Goal: Task Accomplishment & Management: Use online tool/utility

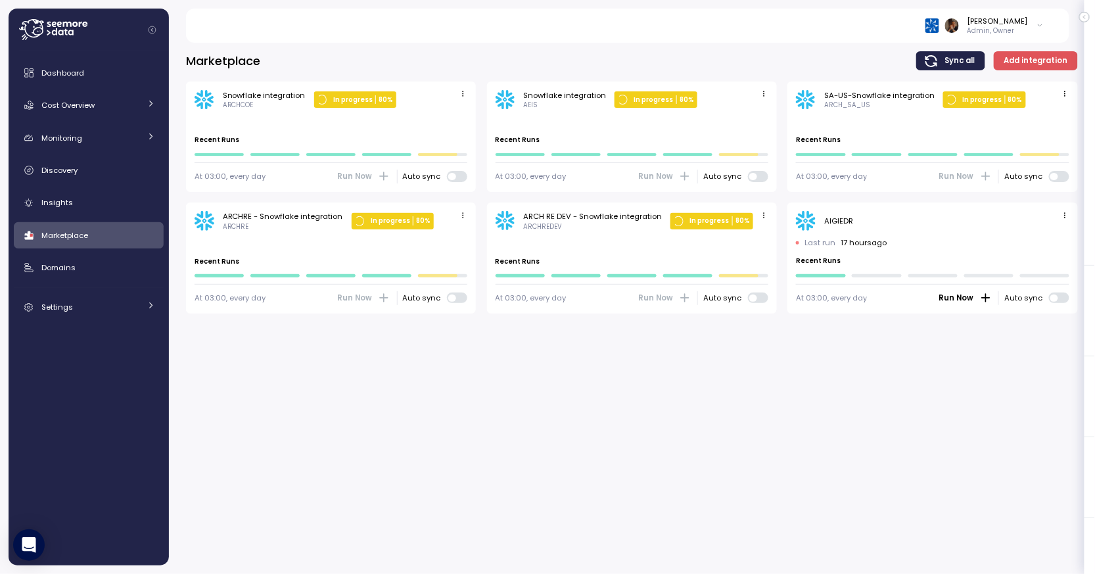
click at [1068, 212] on icon "button" at bounding box center [1065, 215] width 9 height 9
click at [1034, 237] on icon "button" at bounding box center [1031, 239] width 7 height 7
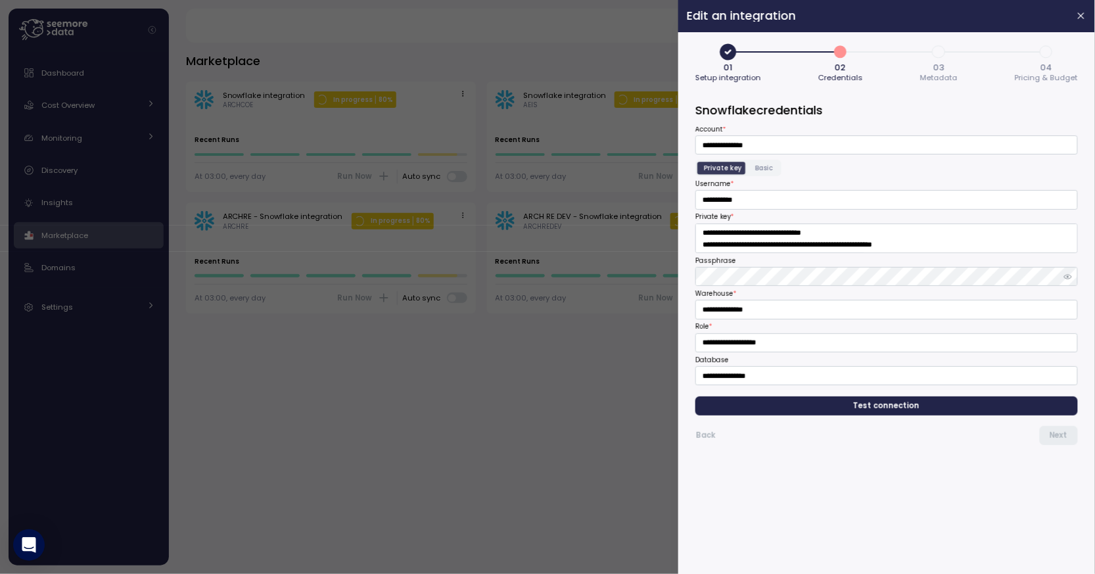
click at [954, 70] on span "03 Metadata" at bounding box center [939, 74] width 37 height 22
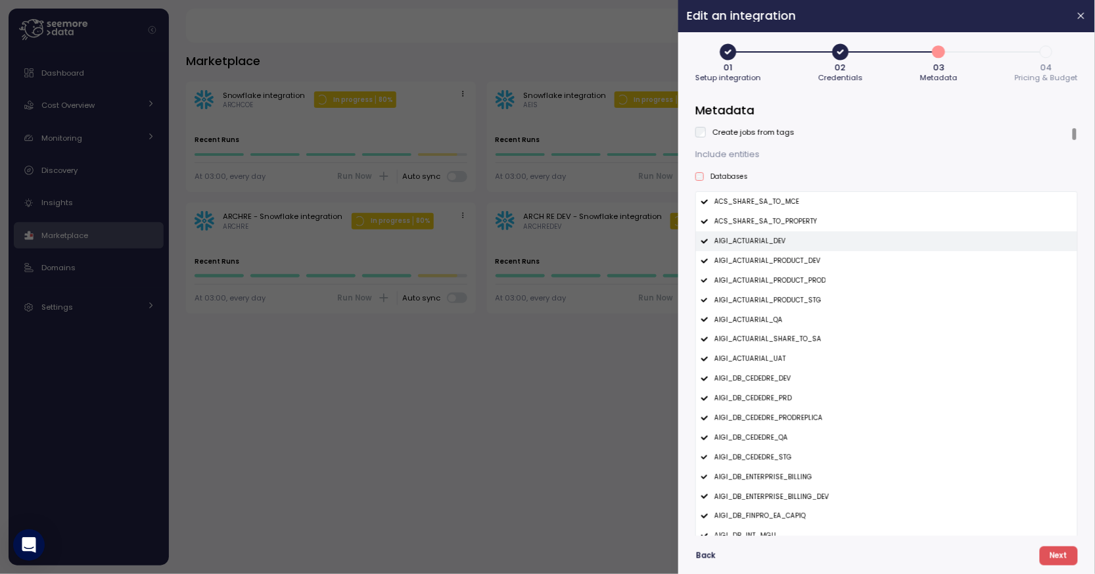
click at [784, 237] on div "AIGI_ACTUARIAL_DEV" at bounding box center [886, 241] width 381 height 20
click at [782, 254] on div "AIGI_ACTUARIAL_PRODUCT_DEV" at bounding box center [886, 261] width 381 height 20
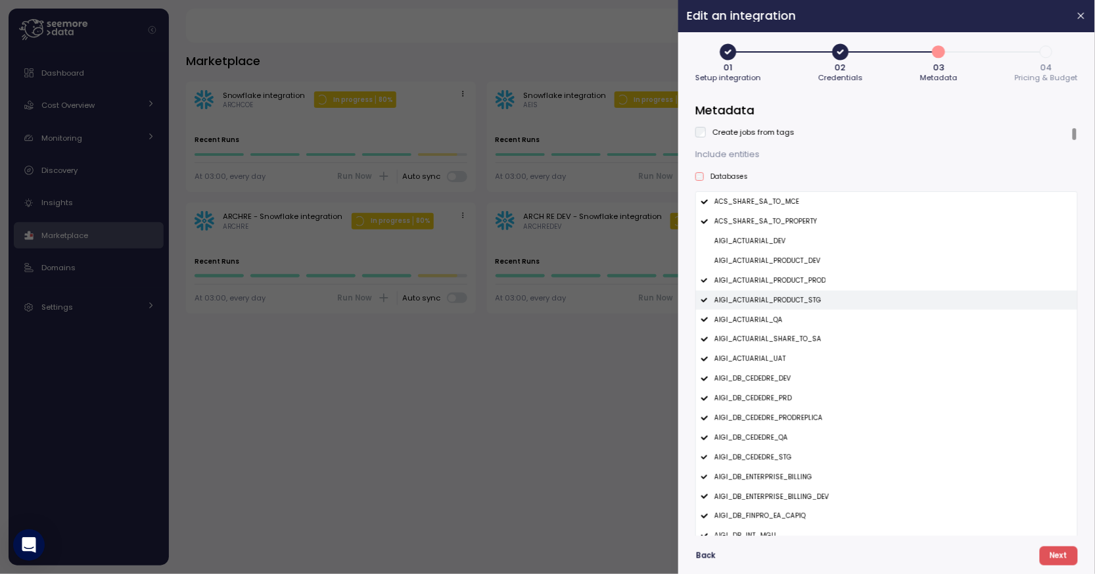
click at [769, 301] on p "AIGI_ACTUARIAL_PRODUCT_STG" at bounding box center [768, 300] width 107 height 9
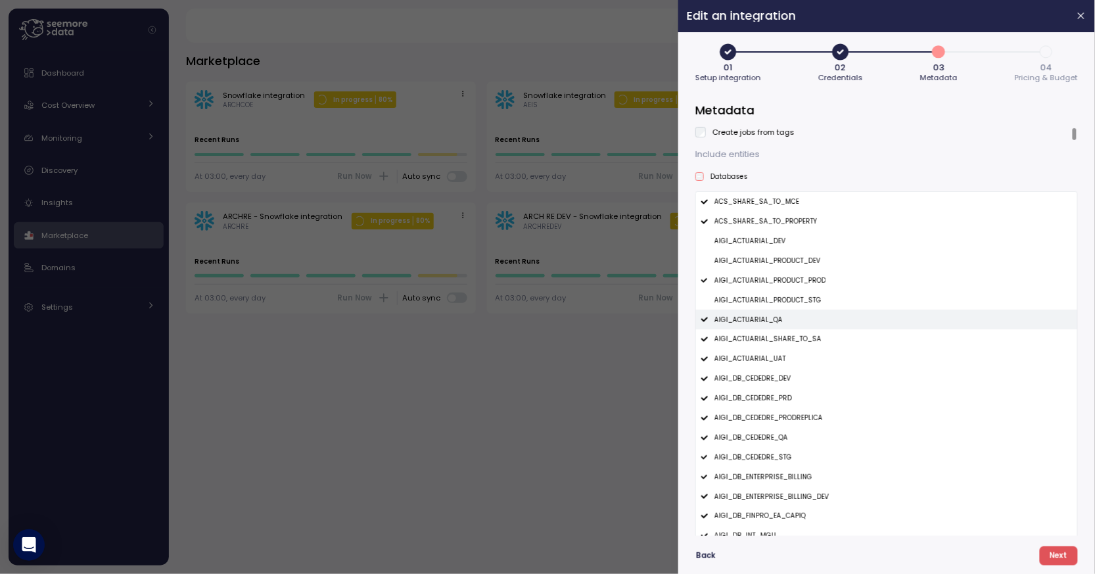
click at [769, 323] on p "AIGI_ACTUARIAL_QA" at bounding box center [749, 320] width 68 height 9
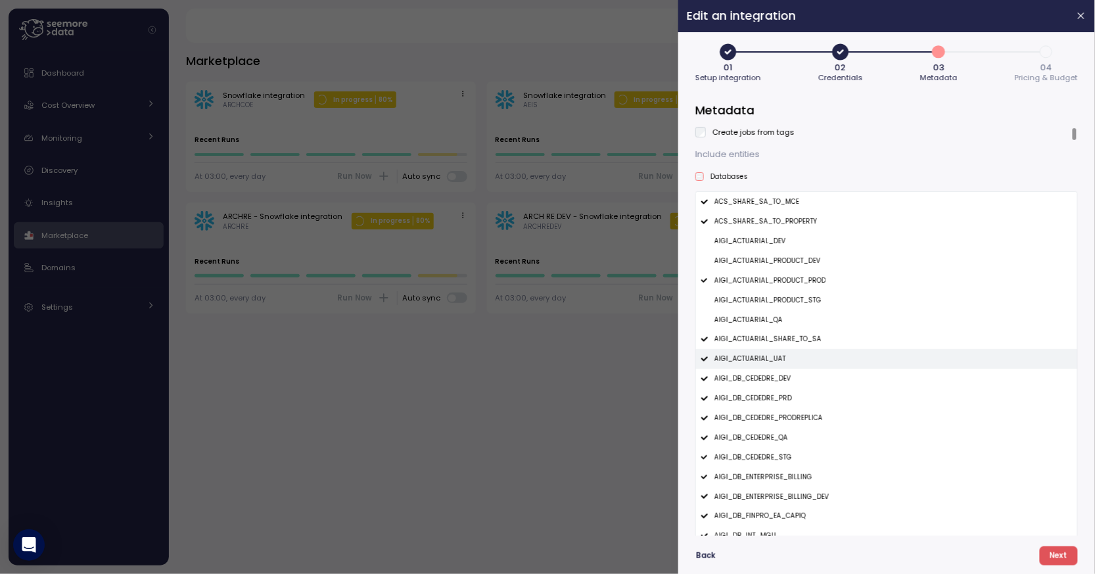
click at [763, 355] on p "AIGI_ACTUARIAL_UAT" at bounding box center [751, 358] width 72 height 9
click at [763, 369] on div "AIGI_DB_CEDEDRE_DEV" at bounding box center [886, 379] width 381 height 20
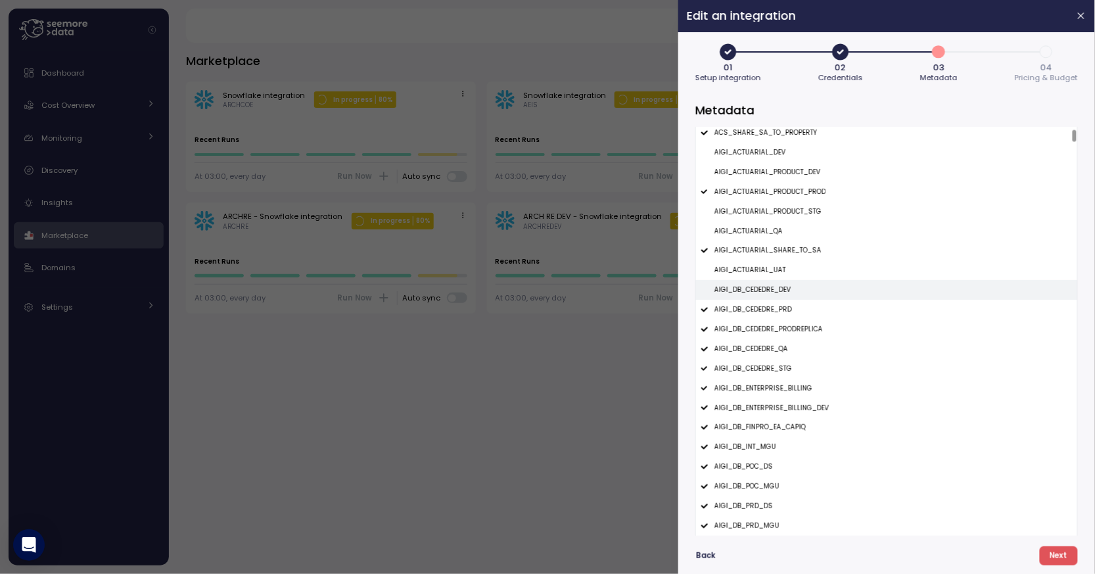
scroll to position [126, 0]
click at [801, 290] on p "AIGI_DB_CEDEDRE_PRODREPLICA" at bounding box center [769, 291] width 108 height 9
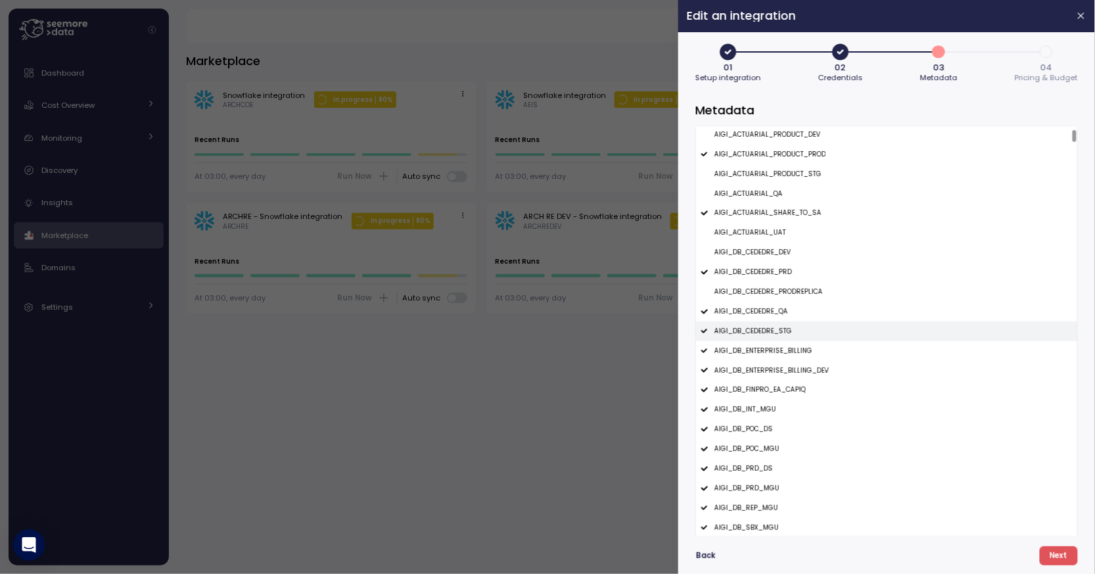
click at [791, 326] on div "AIGI_DB_CEDEDRE_STG" at bounding box center [886, 332] width 381 height 20
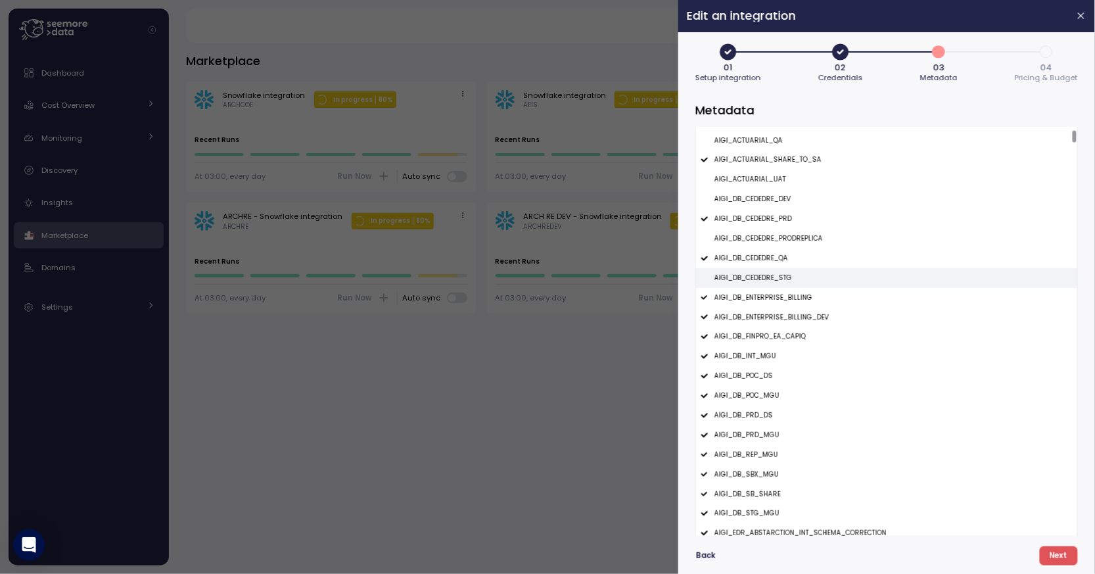
scroll to position [233, 0]
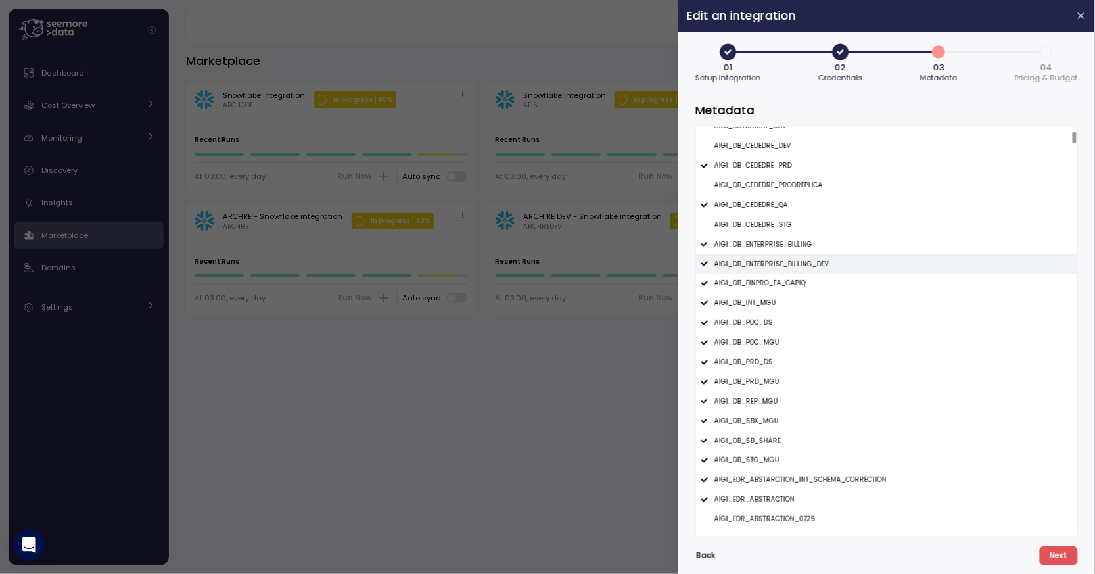
click at [825, 266] on div "AIGI_DB_ENTERPRISE_BILLING_DEV" at bounding box center [886, 264] width 381 height 20
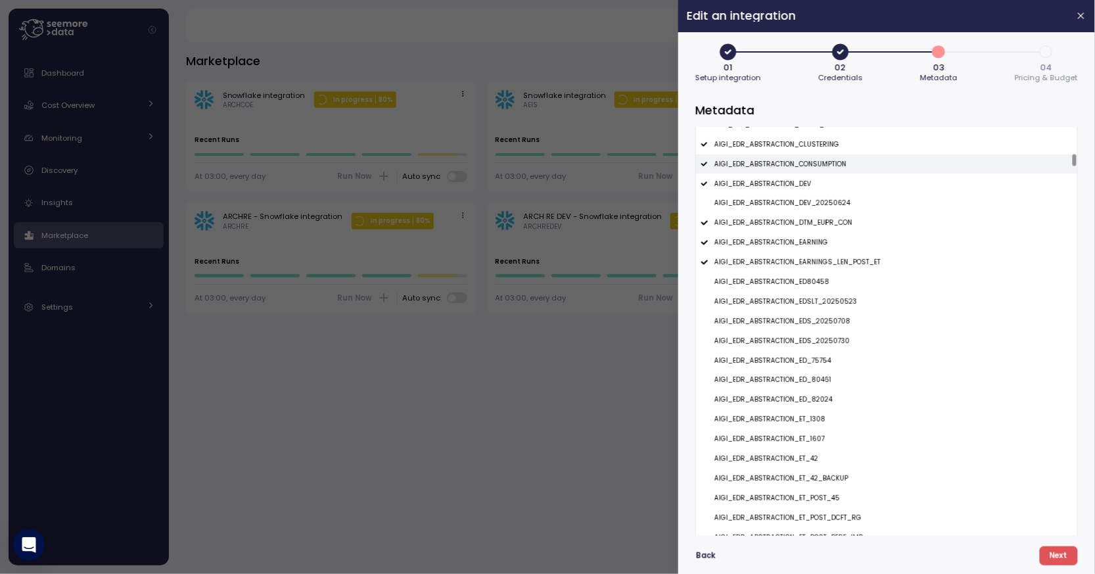
scroll to position [1765, 0]
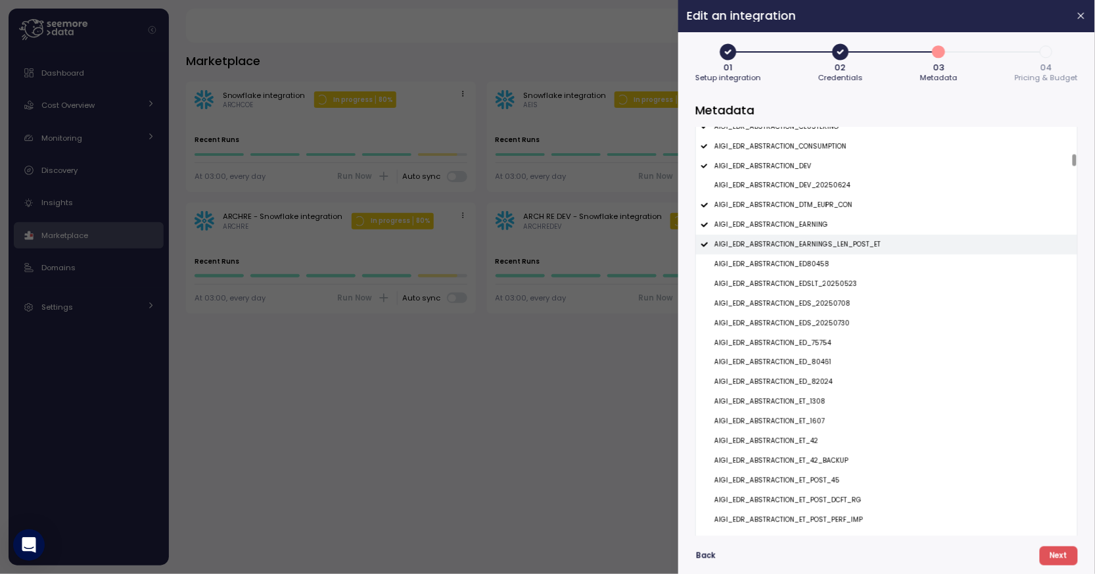
click at [870, 243] on p "AIGI_EDR_ABSTRACTION_EARNINGS_LEN_POST_ET" at bounding box center [798, 244] width 166 height 9
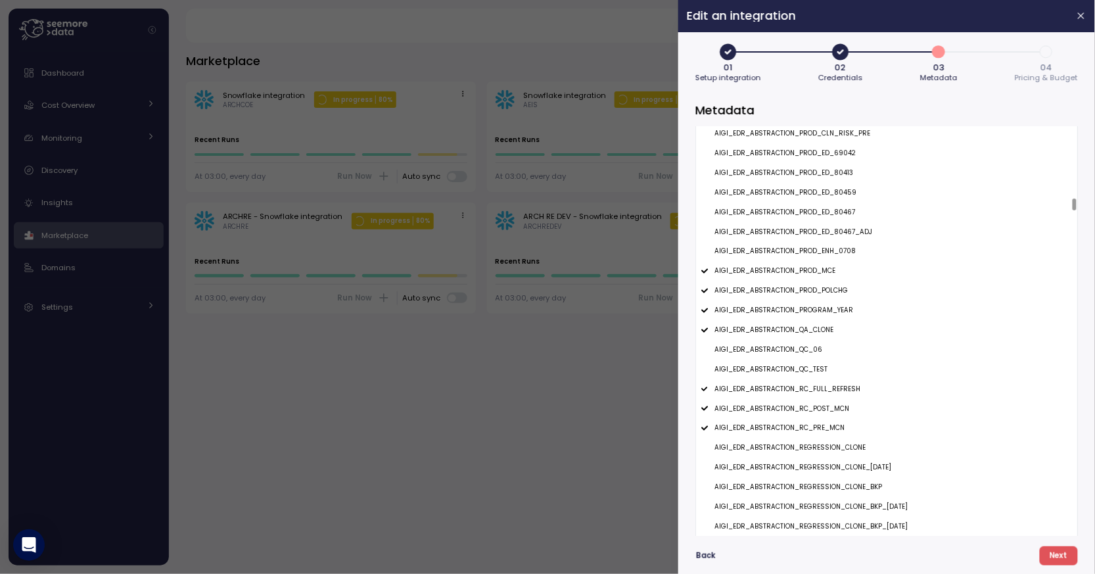
scroll to position [4770, 0]
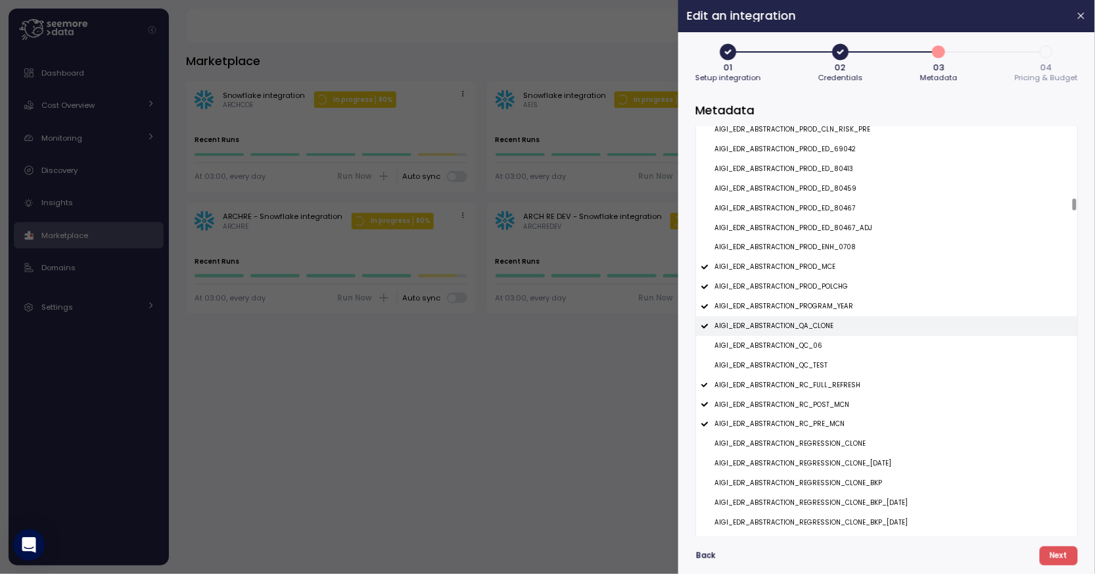
click at [828, 325] on p "AIGI_EDR_ABSTRACTION_QA_CLONE" at bounding box center [774, 326] width 119 height 9
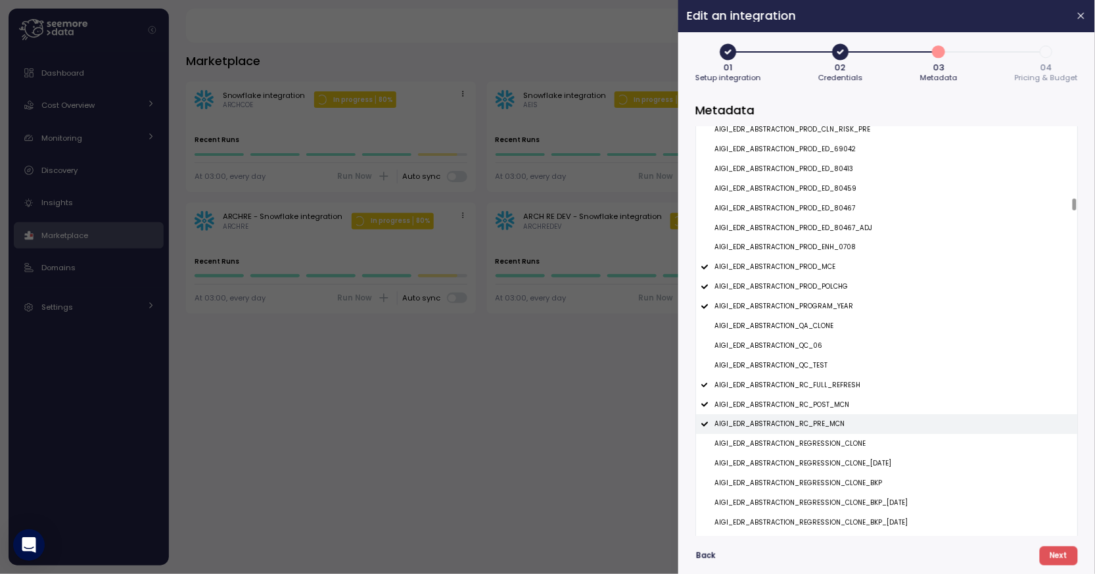
click at [830, 420] on p "AIGI_EDR_ABSTRACTION_RC_PRE_MCN" at bounding box center [780, 423] width 130 height 9
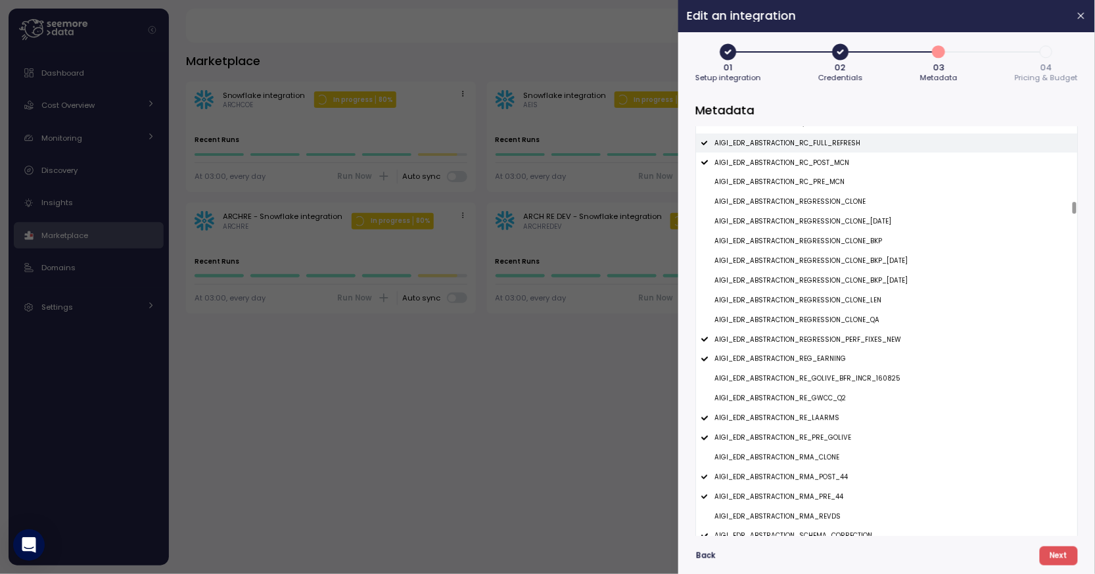
scroll to position [5012, 0]
click at [874, 336] on p "AIGI_EDR_ABSTRACTION_REGRESSION_PERF_FIXES_NEW" at bounding box center [808, 339] width 187 height 9
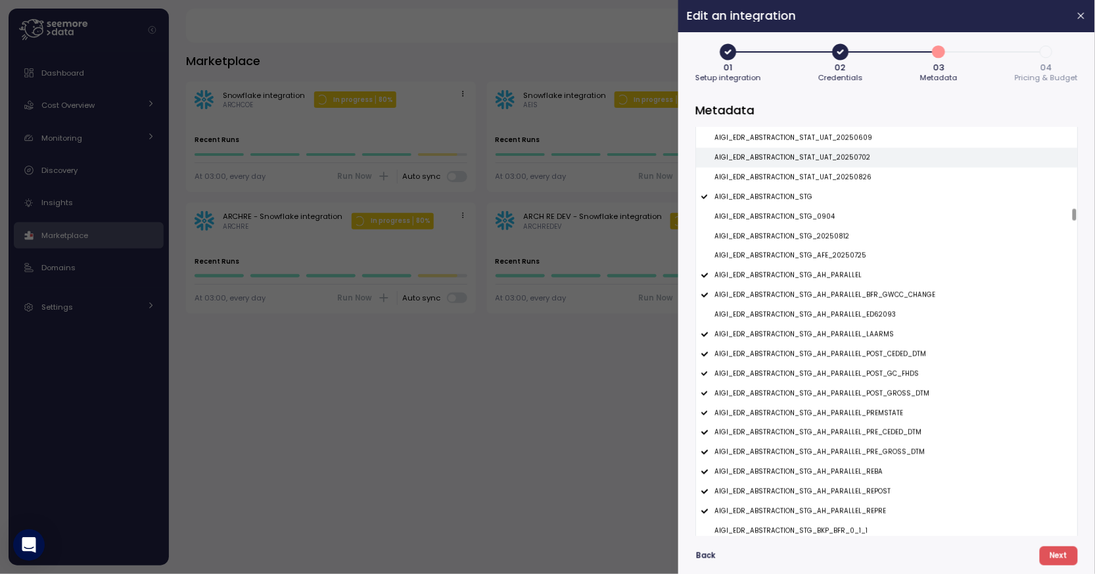
scroll to position [5459, 0]
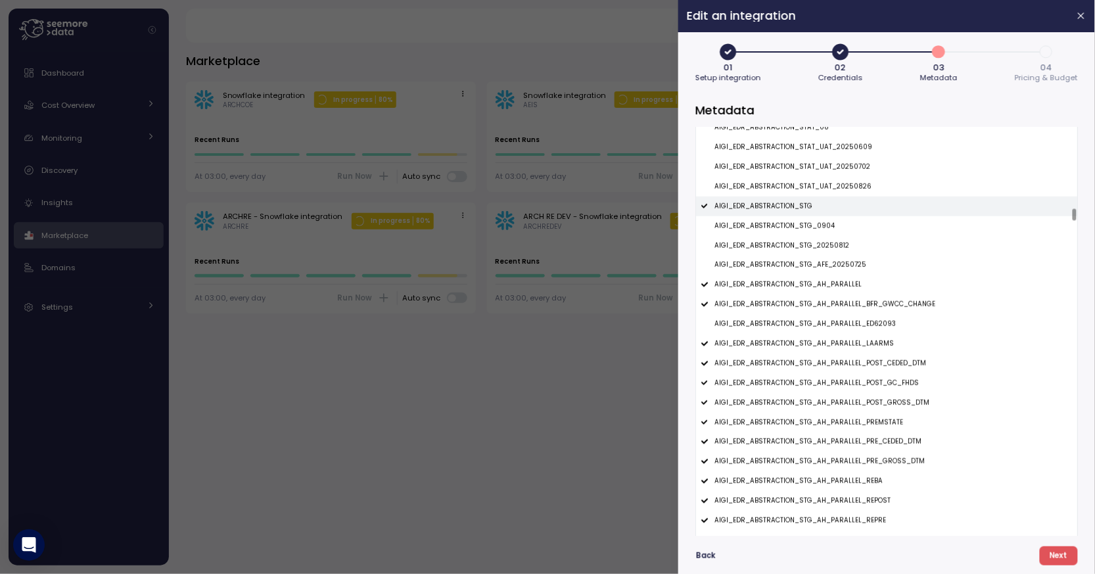
click at [856, 206] on div "AIGI_EDR_ABSTRACTION_STG" at bounding box center [886, 207] width 381 height 20
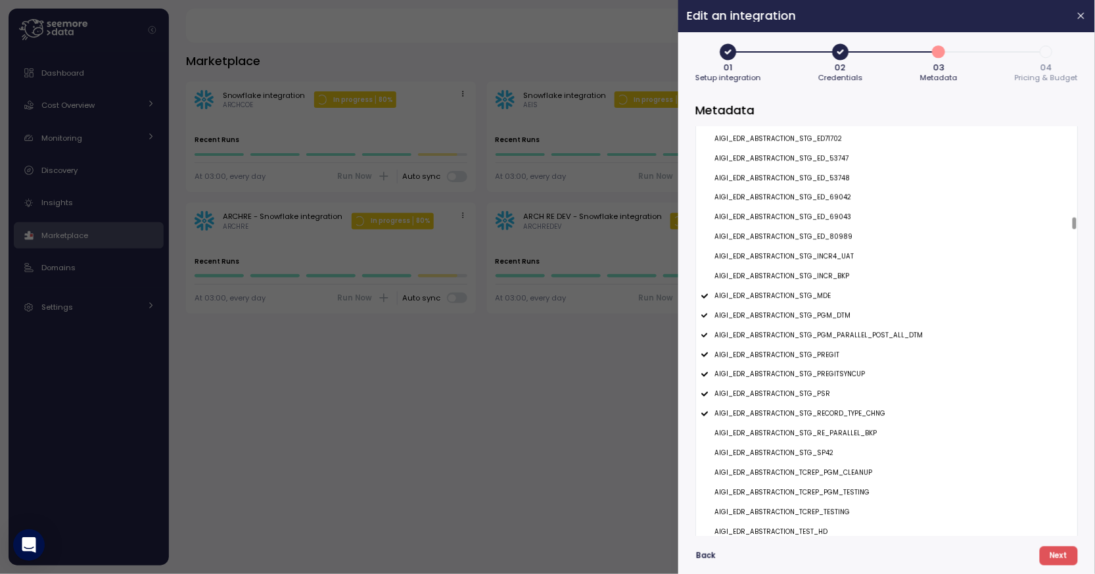
scroll to position [6096, 0]
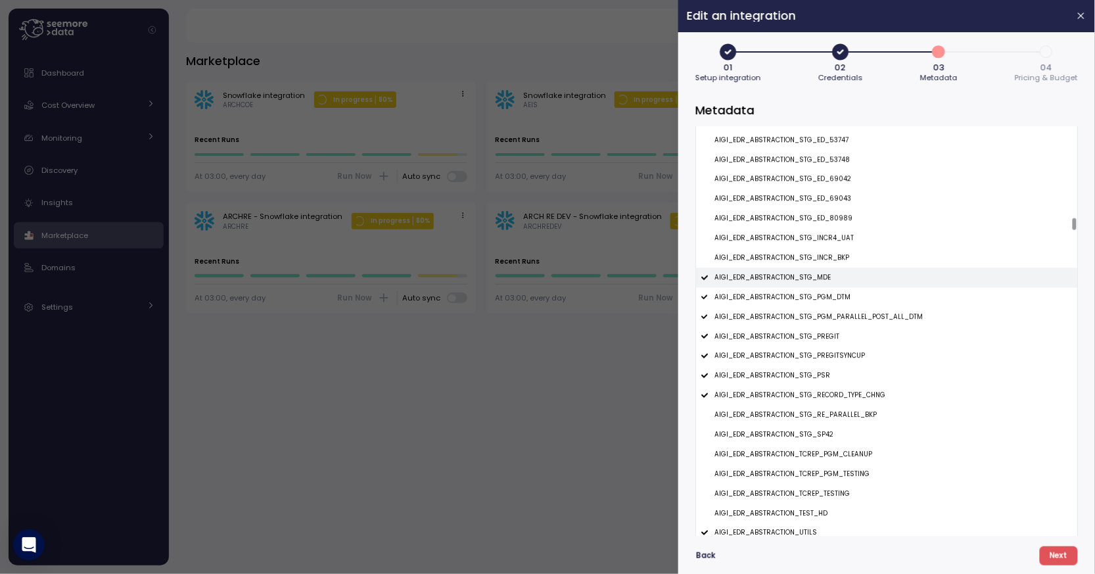
click at [846, 285] on div "AIGI_EDR_ABSTRACTION_STG_MDE" at bounding box center [886, 278] width 381 height 20
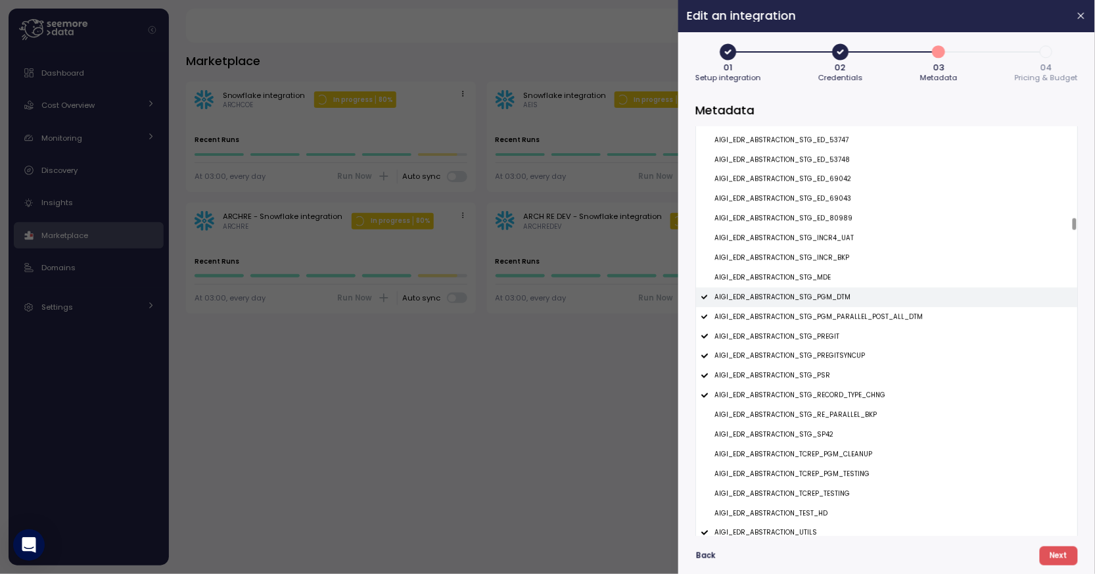
click at [838, 296] on p "AIGI_EDR_ABSTRACTION_STG_PGM_DTM" at bounding box center [783, 297] width 136 height 9
click at [838, 320] on p "AIGI_EDR_ABSTRACTION_STG_PGM_PARALLEL_POST_ALL_DTM" at bounding box center [819, 316] width 208 height 9
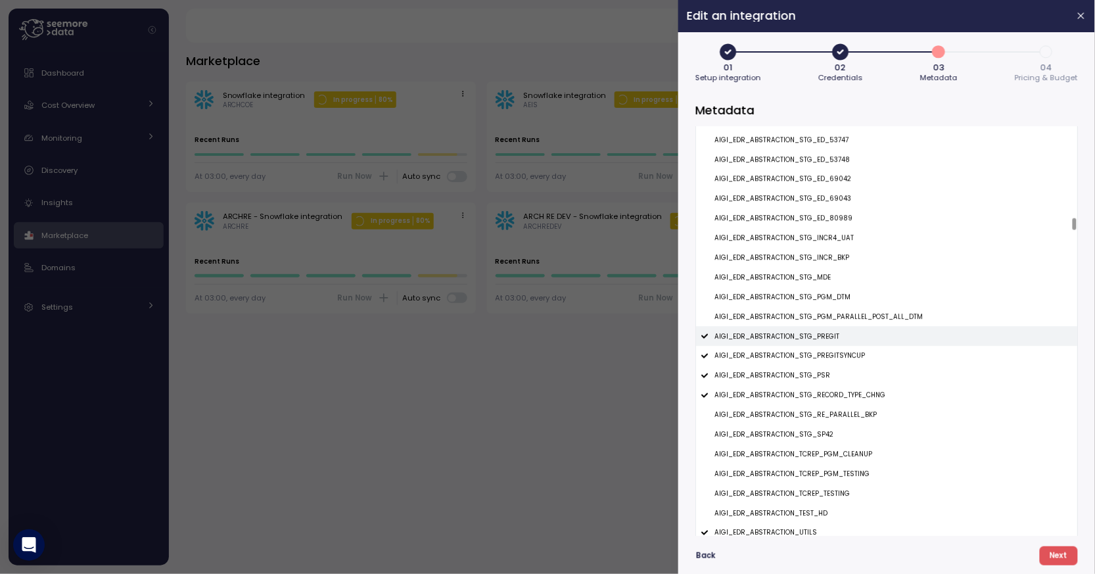
click at [838, 332] on div "AIGI_EDR_ABSTRACTION_STG_PREGIT" at bounding box center [886, 336] width 381 height 20
click at [838, 358] on p "AIGI_EDR_ABSTRACTION_STG_PREGITSYNCUP" at bounding box center [790, 355] width 151 height 9
click at [838, 373] on div "AIGI_EDR_ABSTRACTION_STG_PSR" at bounding box center [886, 376] width 381 height 20
click at [838, 387] on div "AIGI_EDR_ABSTRACTION_STG_RECORD_TYPE_CHNG" at bounding box center [886, 395] width 381 height 20
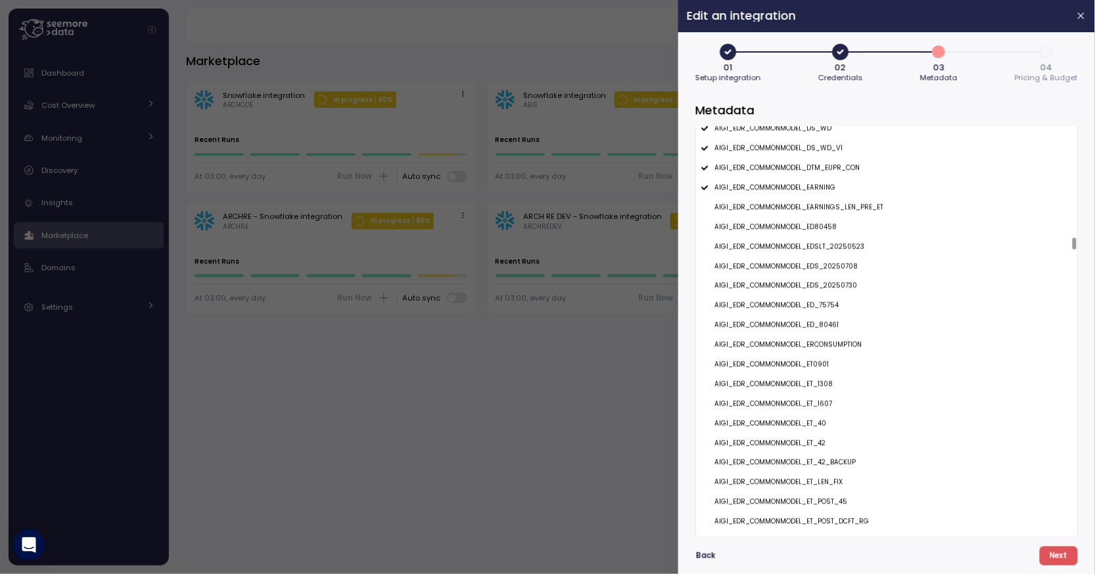
scroll to position [7367, 0]
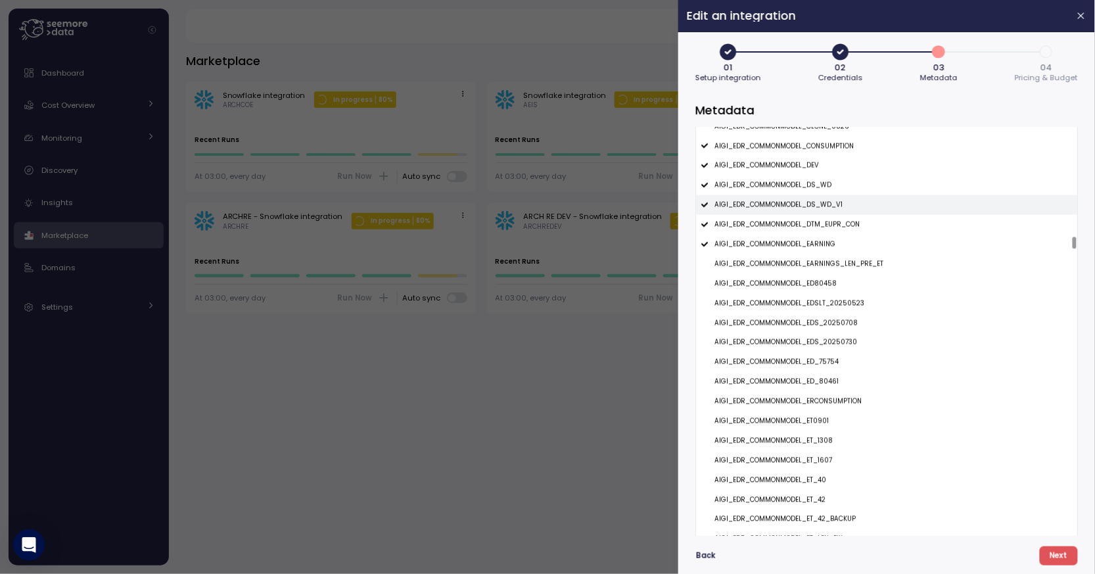
click at [861, 209] on div "AIGI_EDR_COMMONMODEL_DS_WD_V1" at bounding box center [886, 205] width 381 height 20
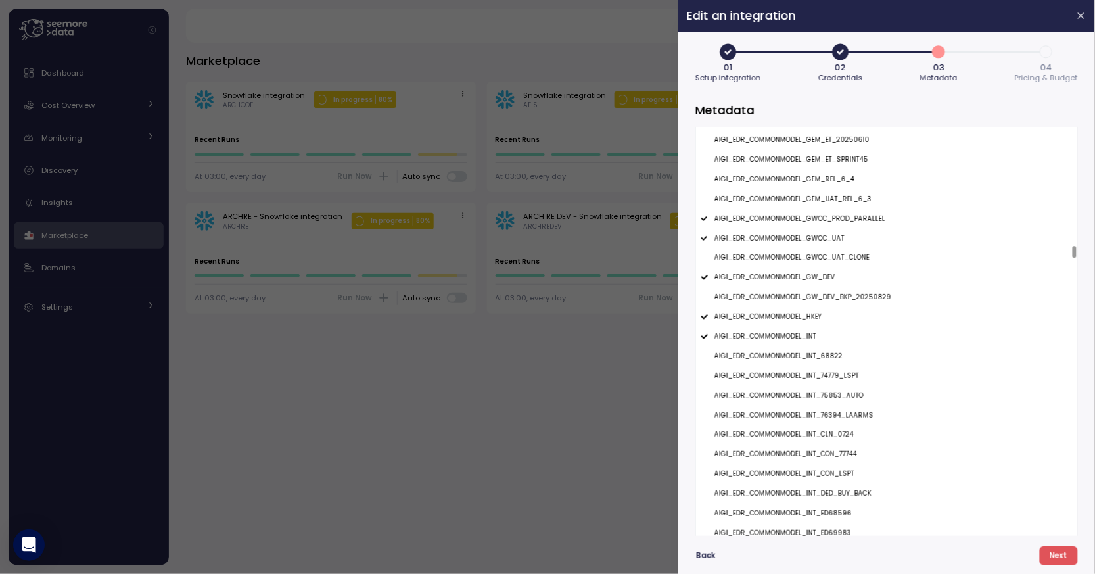
scroll to position [7999, 0]
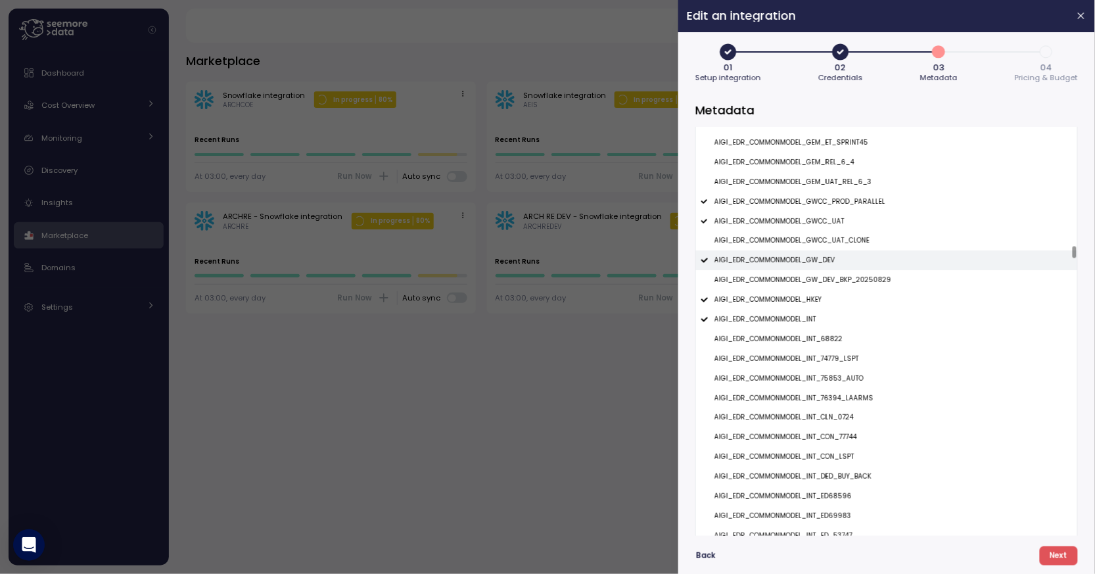
click at [849, 266] on div "AIGI_EDR_COMMONMODEL_GW_DEV" at bounding box center [886, 261] width 381 height 20
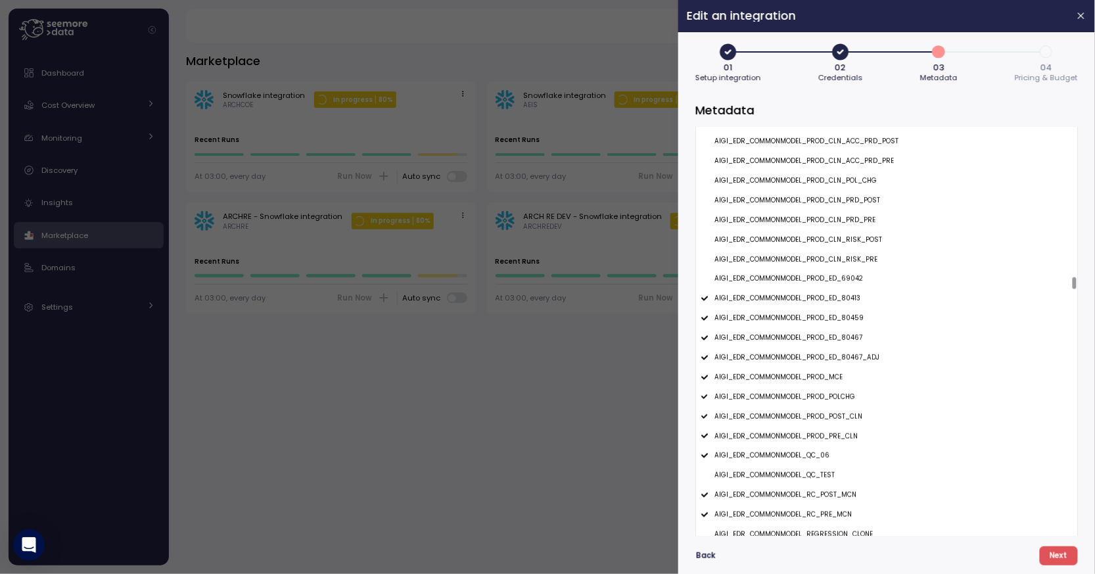
scroll to position [10129, 0]
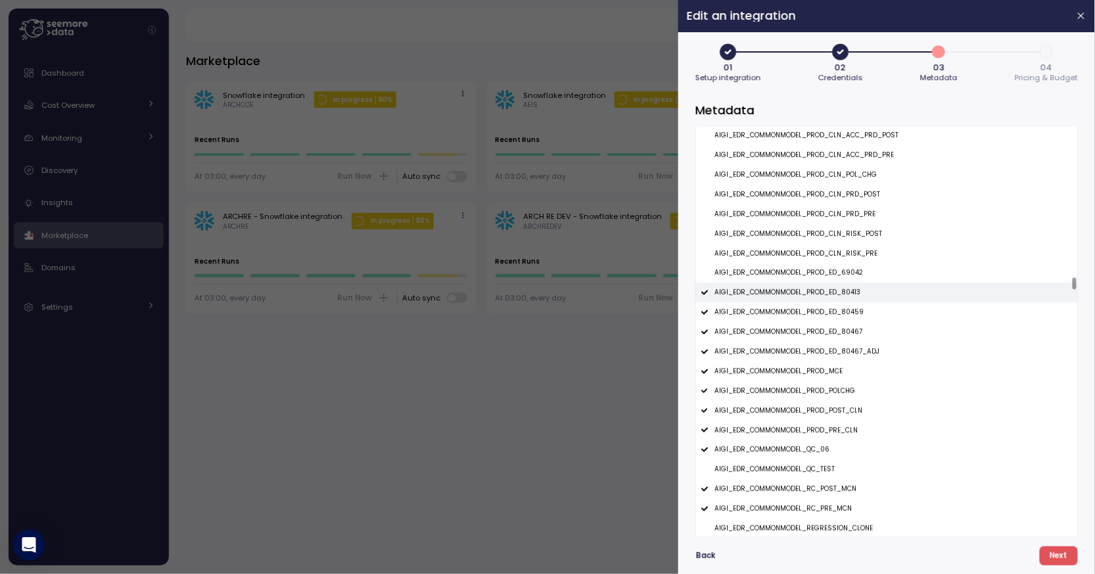
click at [840, 297] on p "AIGI_EDR_COMMONMODEL_PROD_ED_80413" at bounding box center [788, 292] width 146 height 9
click at [838, 310] on p "AIGI_EDR_COMMONMODEL_PROD_ED_80459" at bounding box center [789, 312] width 149 height 9
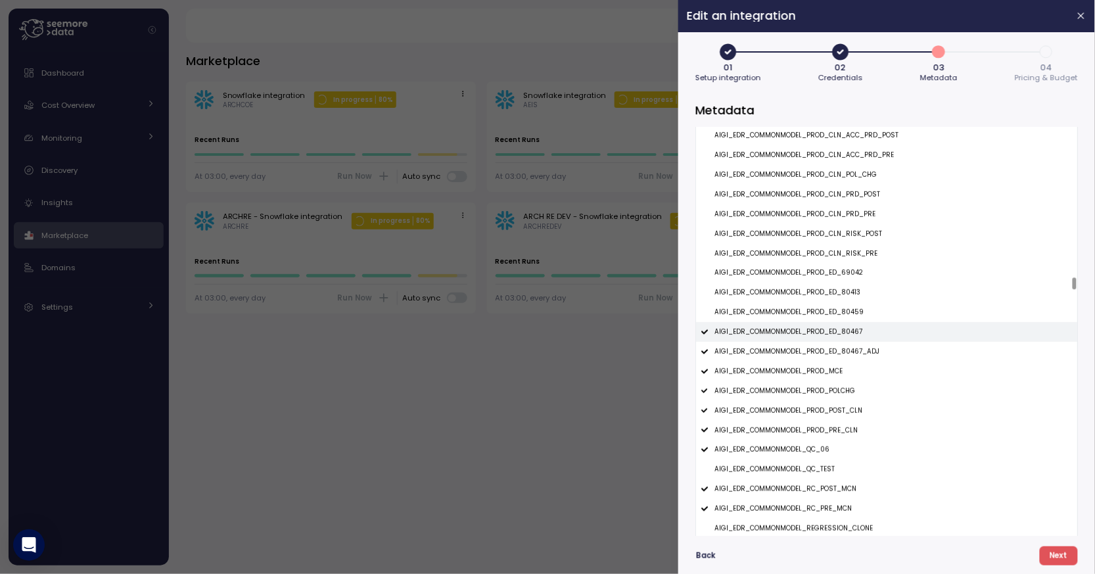
click at [831, 337] on p "AIGI_EDR_COMMONMODEL_PROD_ED_80467" at bounding box center [789, 331] width 148 height 9
click at [829, 356] on p "AIGI_EDR_COMMONMODEL_PROD_ED_80467_ADJ" at bounding box center [797, 351] width 165 height 9
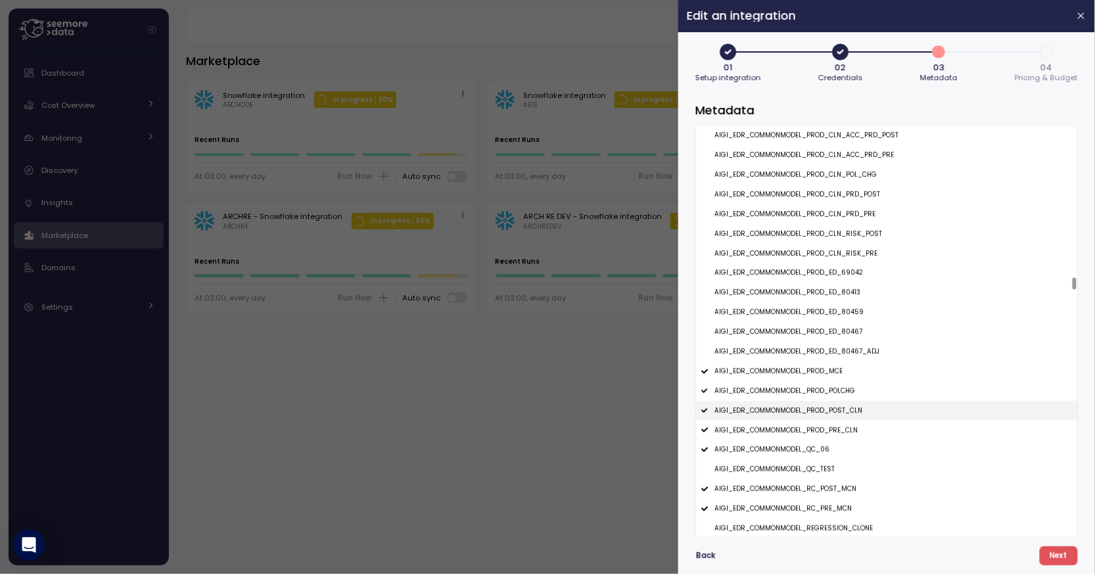
click at [825, 417] on div "AIGI_EDR_COMMONMODEL_PROD_POST_CLN" at bounding box center [886, 411] width 381 height 20
click at [825, 431] on p "AIGI_EDR_COMMONMODEL_PROD_PRE_CLN" at bounding box center [786, 430] width 143 height 9
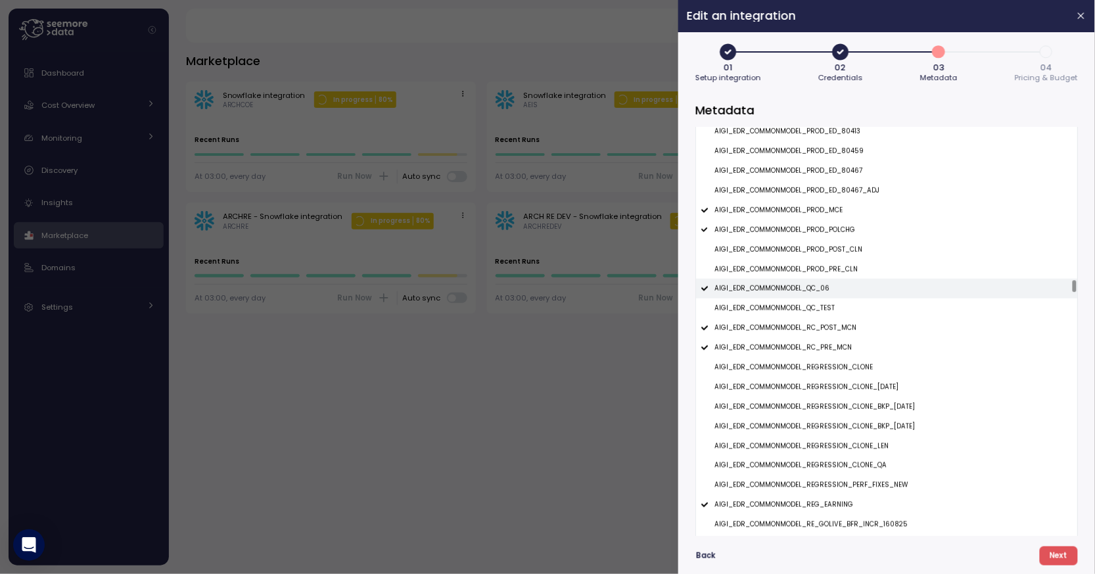
scroll to position [10306, 0]
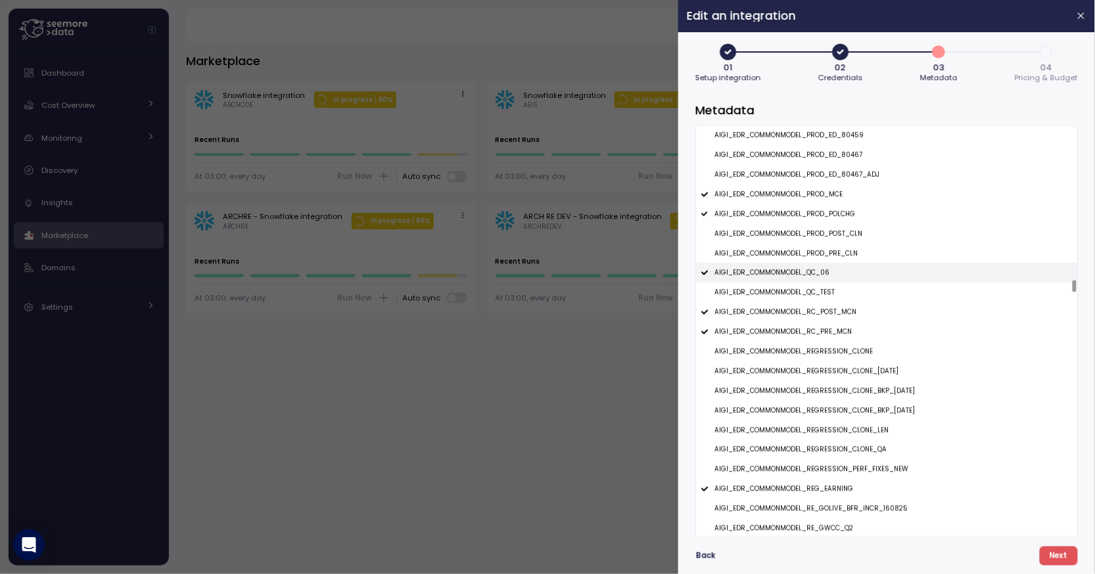
click at [836, 274] on div "AIGI_EDR_COMMONMODEL_QC_06" at bounding box center [886, 273] width 381 height 20
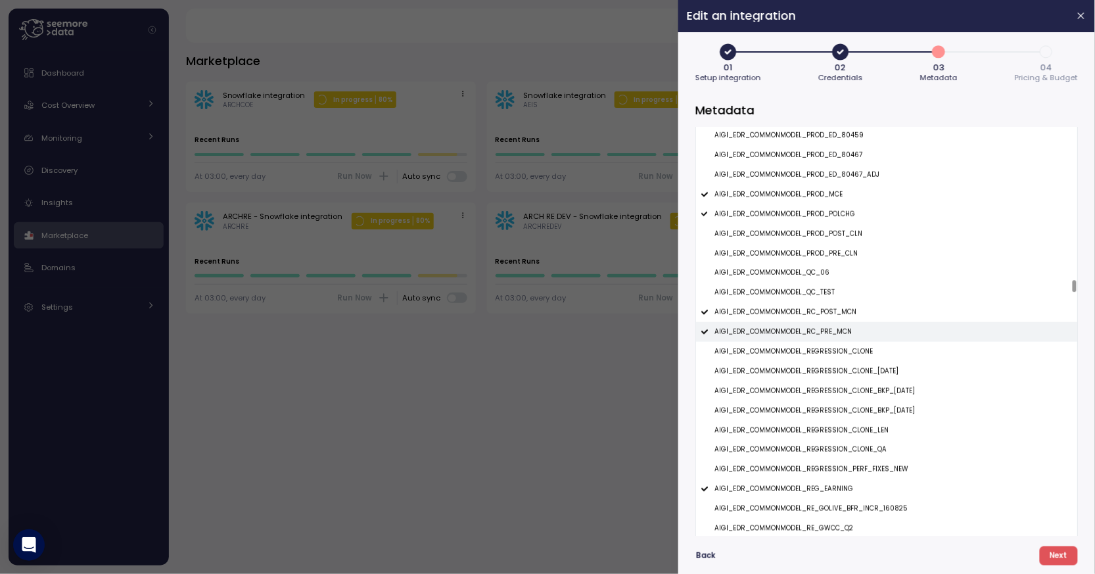
click at [837, 331] on p "AIGI_EDR_COMMONMODEL_RC_PRE_MCN" at bounding box center [783, 331] width 137 height 9
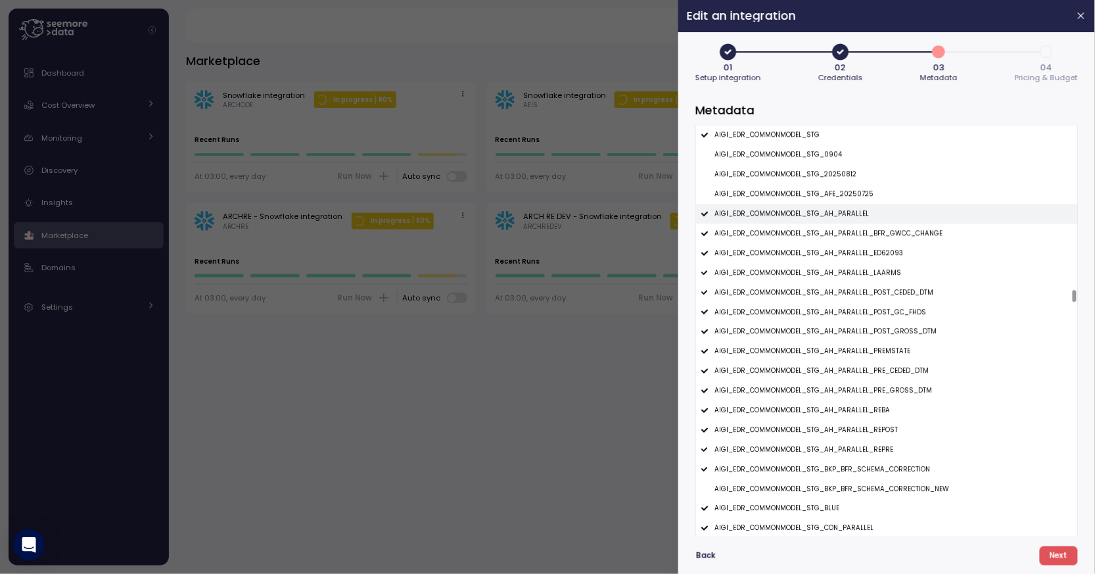
scroll to position [10977, 0]
click at [849, 212] on p "AIGI_EDR_COMMONMODEL_STG_AH_PARALLEL" at bounding box center [792, 210] width 155 height 9
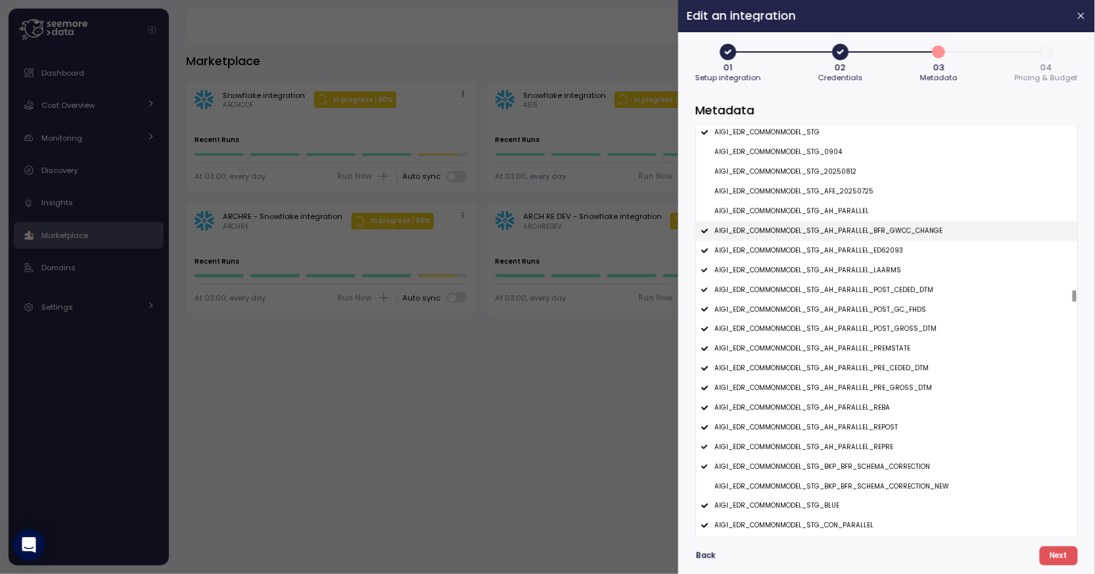
click at [849, 233] on p "AIGI_EDR_COMMONMODEL_STG_AH_PARALLEL_BFR_GWCC_CHANGE" at bounding box center [829, 230] width 228 height 9
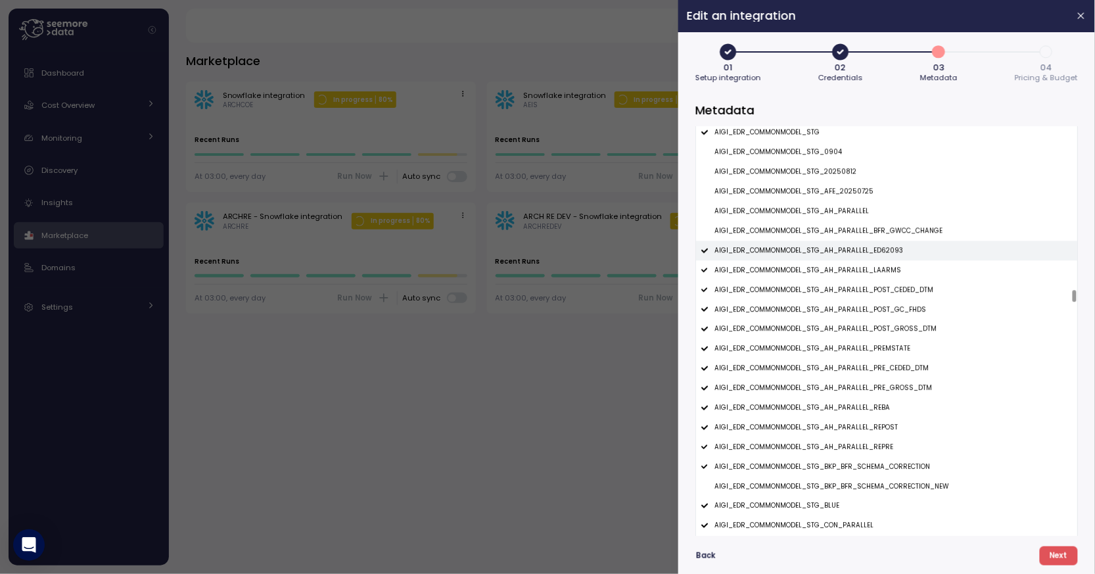
click at [849, 251] on p "AIGI_EDR_COMMONMODEL_STG_AH_PARALLEL_ED62093" at bounding box center [809, 250] width 189 height 9
click at [849, 266] on div "AIGI_EDR_COMMONMODEL_STG_AH_PARALLEL_LAARMS" at bounding box center [886, 270] width 381 height 20
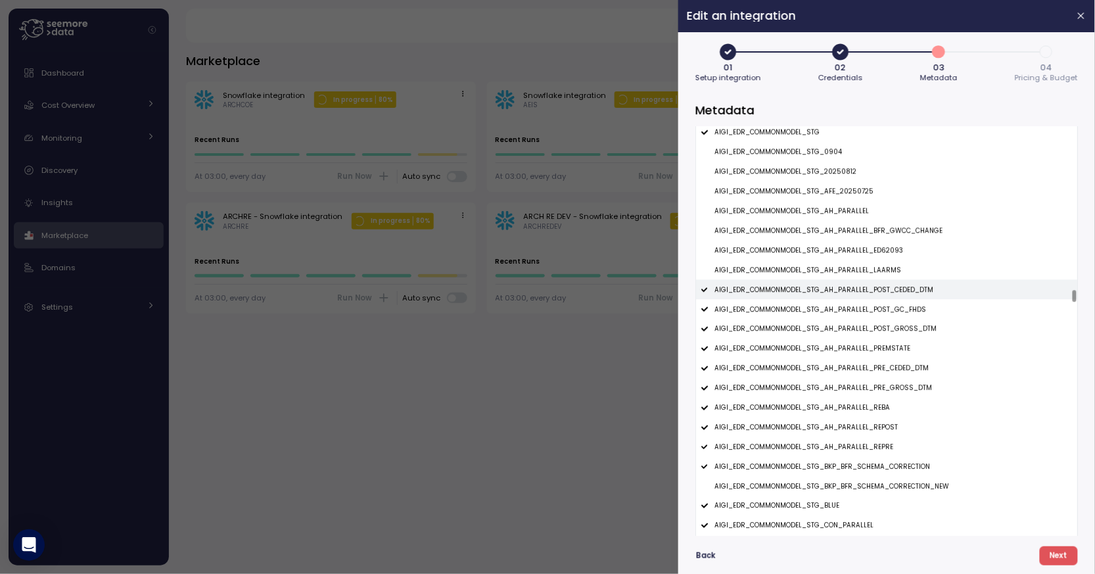
click at [849, 283] on div "AIGI_EDR_COMMONMODEL_STG_AH_PARALLEL_POST_CEDED_DTM" at bounding box center [886, 289] width 381 height 20
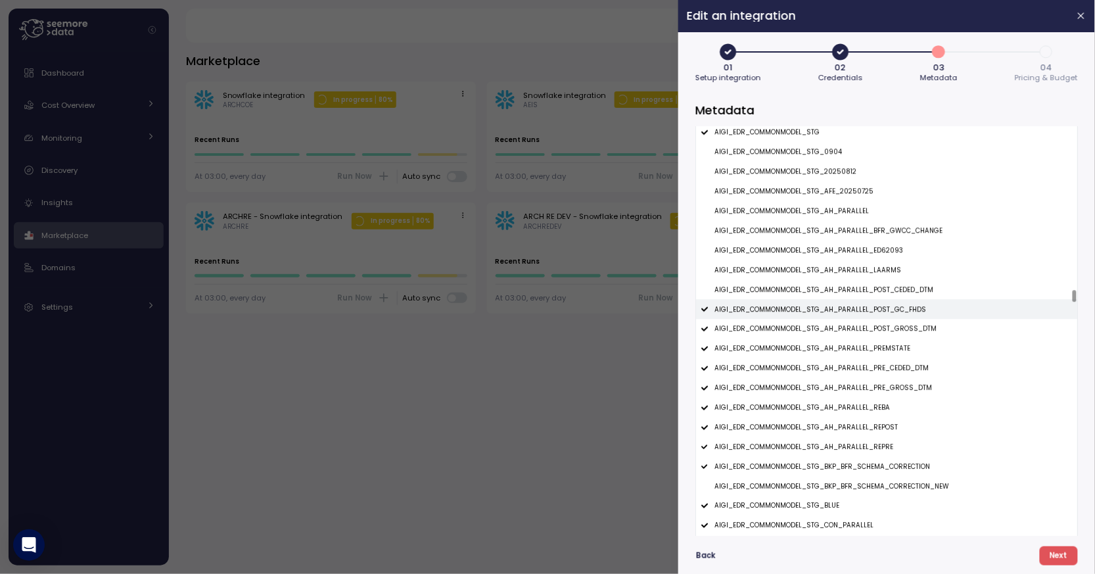
click at [848, 307] on p "AIGI_EDR_COMMONMODEL_STG_AH_PARALLEL_POST_GC_FHDS" at bounding box center [821, 309] width 212 height 9
click at [847, 325] on p "AIGI_EDR_COMMONMODEL_STG_AH_PARALLEL_POST_GROSS_DTM" at bounding box center [826, 328] width 222 height 9
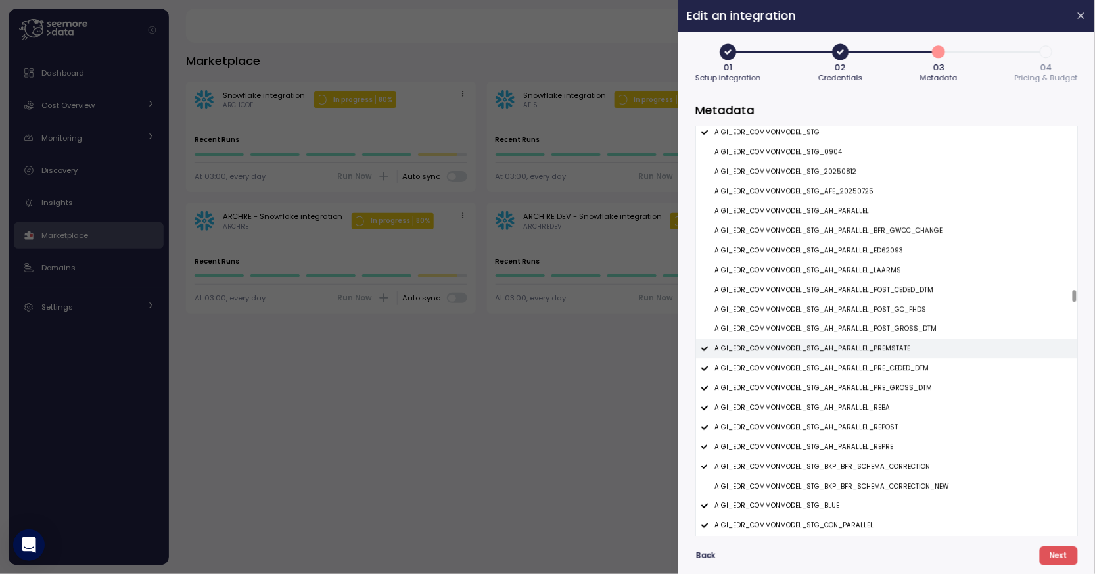
click at [847, 343] on div "AIGI_EDR_COMMONMODEL_STG_AH_PARALLEL_PREMSTATE" at bounding box center [886, 349] width 381 height 20
click at [846, 360] on div "AIGI_EDR_COMMONMODEL_STG_AH_PARALLEL_PRE_CEDED_DTM" at bounding box center [886, 368] width 381 height 20
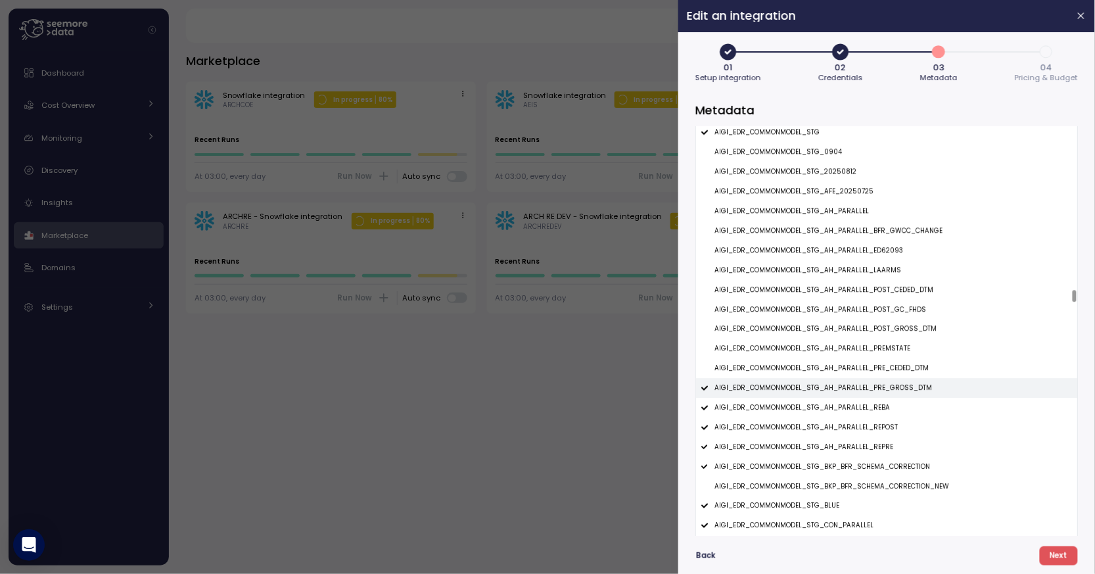
click at [846, 389] on p "AIGI_EDR_COMMONMODEL_STG_AH_PARALLEL_PRE_GROSS_DTM" at bounding box center [824, 387] width 218 height 9
click at [846, 402] on div "AIGI_EDR_COMMONMODEL_STG_AH_PARALLEL_REBA" at bounding box center [886, 408] width 381 height 20
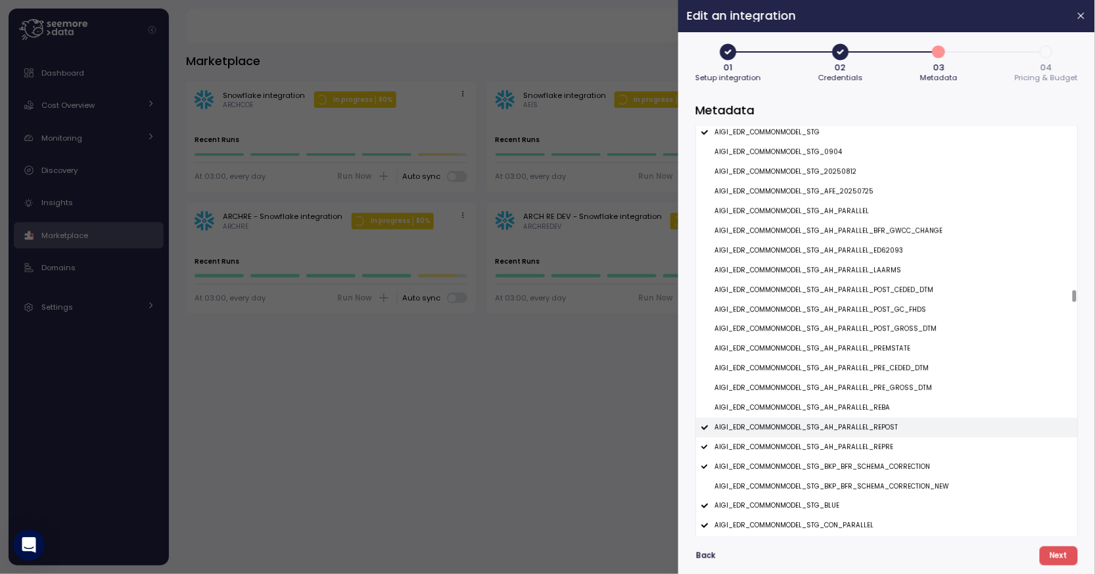
click at [847, 421] on div "AIGI_EDR_COMMONMODEL_STG_AH_PARALLEL_REPOST" at bounding box center [886, 428] width 381 height 20
click at [847, 441] on div "AIGI_EDR_COMMONMODEL_STG_AH_PARALLEL_REPRE" at bounding box center [886, 447] width 381 height 20
click at [846, 460] on div "AIGI_EDR_COMMONMODEL_STG_BKP_BFR_SCHEMA_CORRECTION" at bounding box center [886, 467] width 381 height 20
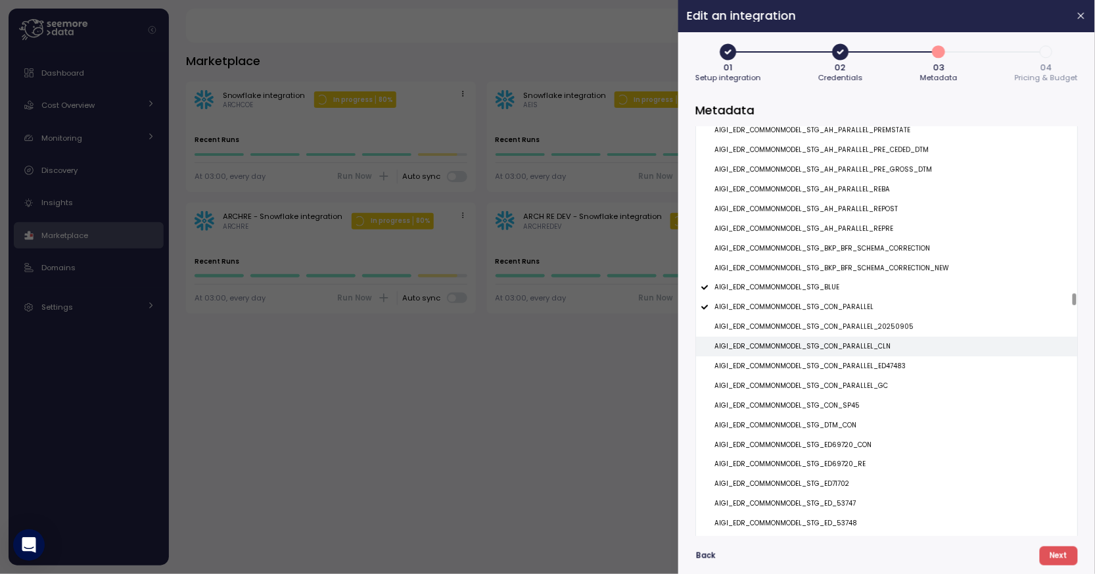
scroll to position [11198, 0]
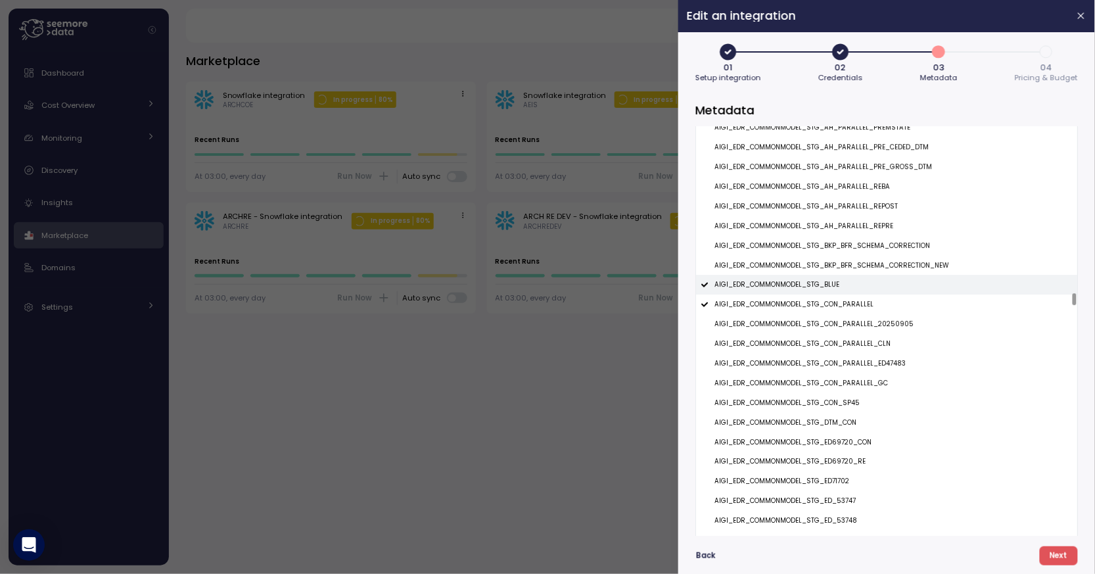
click at [849, 295] on div "AIGI_EDR_COMMONMODEL_STG_BLUE" at bounding box center [886, 285] width 381 height 20
click at [853, 301] on p "AIGI_EDR_COMMONMODEL_STG_CON_PARALLEL" at bounding box center [794, 304] width 159 height 9
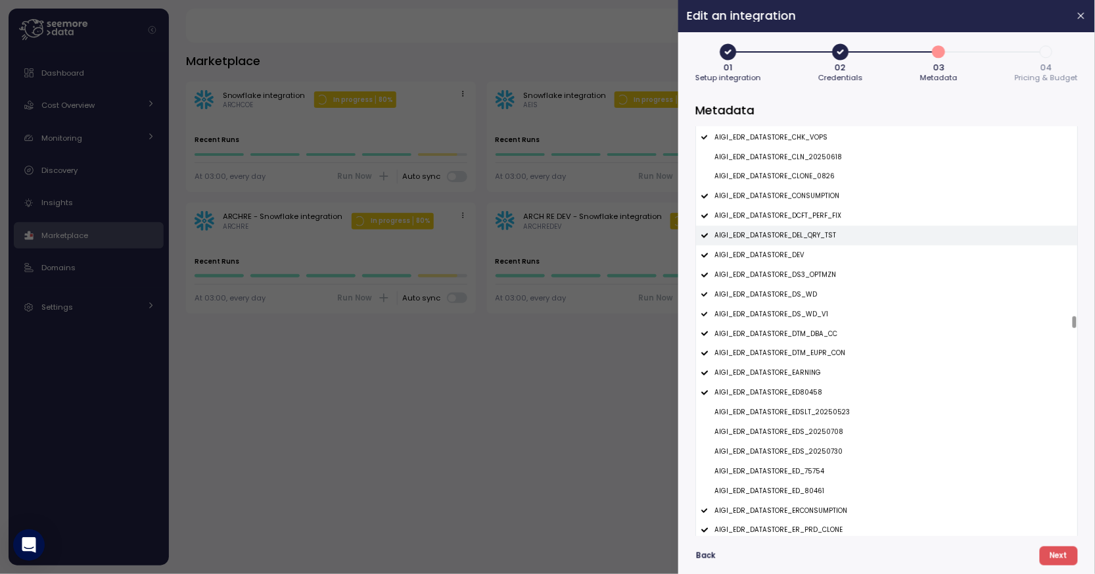
scroll to position [12743, 0]
click at [837, 256] on div "AIGI_EDR_DATASTORE_DEV" at bounding box center [886, 253] width 381 height 20
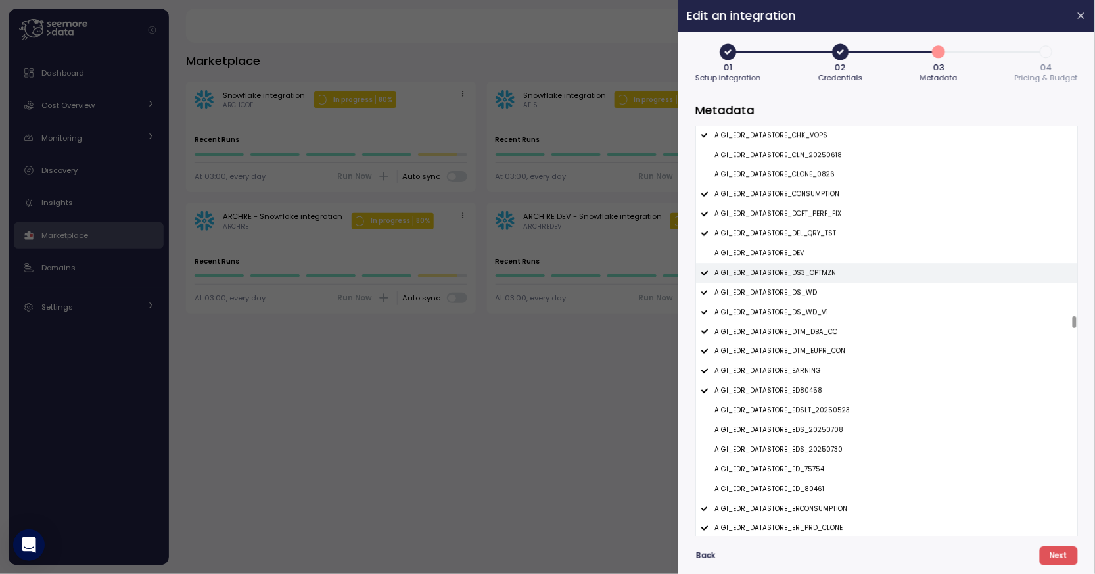
click at [832, 273] on div "AIGI_EDR_DATASTORE_DS3_OPTMZN" at bounding box center [886, 273] width 381 height 20
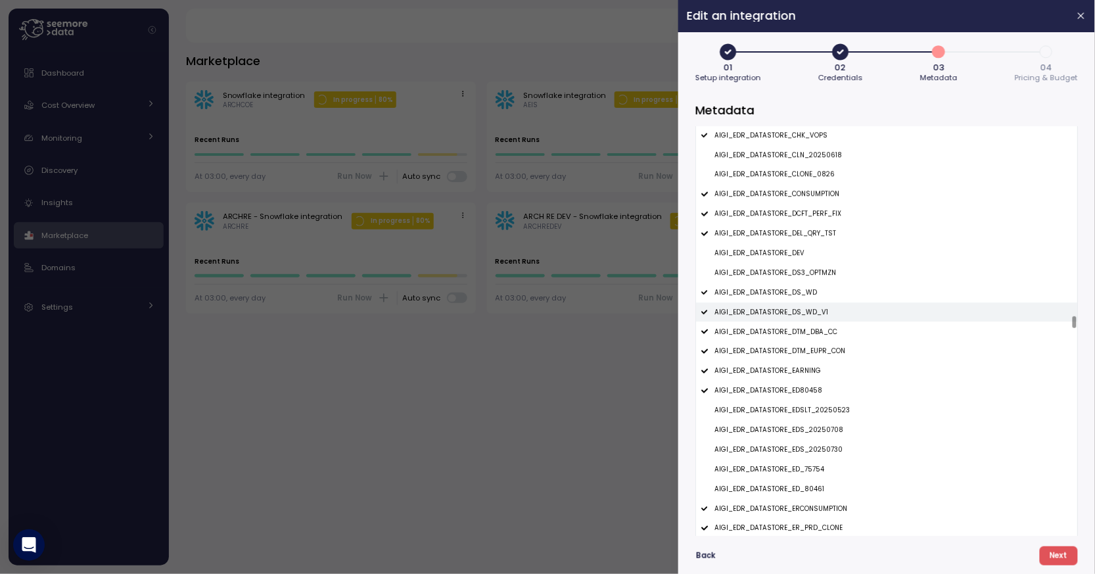
click at [824, 307] on div "AIGI_EDR_DATASTORE_DS_WD_V1" at bounding box center [886, 312] width 381 height 20
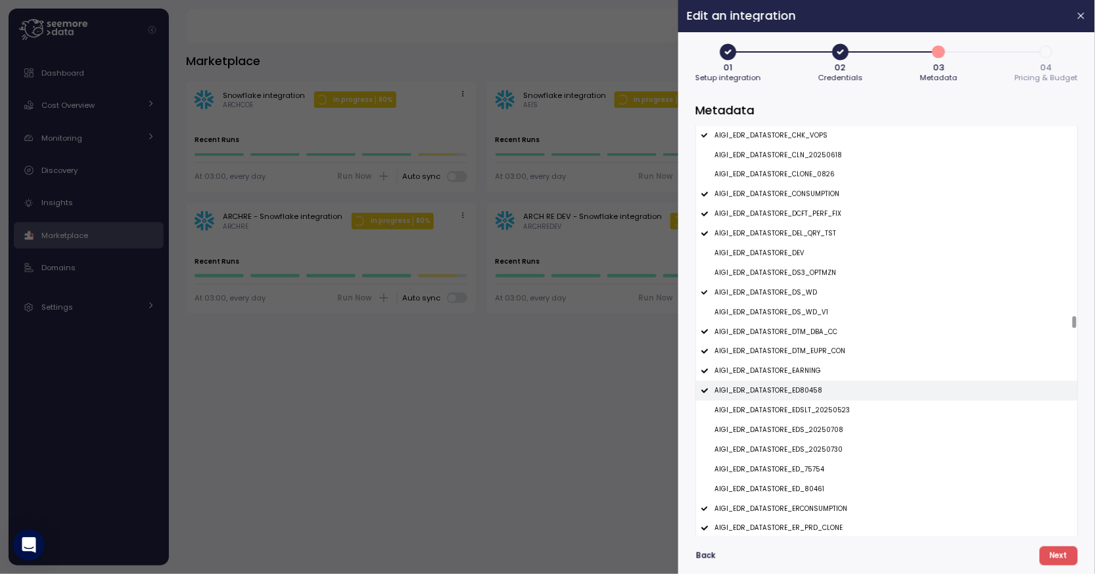
click at [816, 389] on p "AIGI_EDR_DATASTORE_ED80458" at bounding box center [769, 390] width 108 height 9
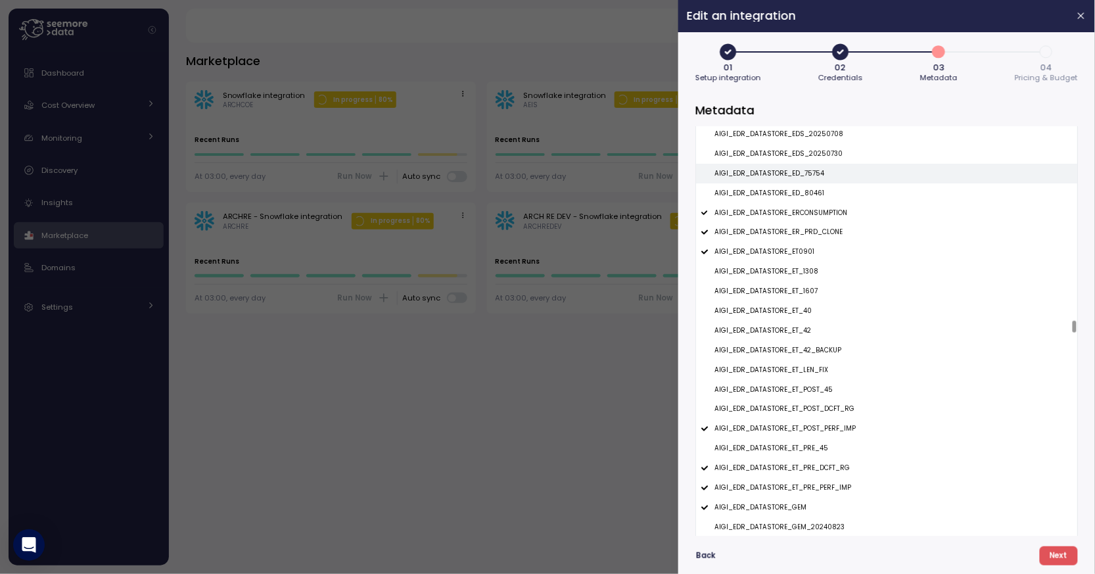
scroll to position [13049, 0]
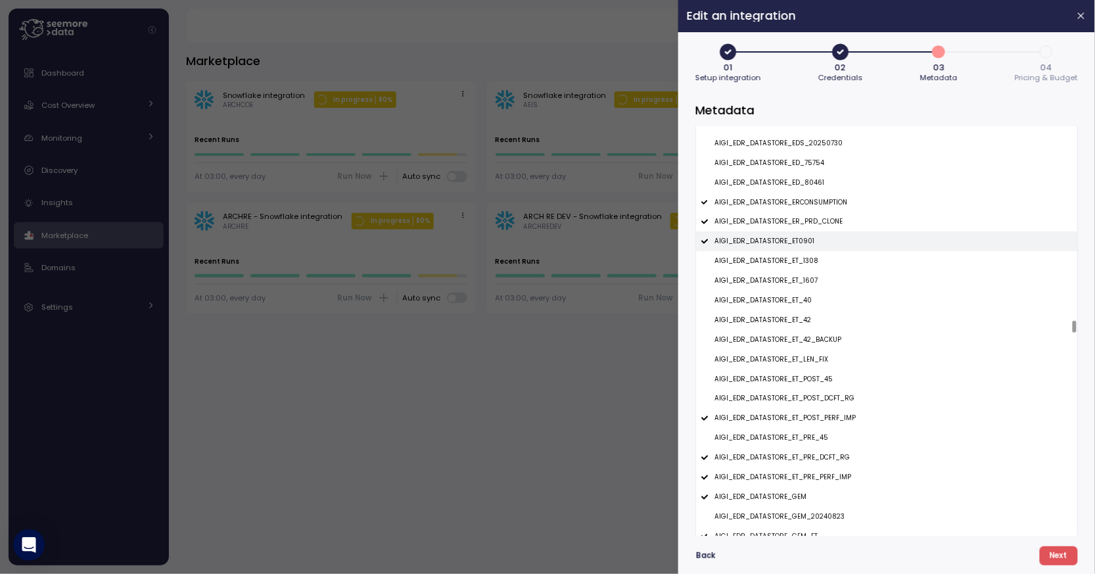
click at [832, 242] on div "AIGI_EDR_DATASTORE_ET0901" at bounding box center [886, 241] width 381 height 20
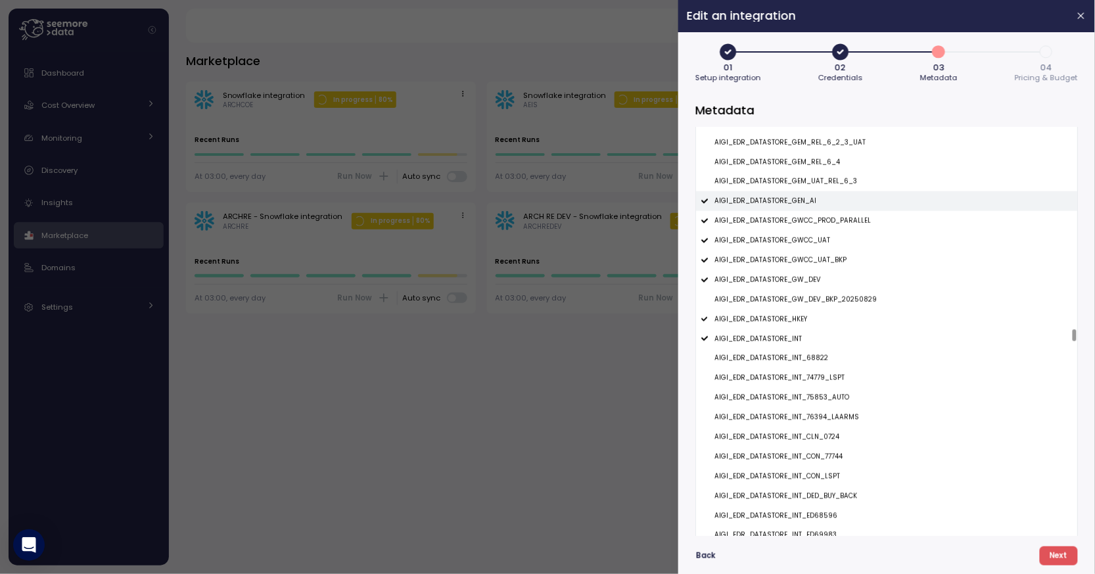
scroll to position [13644, 0]
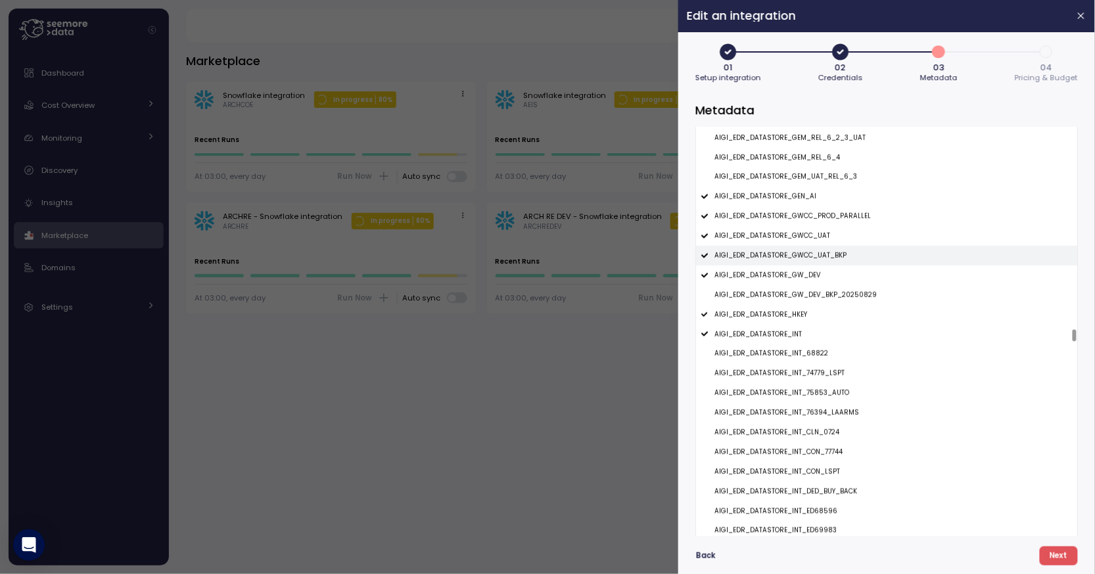
click at [842, 254] on p "AIGI_EDR_DATASTORE_GWCC_UAT_BKP" at bounding box center [781, 255] width 132 height 9
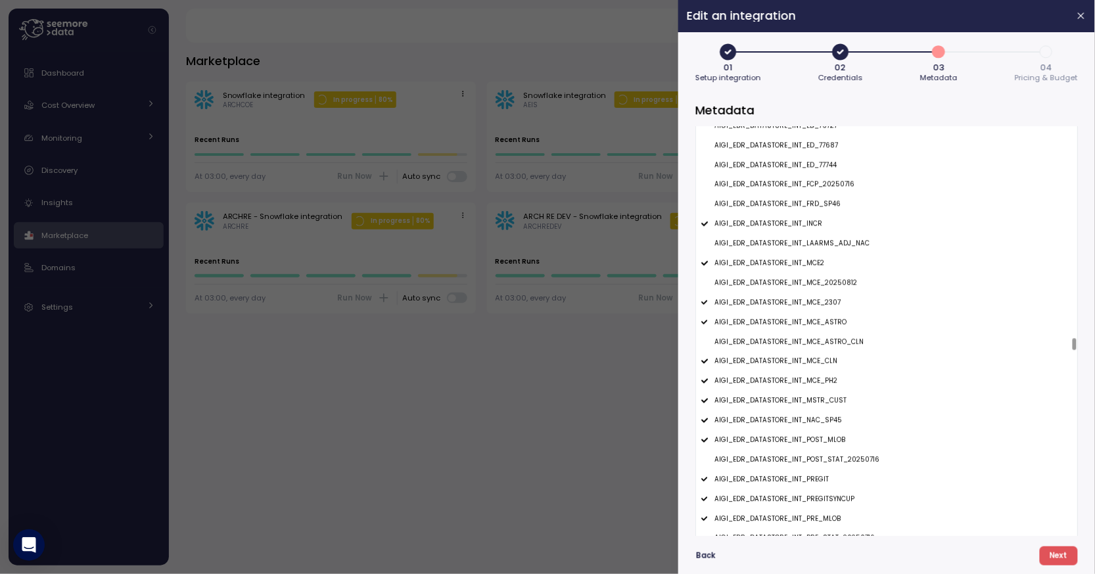
scroll to position [14241, 0]
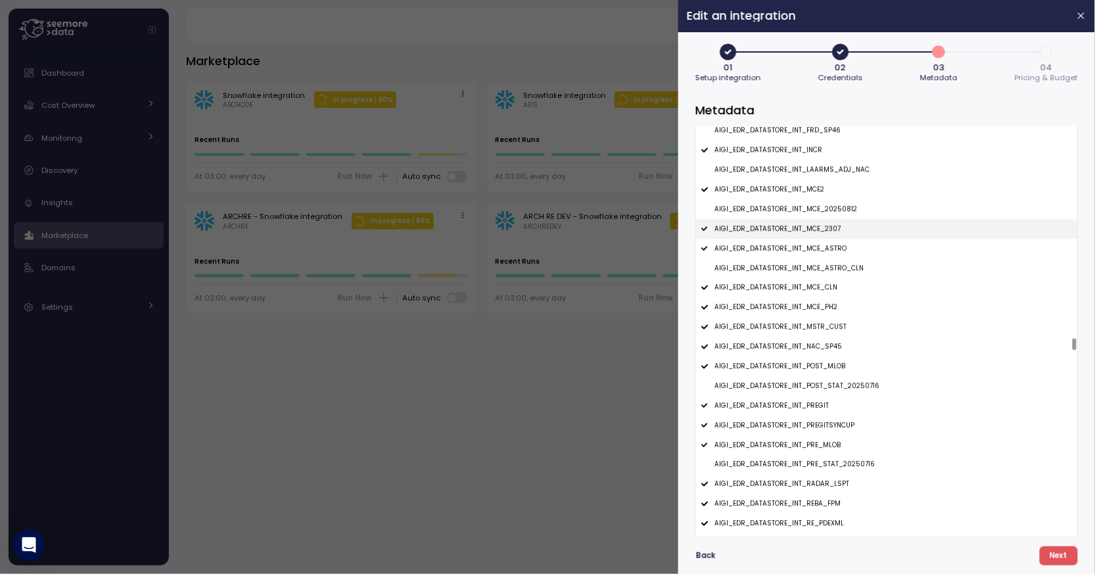
click at [836, 226] on p "AIGI_EDR_DATASTORE_INT_MCE_2307" at bounding box center [778, 228] width 126 height 9
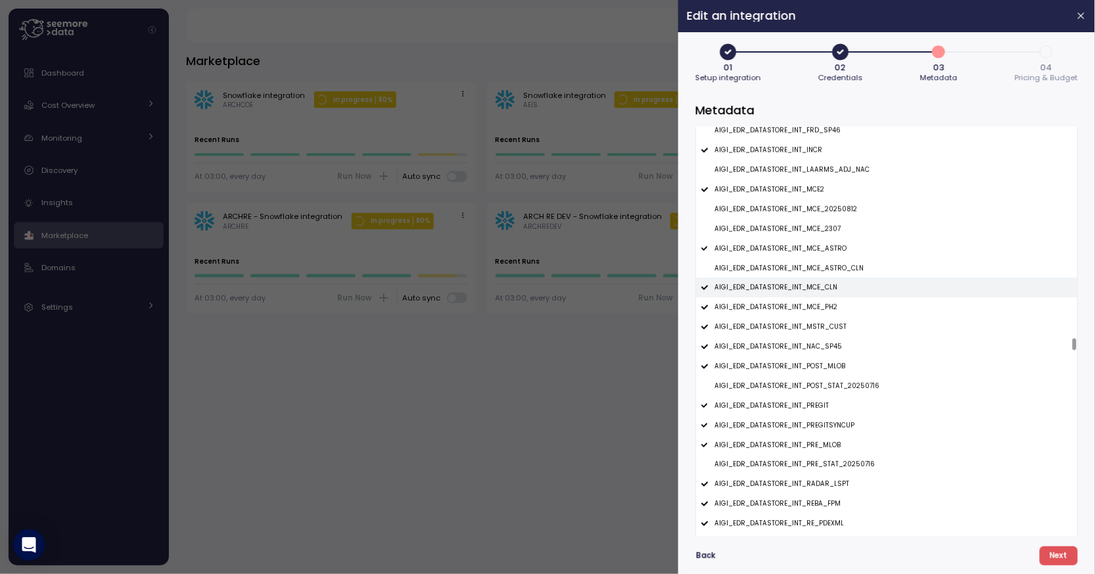
click at [829, 295] on div "AIGI_EDR_DATASTORE_INT_MCE_CLN" at bounding box center [886, 287] width 381 height 20
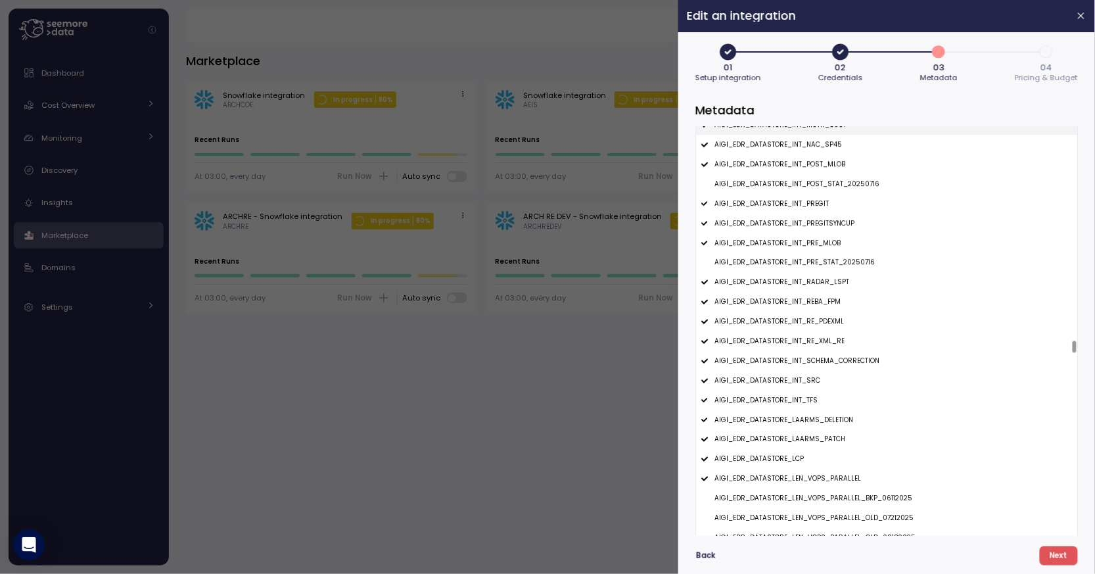
scroll to position [14448, 0]
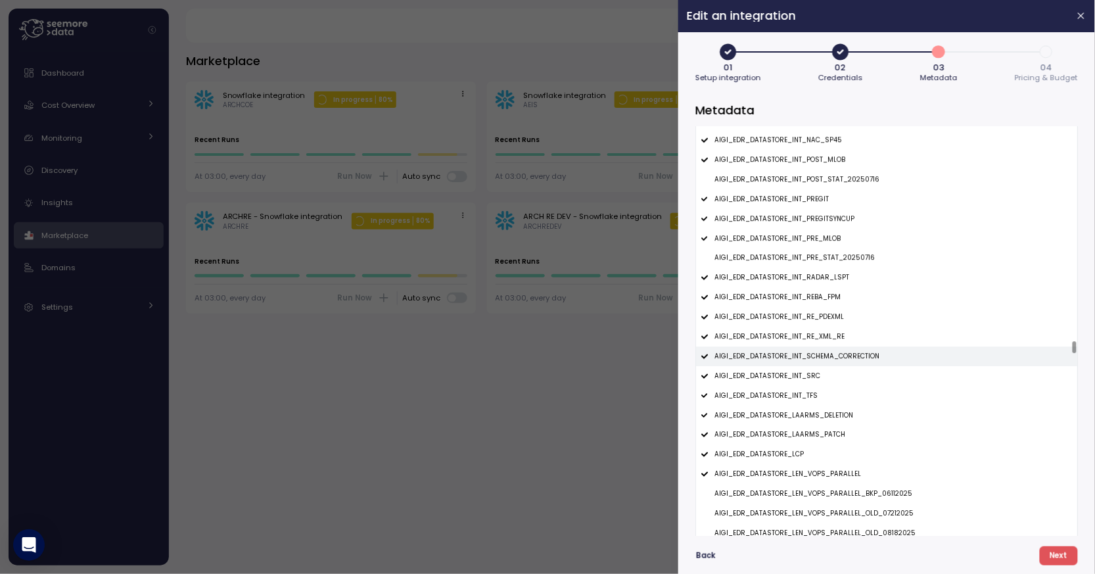
click at [825, 358] on p "AIGI_EDR_DATASTORE_INT_SCHEMA_CORRECTION" at bounding box center [797, 356] width 165 height 9
click at [818, 370] on div "AIGI_EDR_DATASTORE_INT_SRC" at bounding box center [886, 376] width 381 height 20
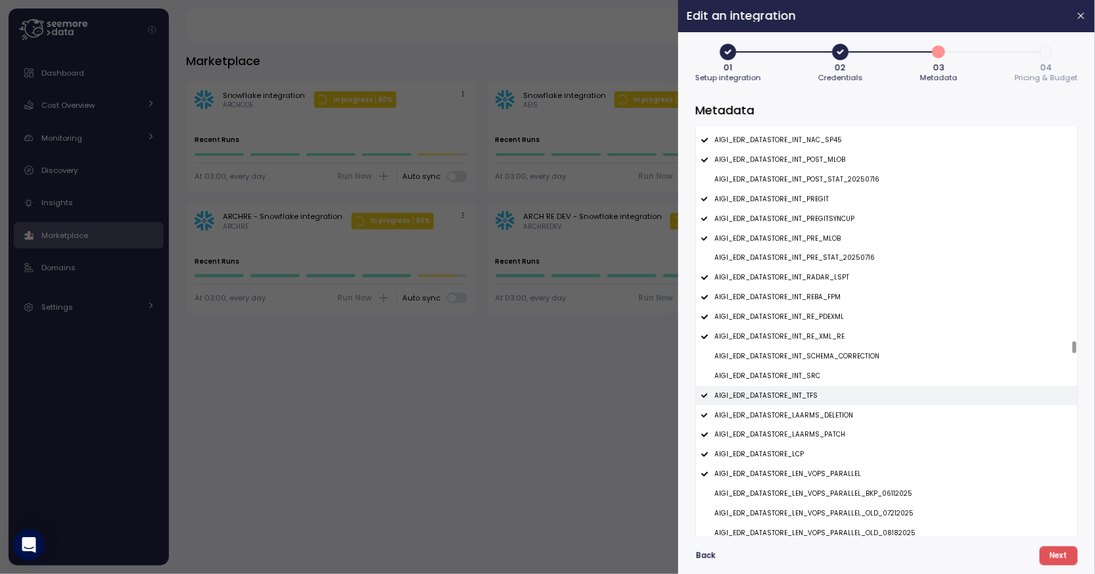
click at [818, 401] on div "AIGI_EDR_DATASTORE_INT_TFS" at bounding box center [886, 396] width 381 height 20
click at [834, 335] on p "AIGI_EDR_DATASTORE_INT_RE_XML_RE" at bounding box center [780, 336] width 130 height 9
click at [840, 314] on div "AIGI_EDR_DATASTORE_INT_RE_PDEXML" at bounding box center [886, 317] width 381 height 20
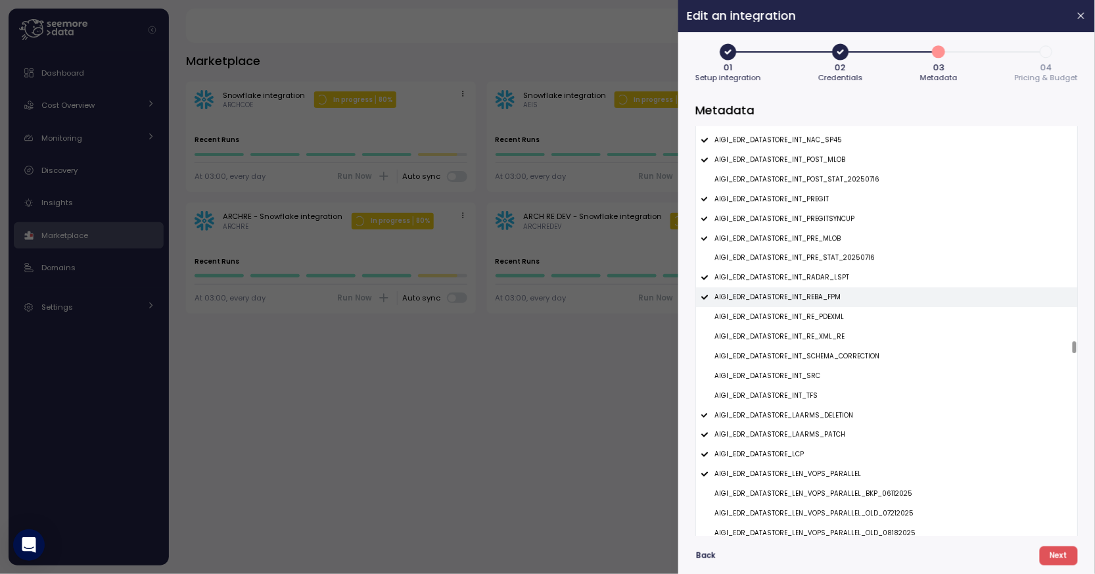
click at [845, 305] on div "AIGI_EDR_DATASTORE_INT_REBA_FPM" at bounding box center [886, 297] width 381 height 20
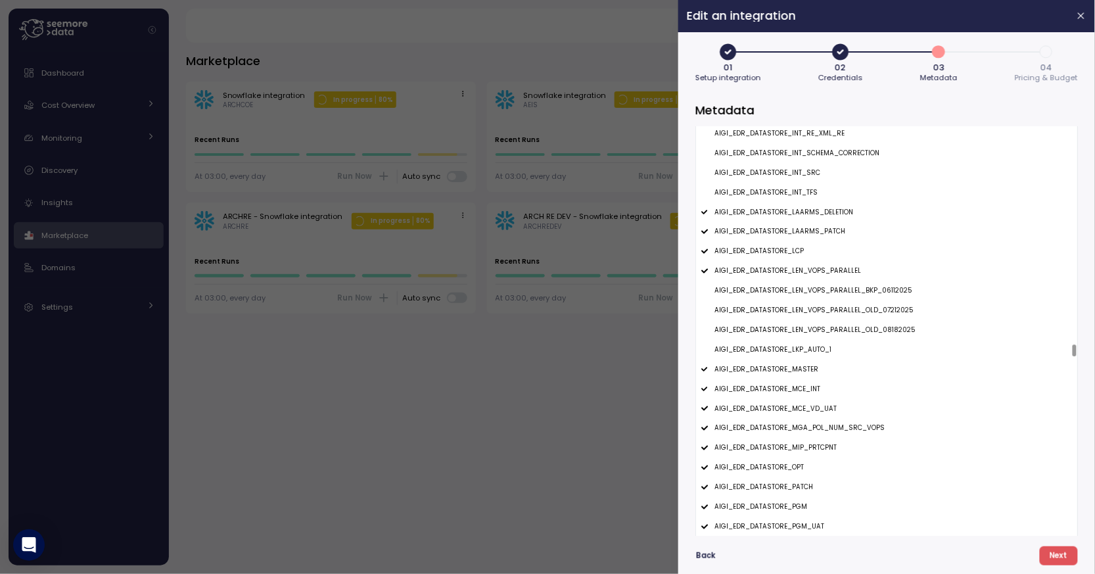
scroll to position [14685, 0]
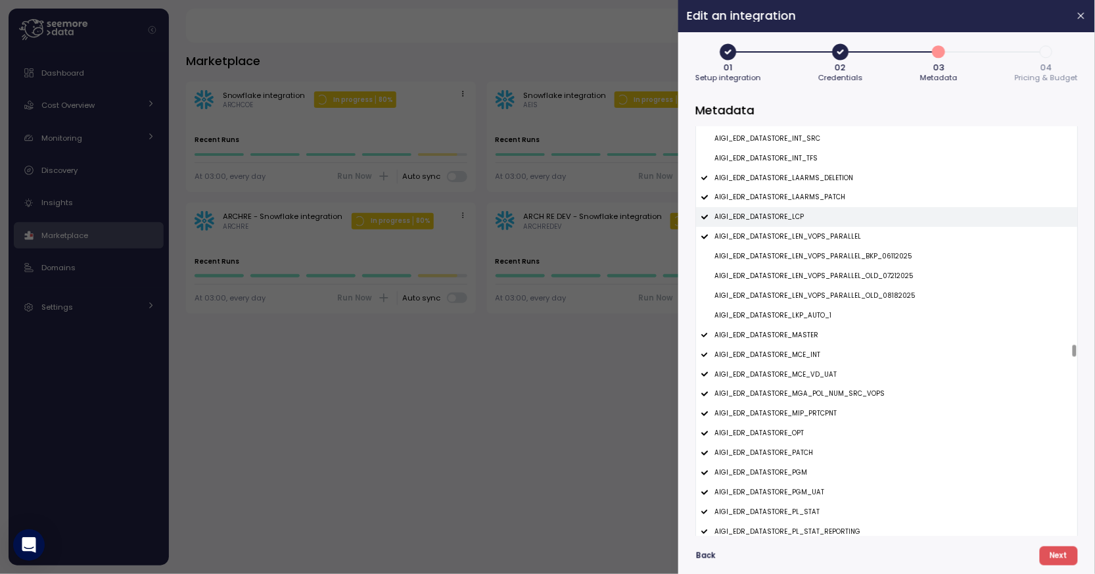
click at [862, 219] on div "AIGI_EDR_DATASTORE_LCP" at bounding box center [886, 217] width 381 height 20
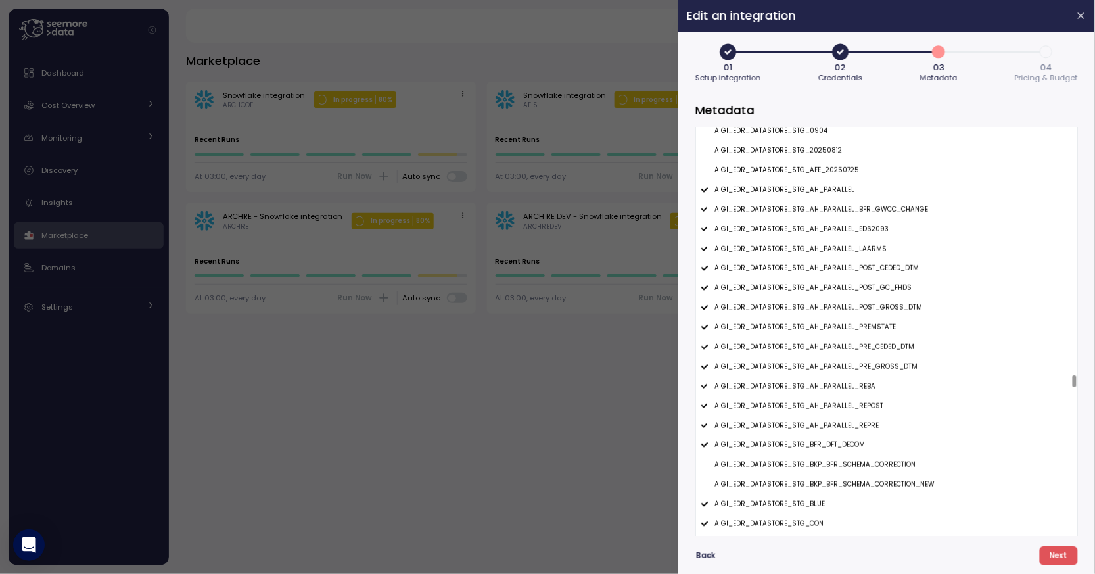
scroll to position [16787, 0]
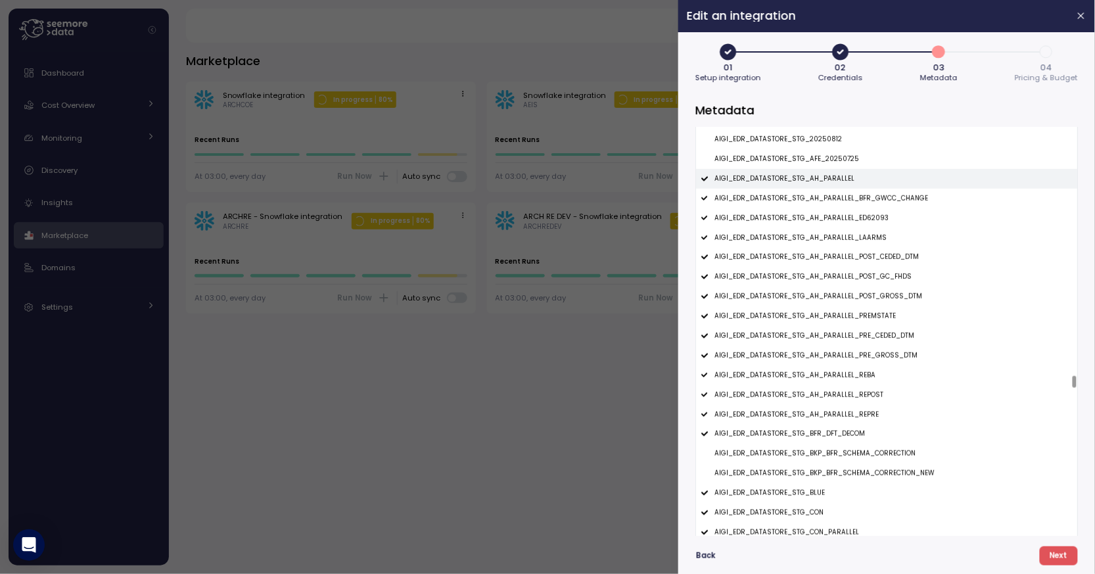
click at [893, 188] on div "AIGI_EDR_DATASTORE_STG_AH_PARALLEL" at bounding box center [886, 179] width 381 height 20
click at [890, 197] on p "AIGI_EDR_DATASTORE_STG_AH_PARALLEL_BFR_GWCC_CHANGE" at bounding box center [822, 198] width 214 height 9
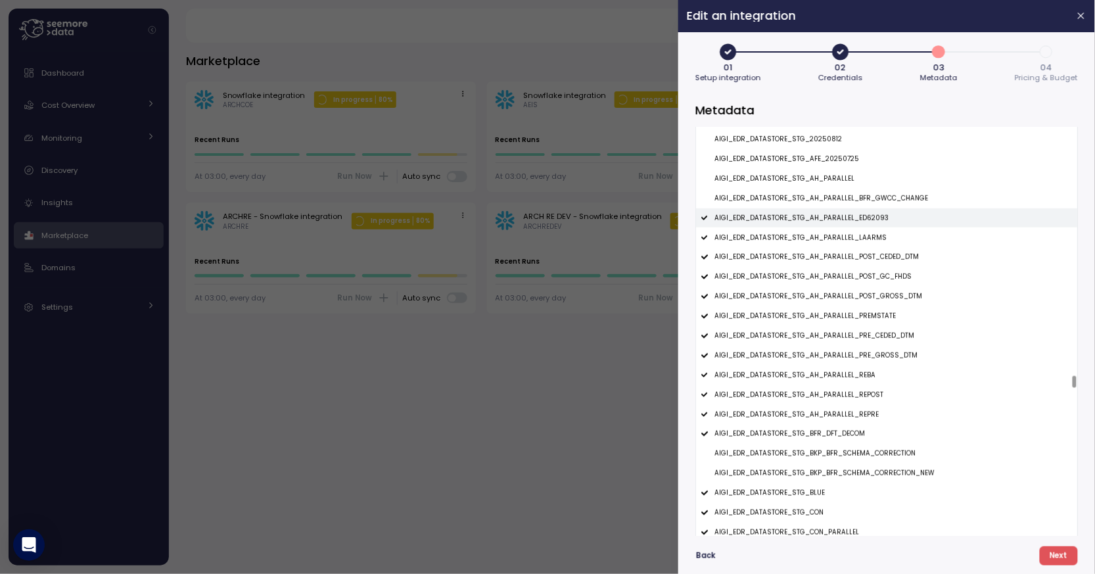
click at [886, 224] on div "AIGI_EDR_DATASTORE_STG_AH_PARALLEL_ED62093" at bounding box center [886, 218] width 381 height 20
click at [882, 239] on div "AIGI_EDR_DATASTORE_STG_AH_PARALLEL_LAARMS" at bounding box center [886, 237] width 381 height 20
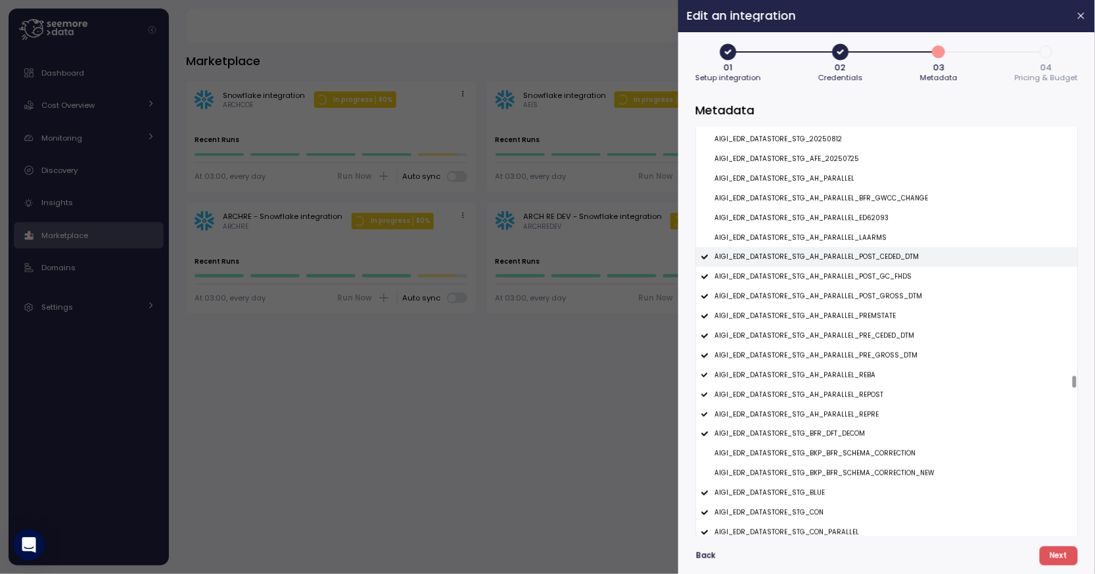
click at [882, 260] on p "AIGI_EDR_DATASTORE_STG_AH_PARALLEL_POST_CEDED_DTM" at bounding box center [817, 256] width 204 height 9
click at [878, 277] on p "AIGI_EDR_DATASTORE_STG_AH_PARALLEL_POST_GC_FHDS" at bounding box center [813, 276] width 197 height 9
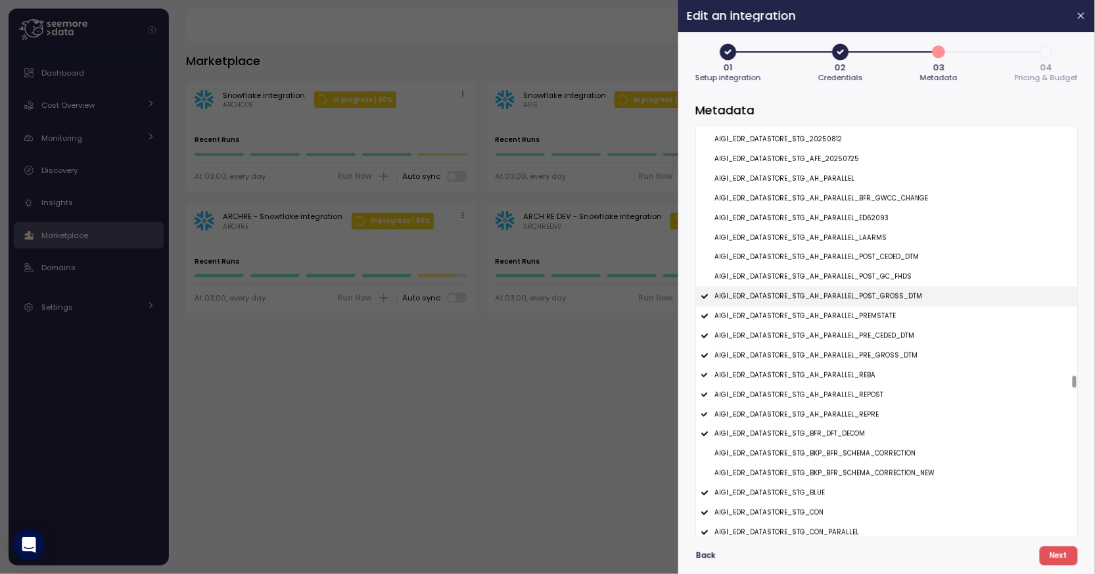
click at [878, 294] on div "AIGI_EDR_DATASTORE_STG_AH_PARALLEL_POST_GROSS_DTM" at bounding box center [886, 297] width 381 height 20
click at [878, 316] on p "AIGI_EDR_DATASTORE_STG_AH_PARALLEL_PREMSTATE" at bounding box center [805, 316] width 181 height 9
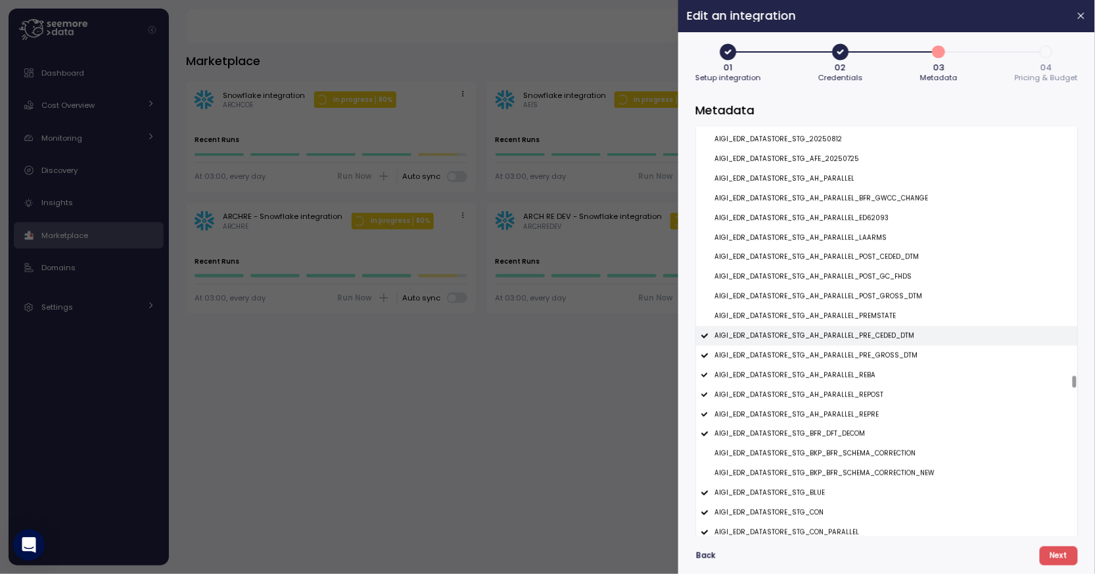
click at [873, 333] on div "AIGI_EDR_DATASTORE_STG_AH_PARALLEL_PRE_CEDED_DTM" at bounding box center [886, 336] width 381 height 20
click at [871, 364] on div "AIGI_EDR_DATASTORE_STG_AH_PARALLEL_PRE_GROSS_DTM" at bounding box center [886, 356] width 381 height 20
click at [861, 384] on div "AIGI_EDR_DATASTORE_STG_AH_PARALLEL_REBA" at bounding box center [886, 376] width 381 height 20
click at [861, 400] on p "AIGI_EDR_DATASTORE_STG_AH_PARALLEL_REPOST" at bounding box center [799, 395] width 169 height 9
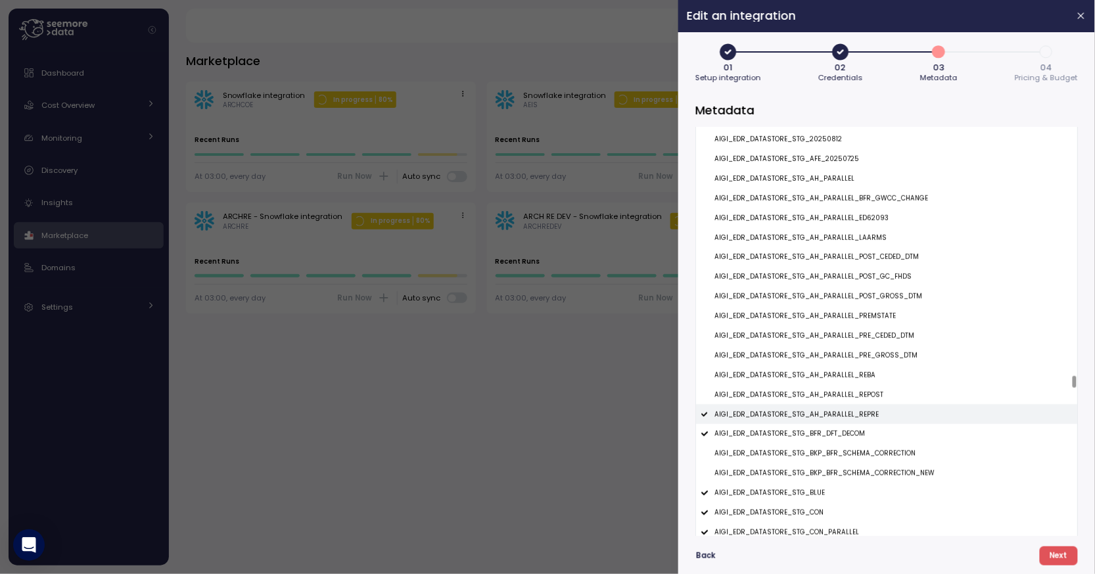
click at [861, 414] on p "AIGI_EDR_DATASTORE_STG_AH_PARALLEL_REPRE" at bounding box center [797, 414] width 164 height 9
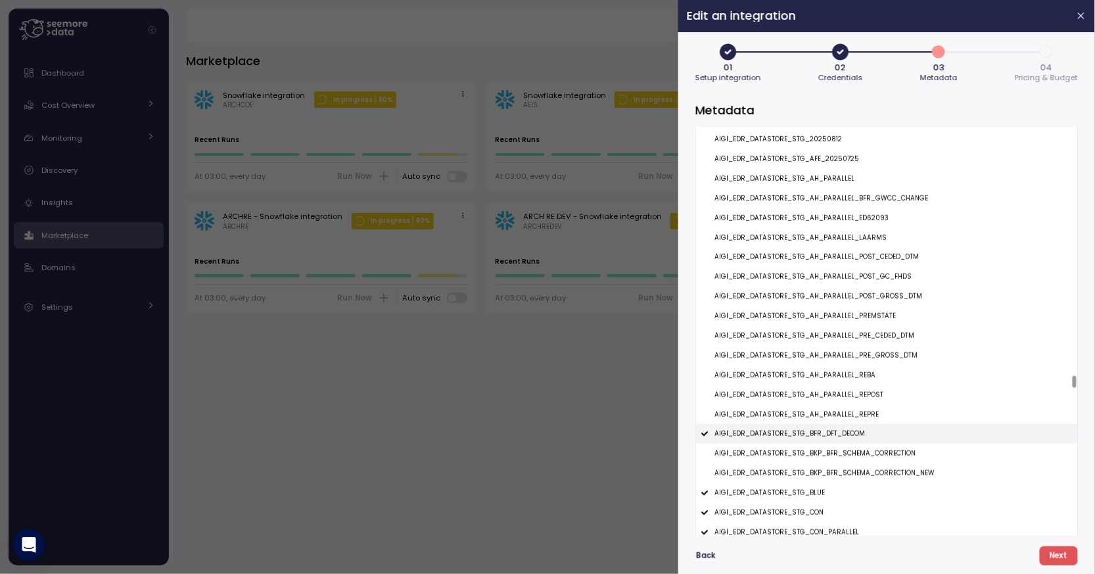
click at [861, 435] on div "AIGI_EDR_DATASTORE_STG_BFR_DFT_DECOM" at bounding box center [886, 434] width 381 height 20
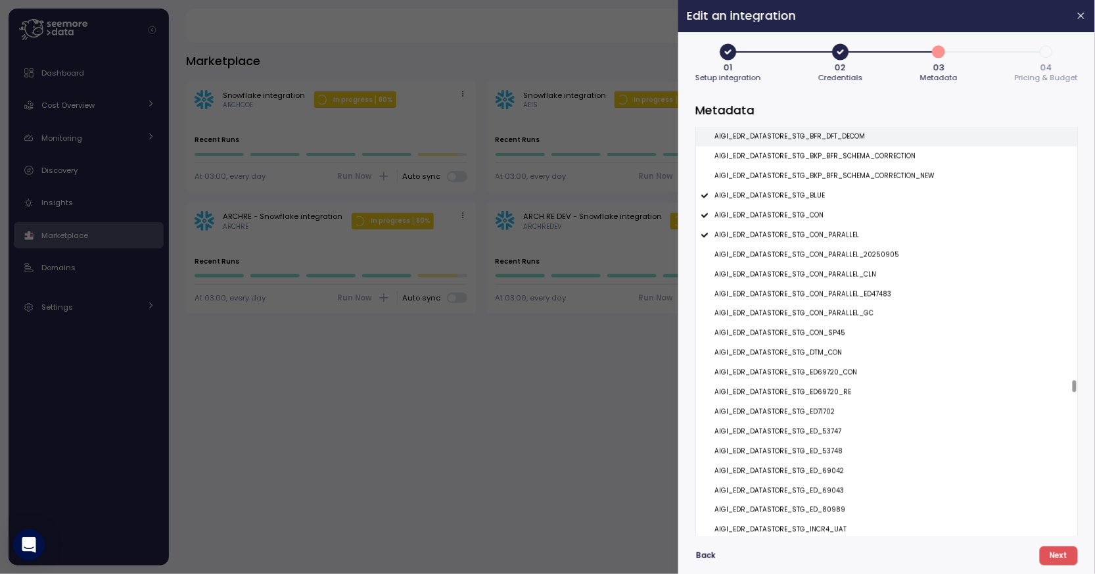
scroll to position [17086, 0]
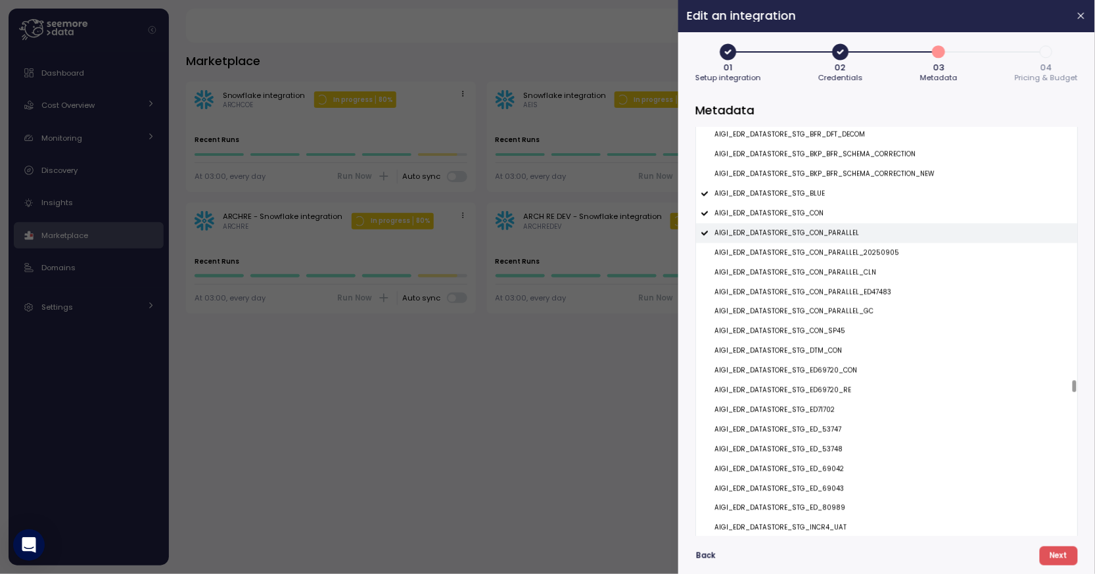
click at [846, 238] on p "AIGI_EDR_DATASTORE_STG_CON_PARALLEL" at bounding box center [787, 233] width 145 height 9
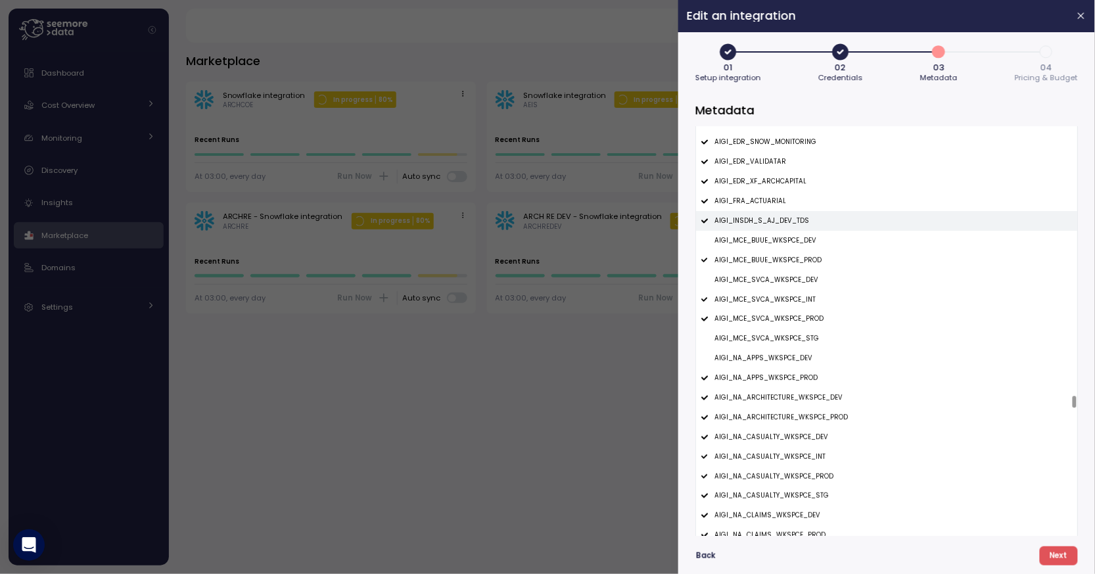
scroll to position [18200, 0]
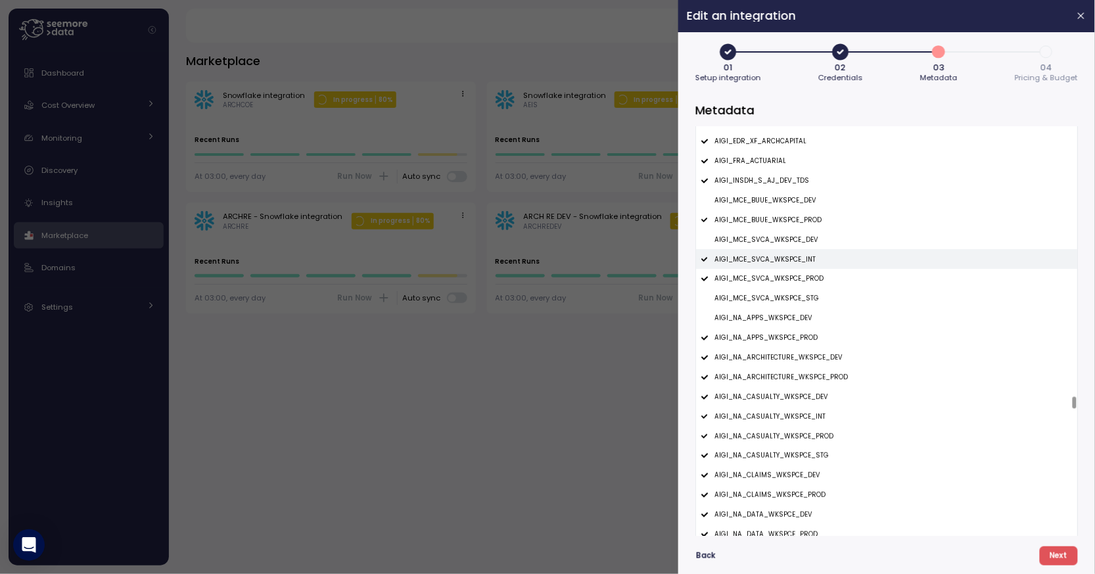
click at [831, 266] on div "AIGI_MCE_SVCA_WKSPCE_INT" at bounding box center [886, 259] width 381 height 20
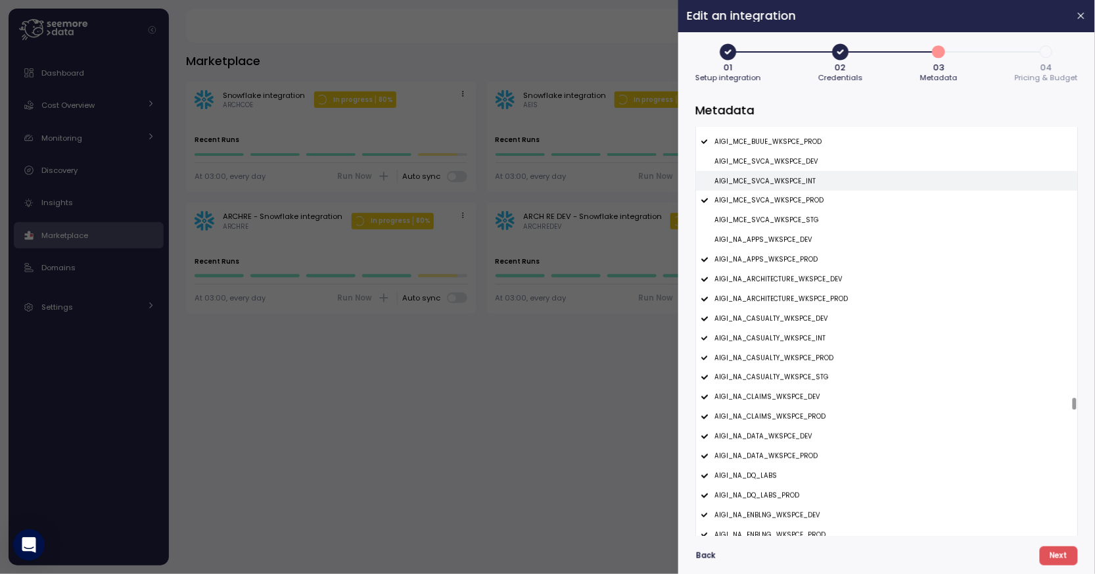
scroll to position [18280, 0]
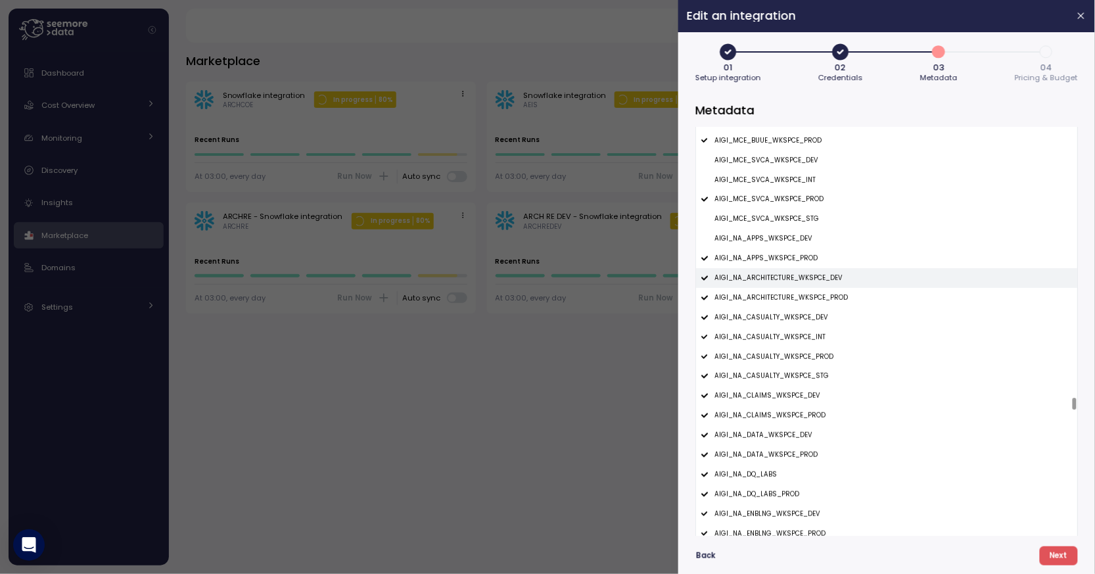
click at [832, 278] on p "AIGI_NA_ARCHITECTURE_WKSPCE_DEV" at bounding box center [779, 278] width 128 height 9
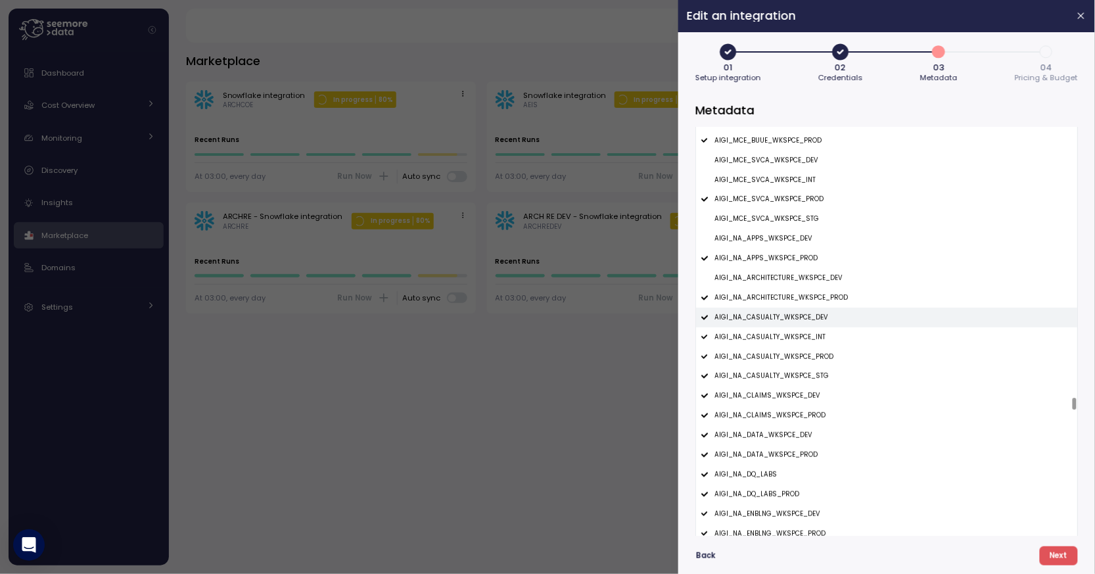
click at [825, 319] on div "AIGI_NA_CASUALTY_WKSPCE_DEV" at bounding box center [886, 318] width 381 height 20
click at [820, 342] on p "AIGI_NA_CASUALTY_WKSPCE_INT" at bounding box center [770, 337] width 111 height 9
click at [820, 374] on p "AIGI_NA_CASUALTY_WKSPCE_STG" at bounding box center [772, 375] width 114 height 9
click at [814, 398] on p "AIGI_NA_CLAIMS_WKSPCE_DEV" at bounding box center [768, 395] width 106 height 9
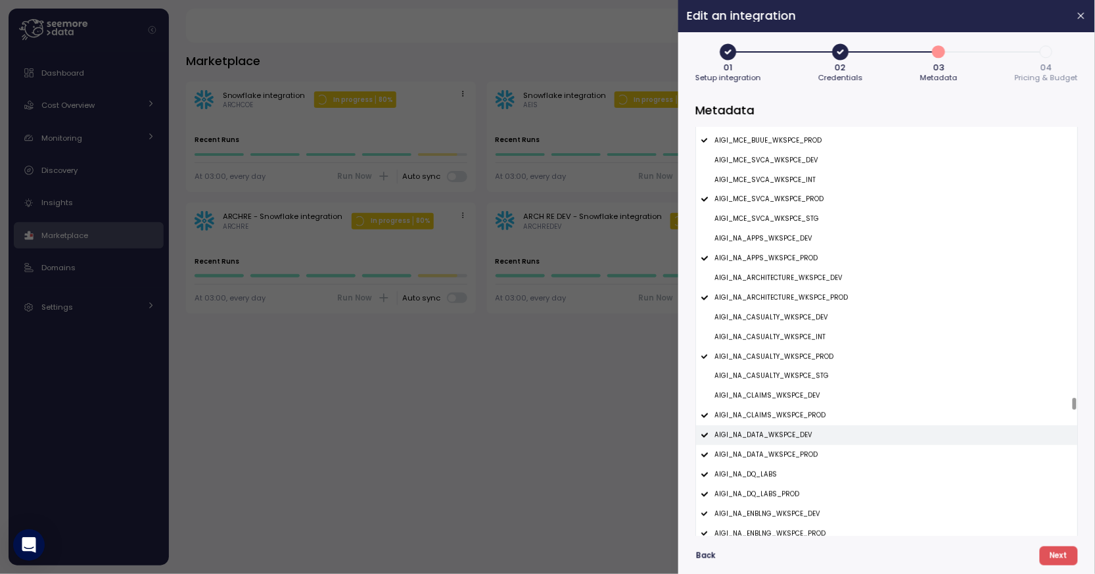
click at [811, 434] on div "AIGI_NA_DATA_WKSPCE_DEV" at bounding box center [886, 435] width 381 height 20
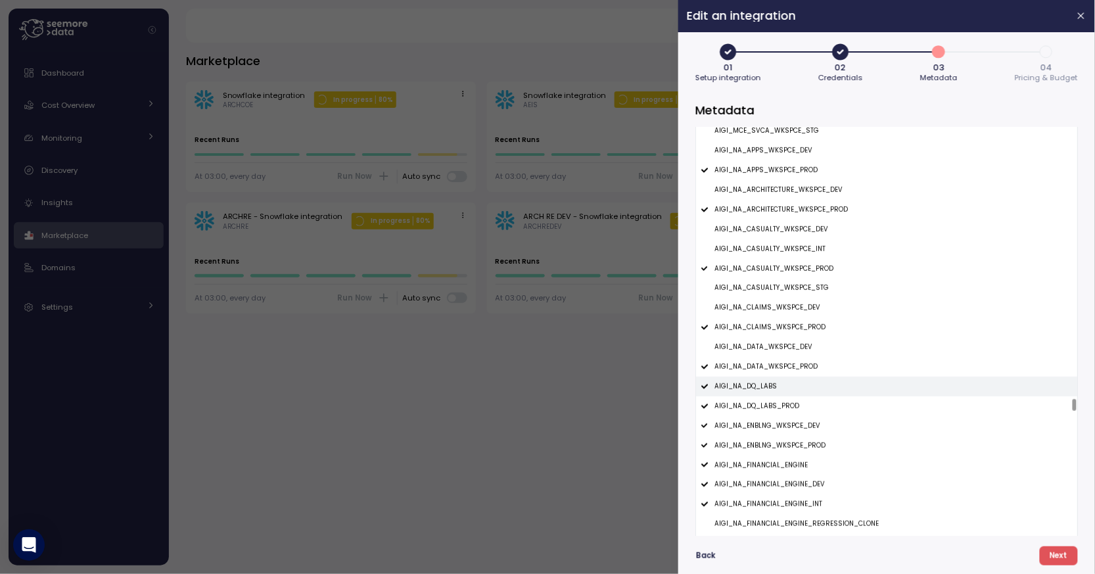
scroll to position [18407, 0]
click at [822, 384] on div "AIGI_NA_ENBLNG_WKSPCE_DEV" at bounding box center [886, 387] width 381 height 20
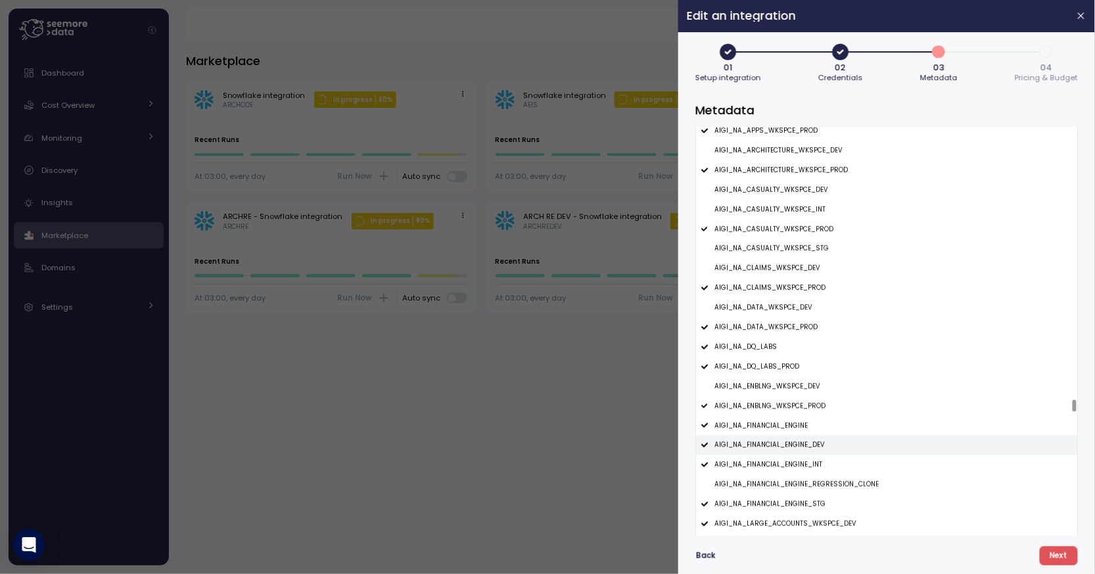
click at [820, 447] on p "AIGI_NA_FINANCIAL_ENGINE_DEV" at bounding box center [770, 445] width 110 height 9
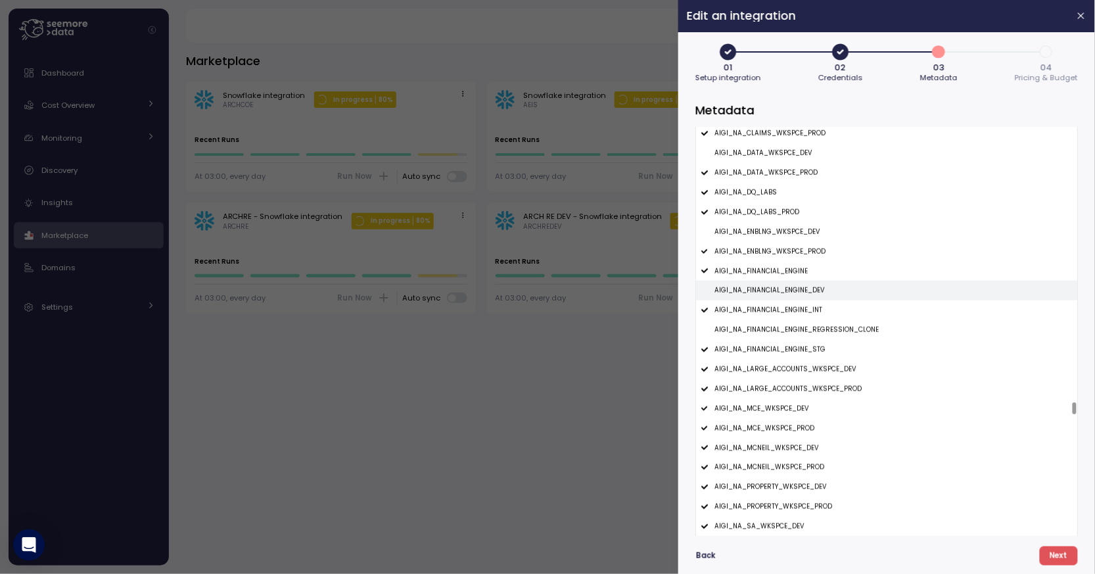
scroll to position [18586, 0]
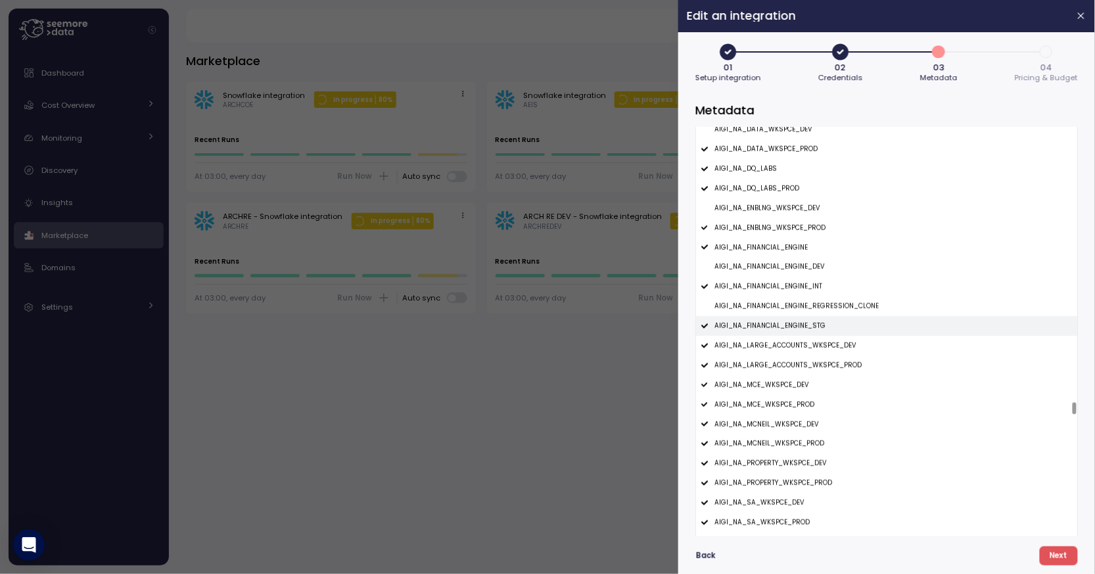
click at [836, 331] on div "AIGI_NA_FINANCIAL_ENGINE_STG" at bounding box center [886, 326] width 381 height 20
click at [836, 347] on p "AIGI_NA_LARGE_ACCOUNTS_WKSPCE_DEV" at bounding box center [786, 345] width 142 height 9
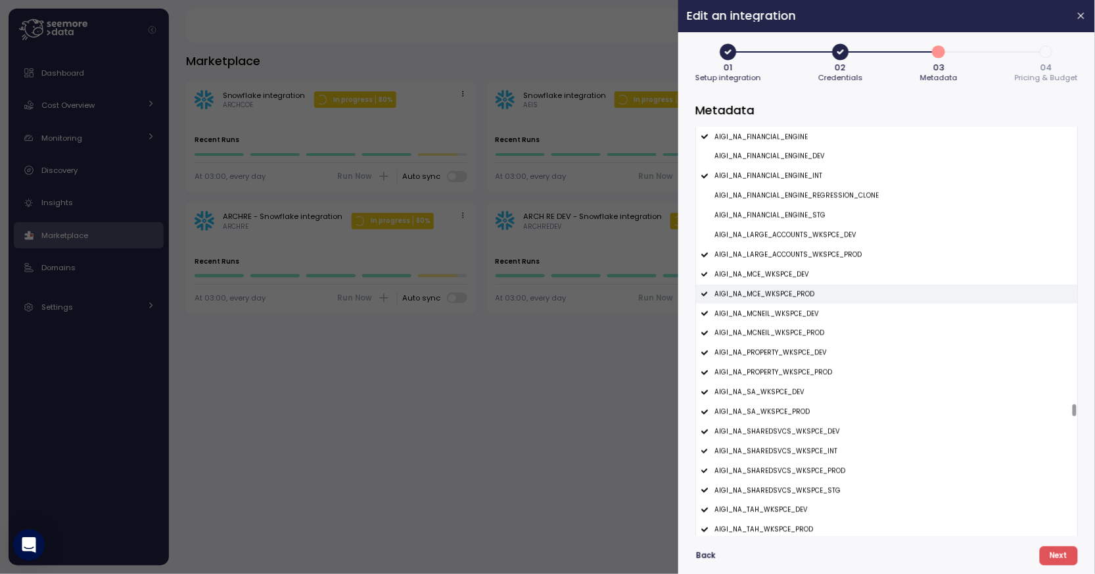
scroll to position [18713, 0]
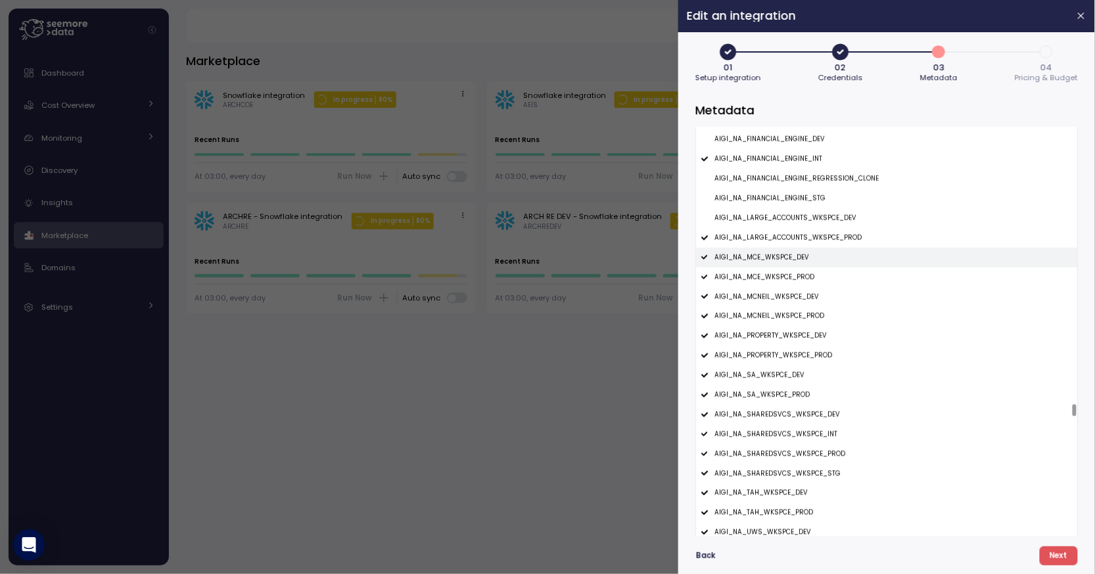
click at [842, 266] on div "AIGI_NA_MCE_WKSPCE_DEV" at bounding box center [886, 258] width 381 height 20
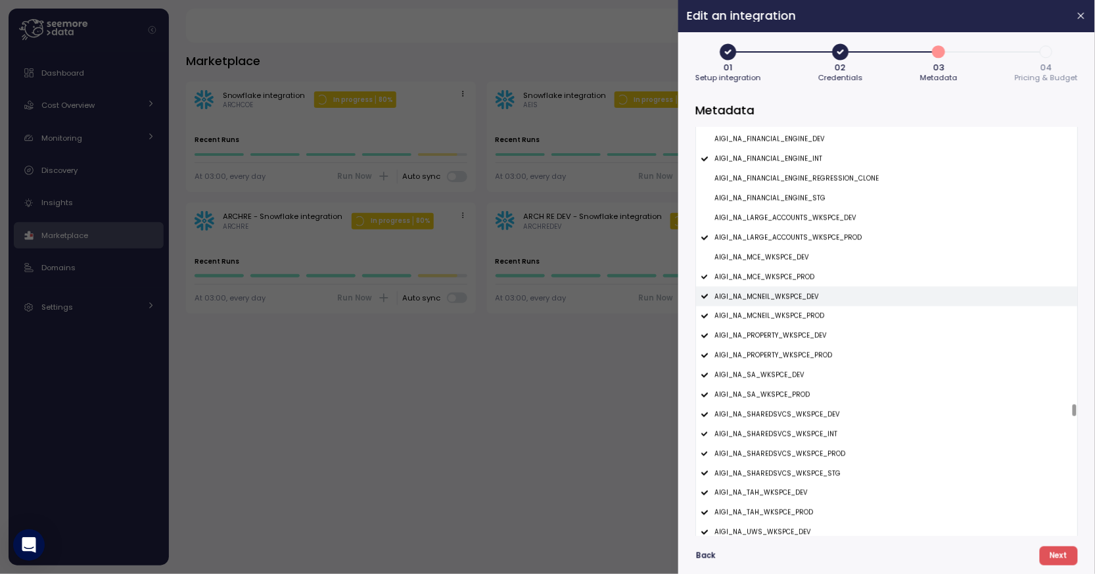
click at [838, 297] on div "AIGI_NA_MCNEIL_WKSPCE_DEV" at bounding box center [886, 297] width 381 height 20
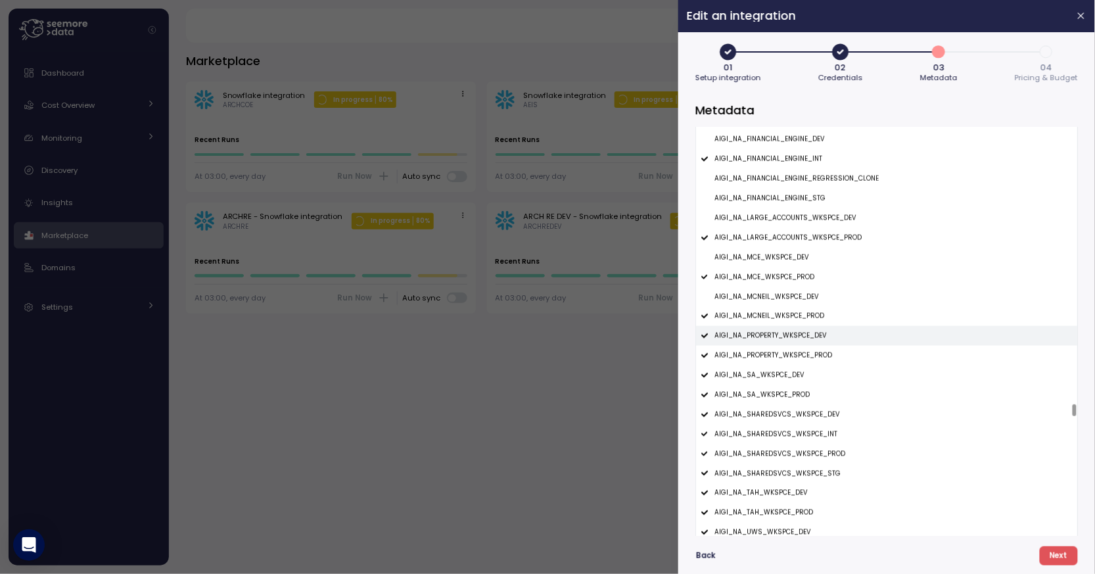
click at [836, 338] on div "AIGI_NA_PROPERTY_WKSPCE_DEV" at bounding box center [886, 336] width 381 height 20
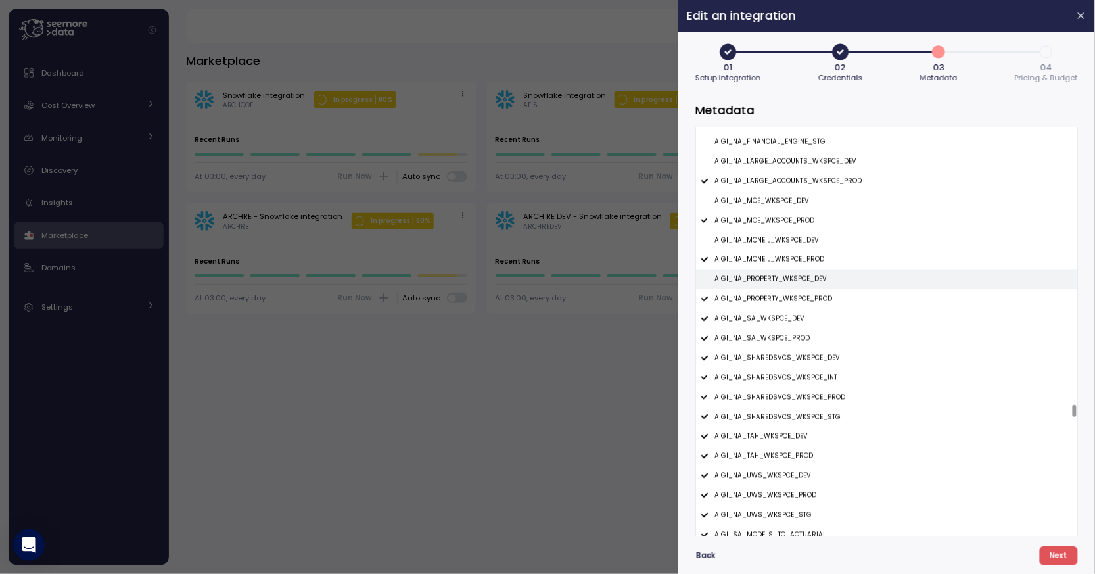
scroll to position [18818, 0]
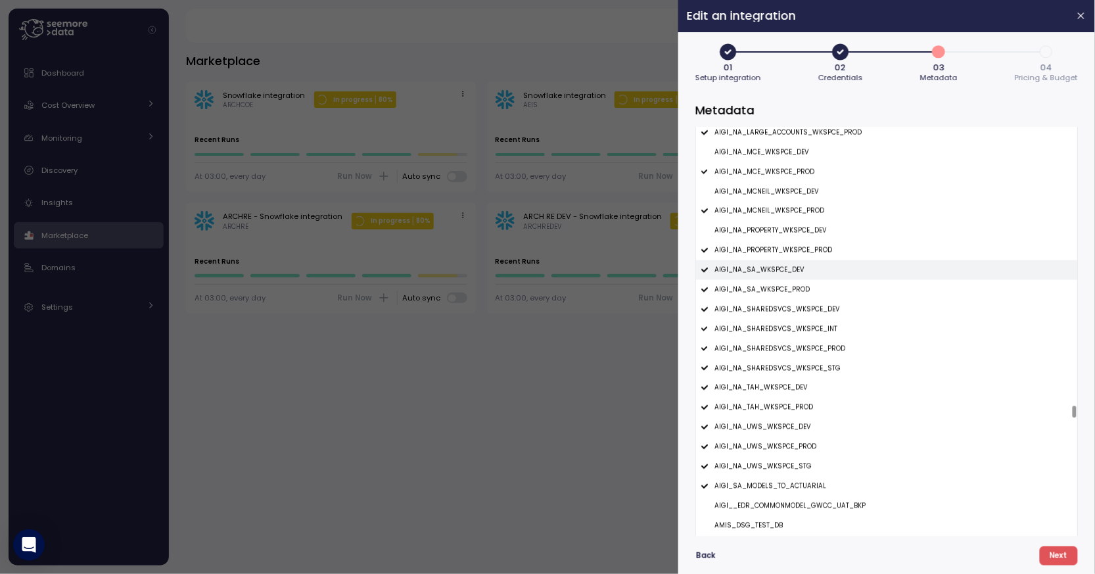
click at [844, 272] on div "AIGI_NA_SA_WKSPCE_DEV" at bounding box center [886, 270] width 381 height 20
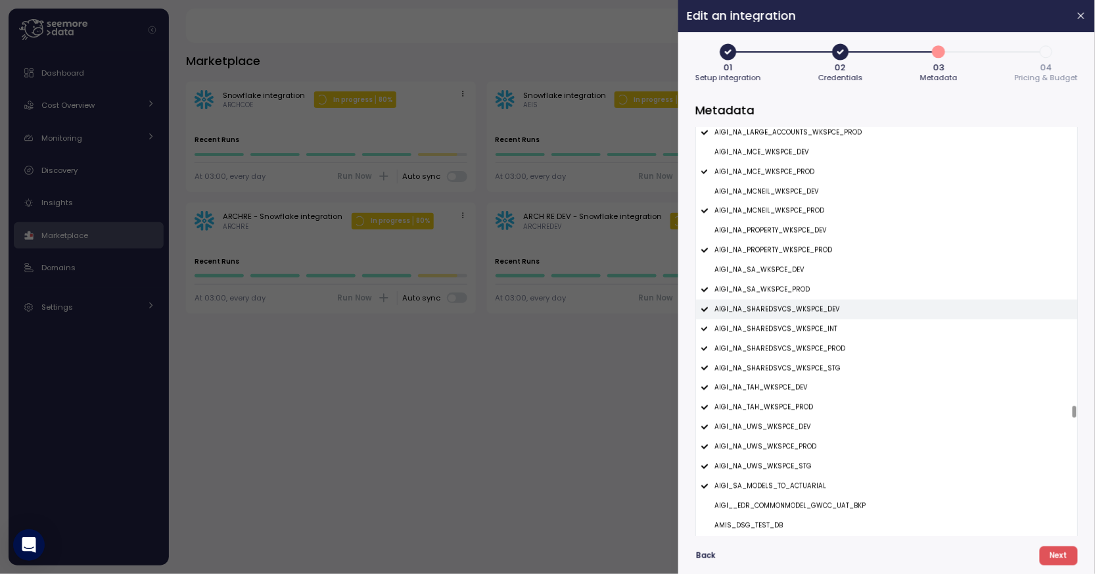
click at [843, 310] on div "AIGI_NA_SHAREDSVCS_WKSPCE_DEV" at bounding box center [886, 310] width 381 height 20
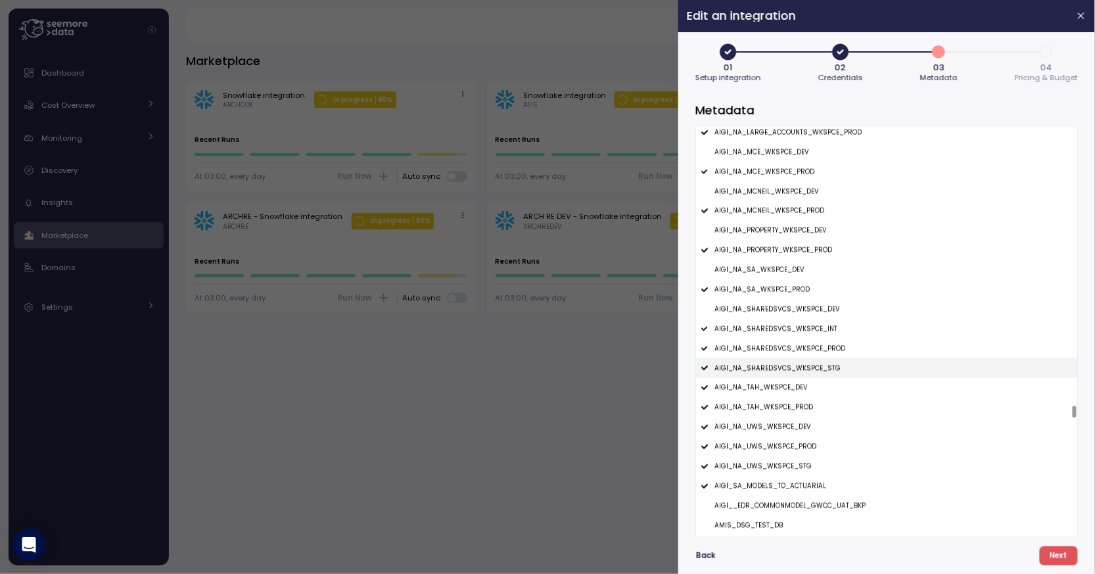
click at [841, 372] on div "AIGI_NA_SHAREDSVCS_WKSPCE_STG" at bounding box center [886, 368] width 381 height 20
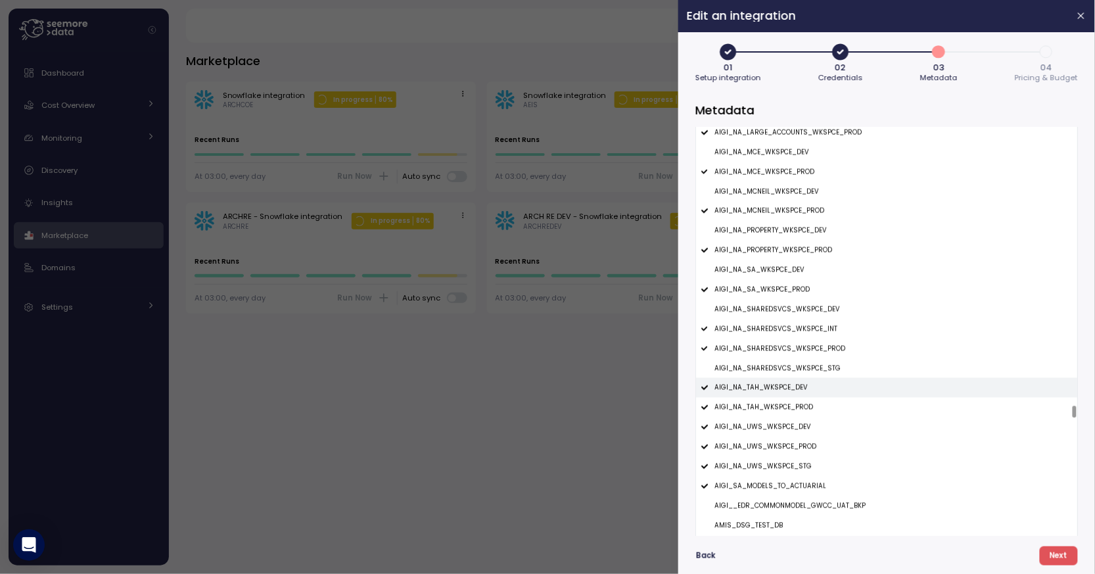
click at [826, 393] on div "AIGI_NA_TAH_WKSPCE_DEV" at bounding box center [886, 388] width 381 height 20
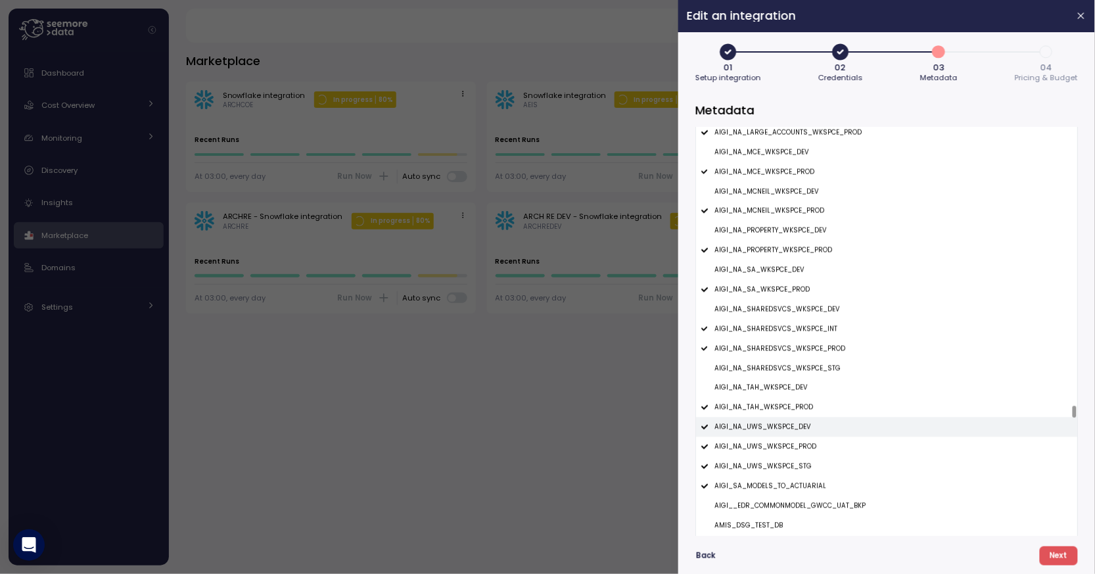
click at [823, 432] on div "AIGI_NA_UWS_WKSPCE_DEV" at bounding box center [886, 428] width 381 height 20
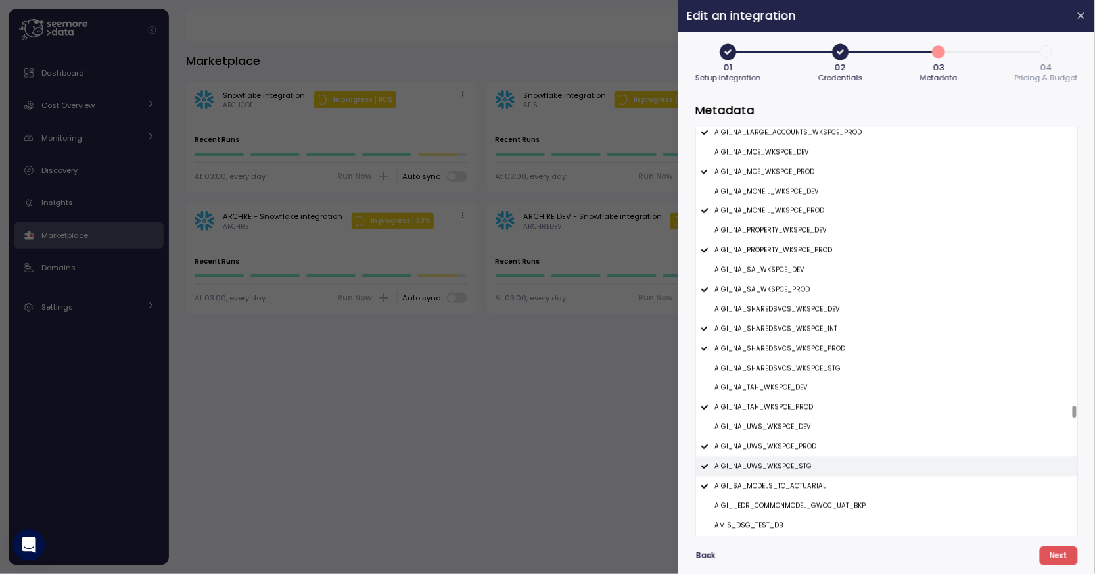
click at [822, 473] on div "AIGI_NA_UWS_WKSPCE_STG" at bounding box center [886, 467] width 381 height 20
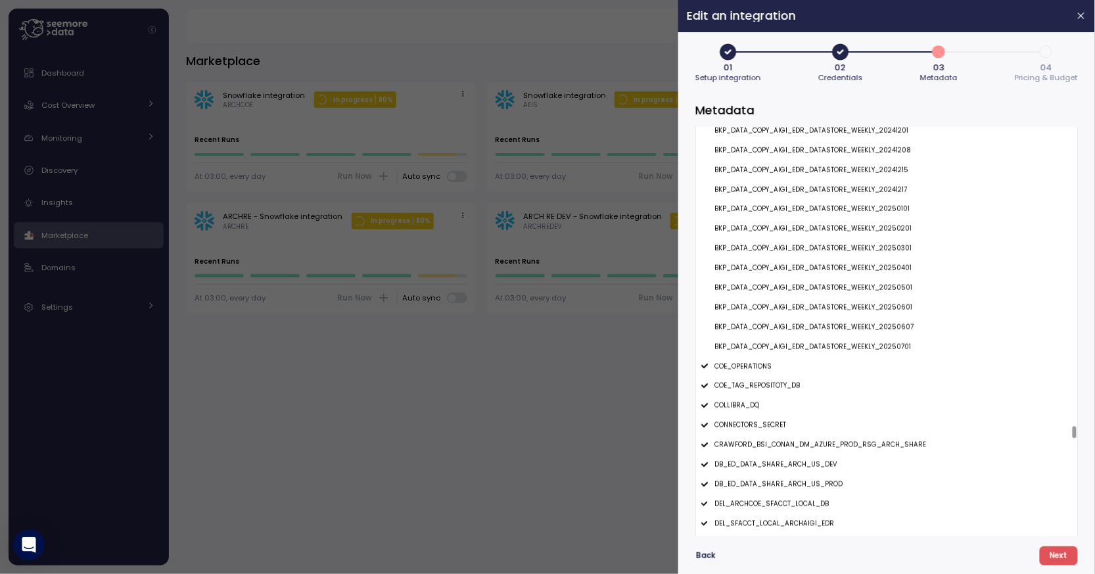
scroll to position [20407, 0]
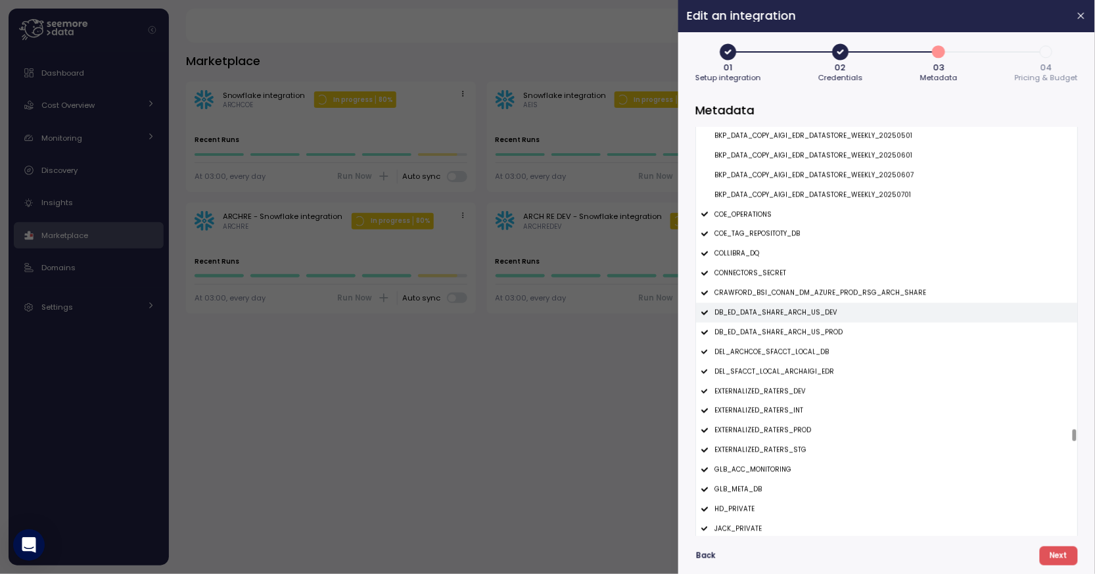
click at [847, 308] on div "DB_ED_DATA_SHARE_ARCH_US_DEV" at bounding box center [886, 313] width 381 height 20
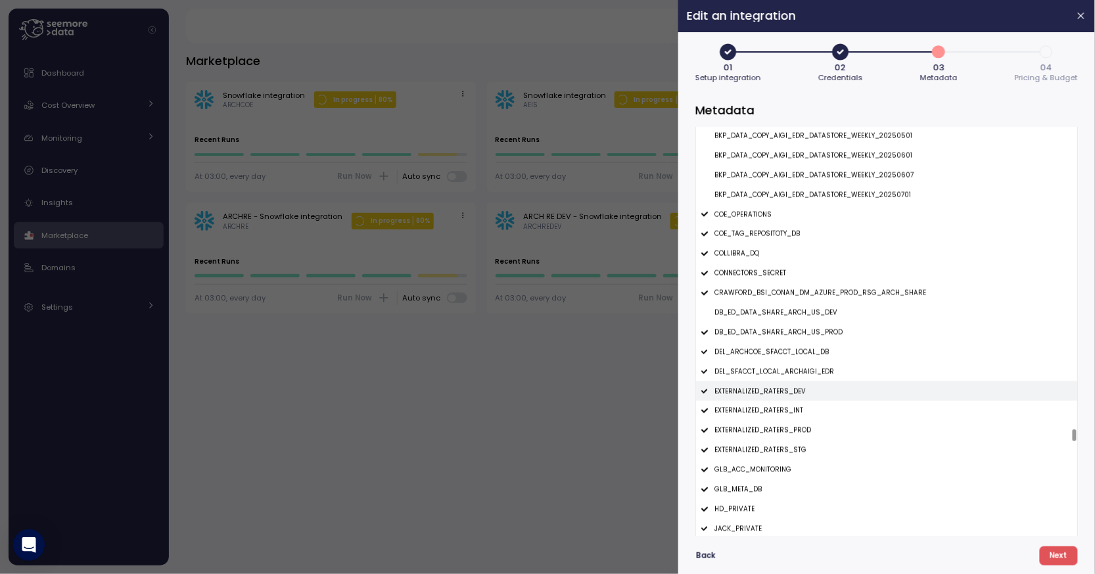
click at [816, 396] on div "EXTERNALIZED_RATERS_DEV" at bounding box center [886, 391] width 381 height 20
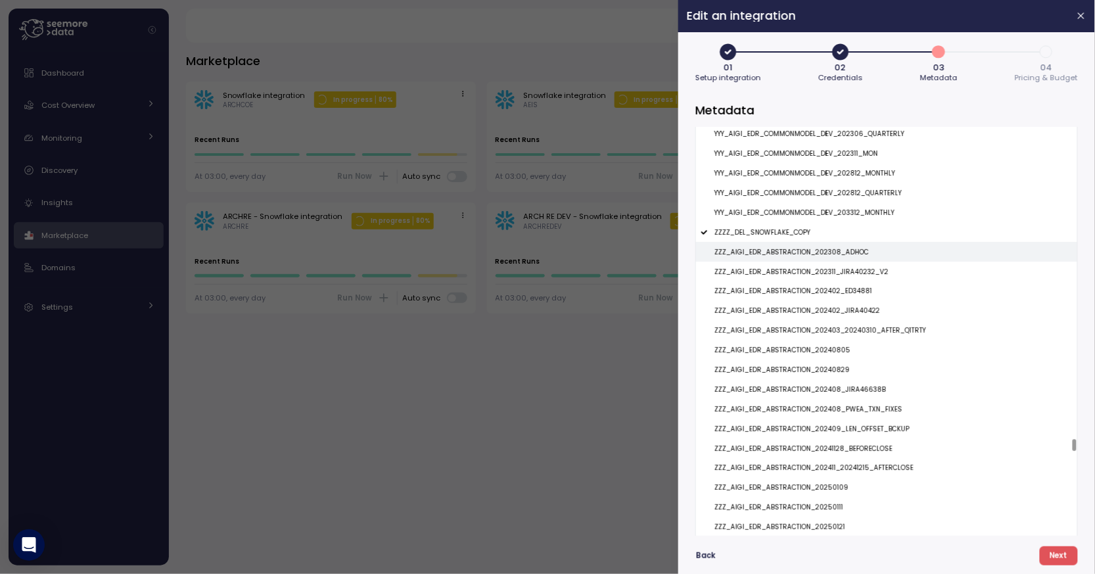
scroll to position [21078, 0]
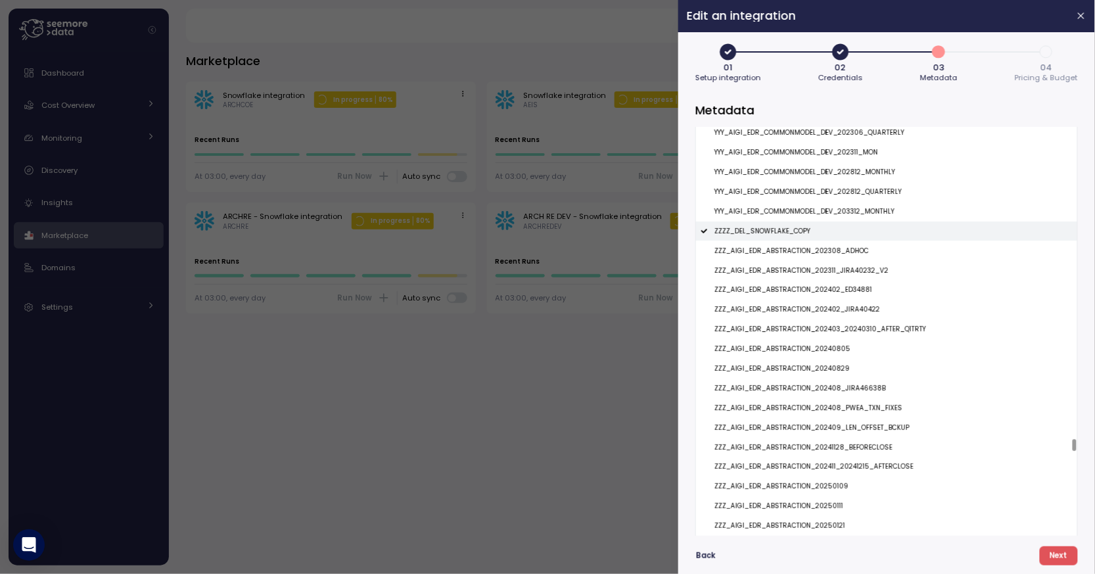
click at [820, 229] on div "ZZZZ_DEL_SNOWFLAKE_COPY" at bounding box center [886, 232] width 381 height 20
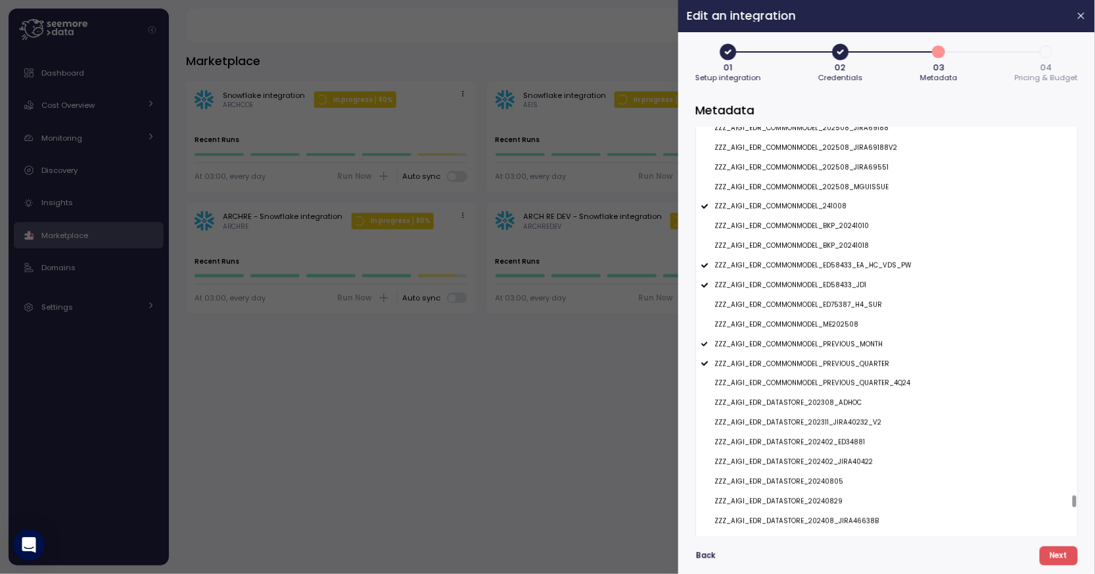
scroll to position [24890, 0]
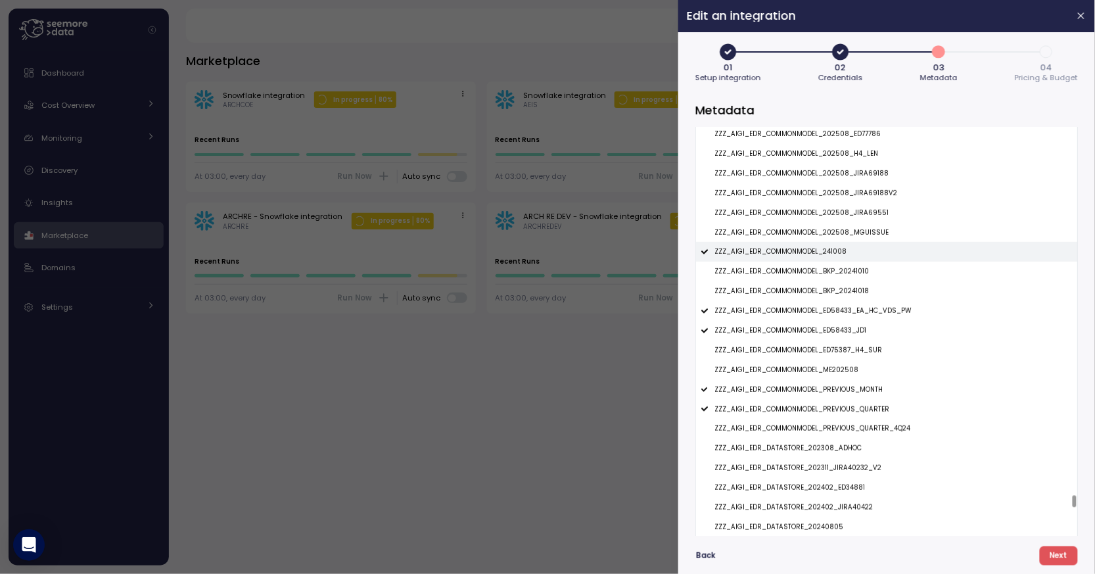
click at [831, 256] on p "ZZZ_AIGI_EDR_COMMONMODEL_241008" at bounding box center [781, 251] width 132 height 9
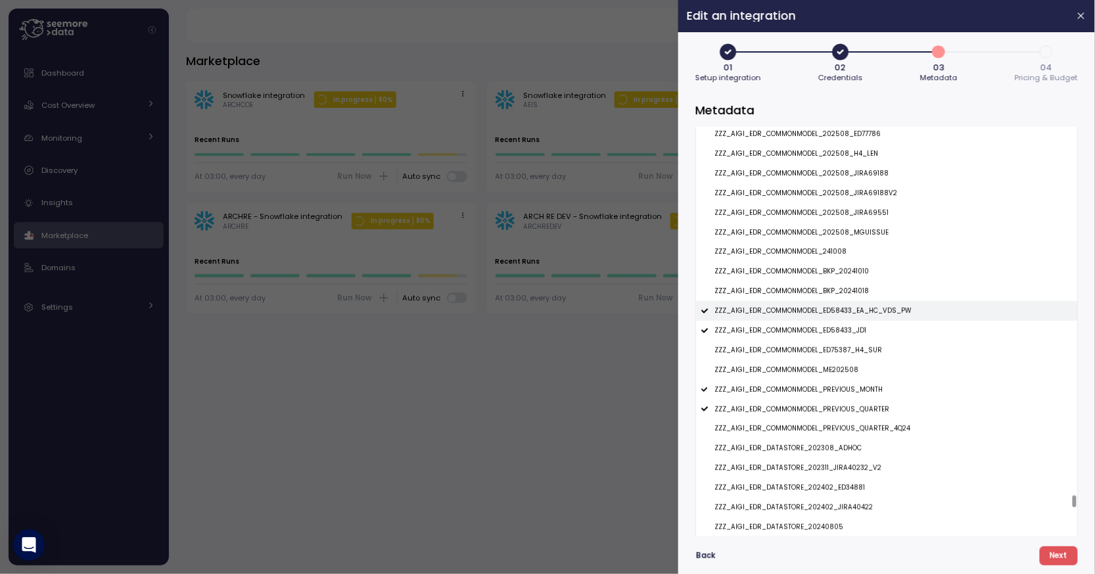
click at [828, 312] on p "ZZZ_AIGI_EDR_COMMONMODEL_ED58433_EA_HC_VDS_PW" at bounding box center [813, 310] width 197 height 9
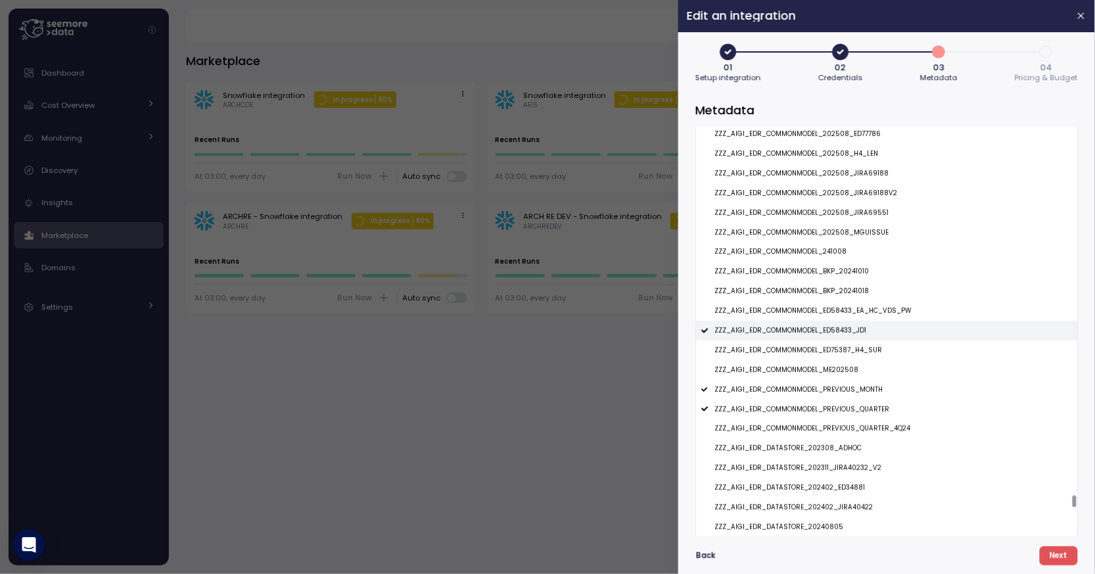
click at [828, 330] on p "ZZZ_AIGI_EDR_COMMONMODEL_ED58433_JD1" at bounding box center [791, 330] width 152 height 9
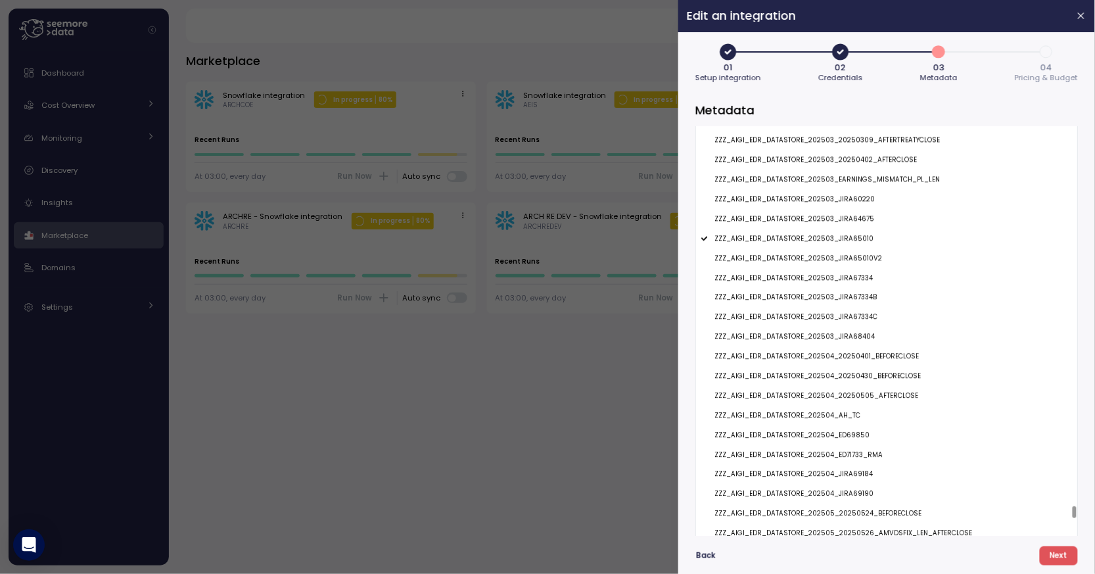
scroll to position [25621, 0]
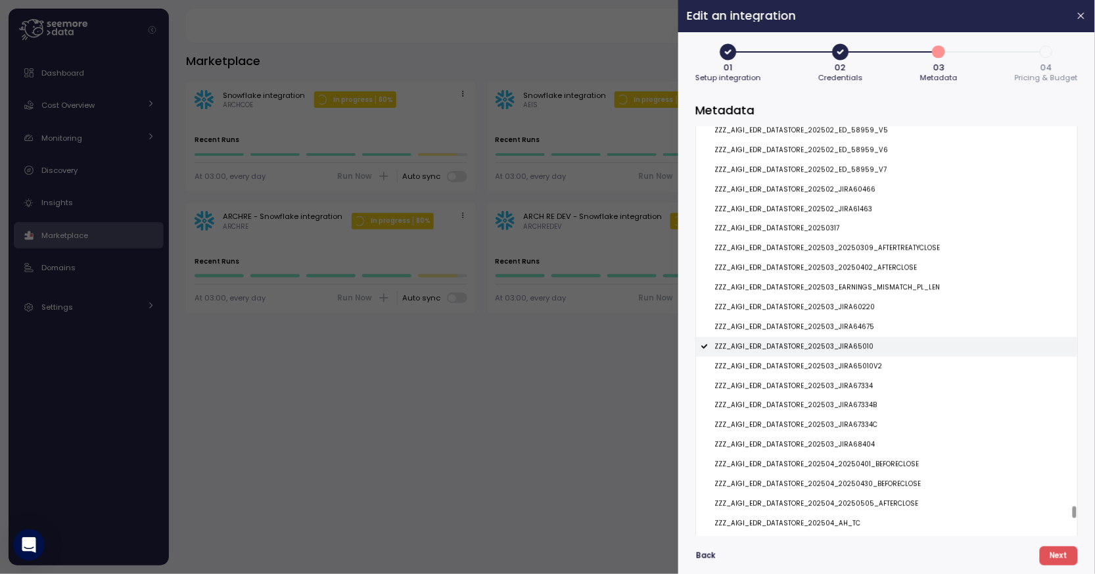
click at [844, 356] on div "ZZZ_AIGI_EDR_DATASTORE_202503_JIRA65010" at bounding box center [886, 347] width 381 height 20
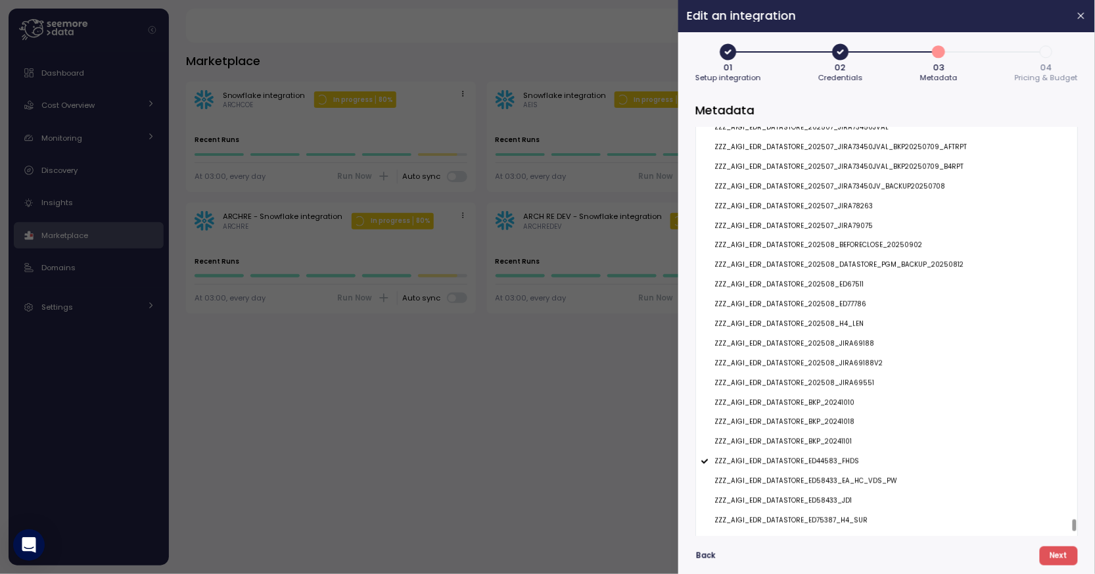
scroll to position [26821, 0]
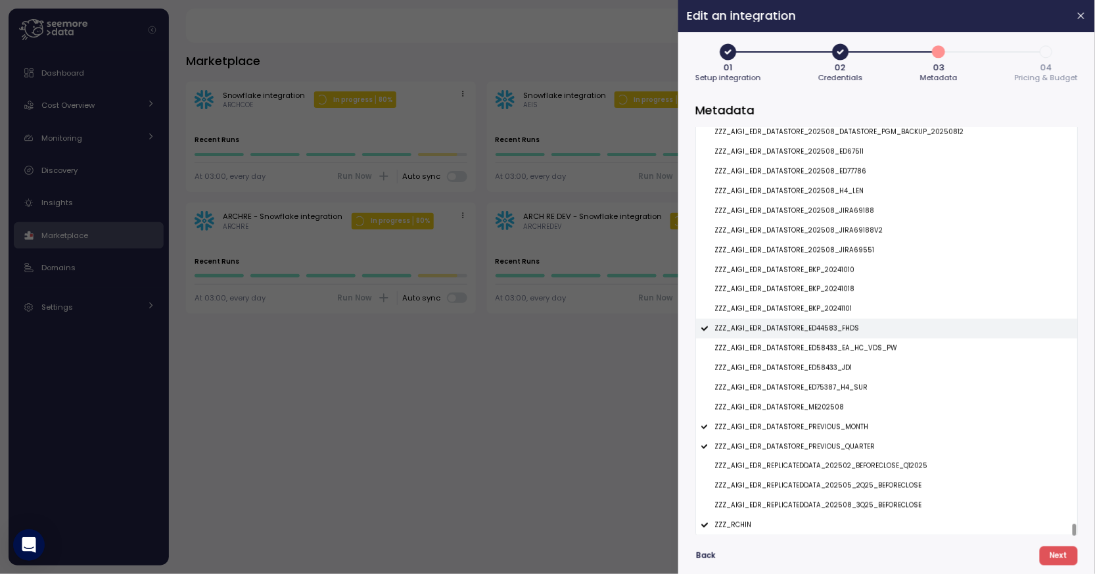
click at [840, 335] on div "ZZZ_AIGI_EDR_DATASTORE_ED44583_FHDS" at bounding box center [886, 329] width 381 height 20
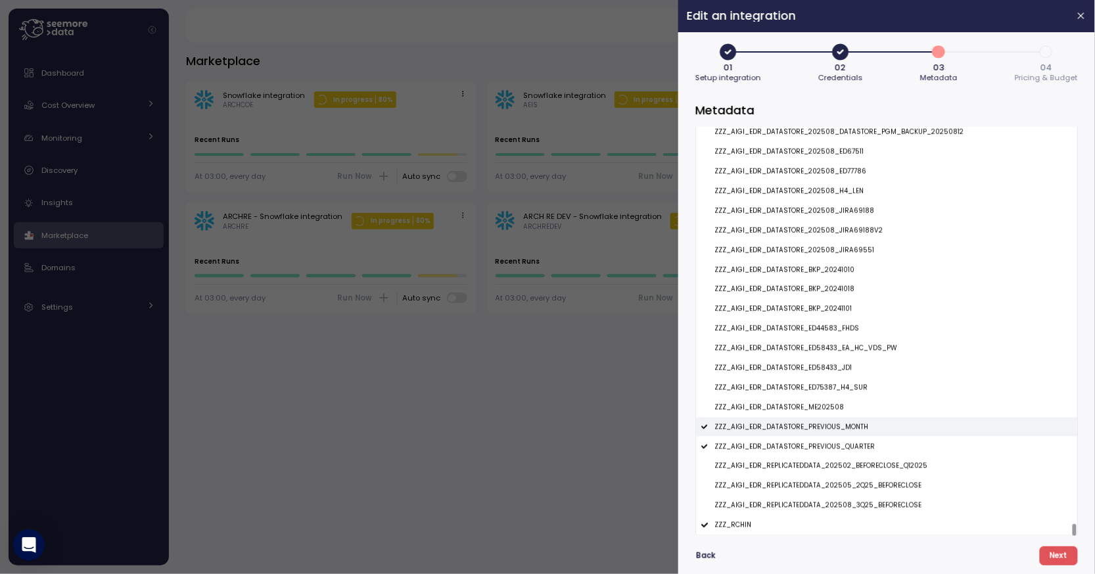
click at [827, 423] on p "ZZZ_AIGI_EDR_DATASTORE_PREVIOUS_MONTH" at bounding box center [792, 427] width 154 height 9
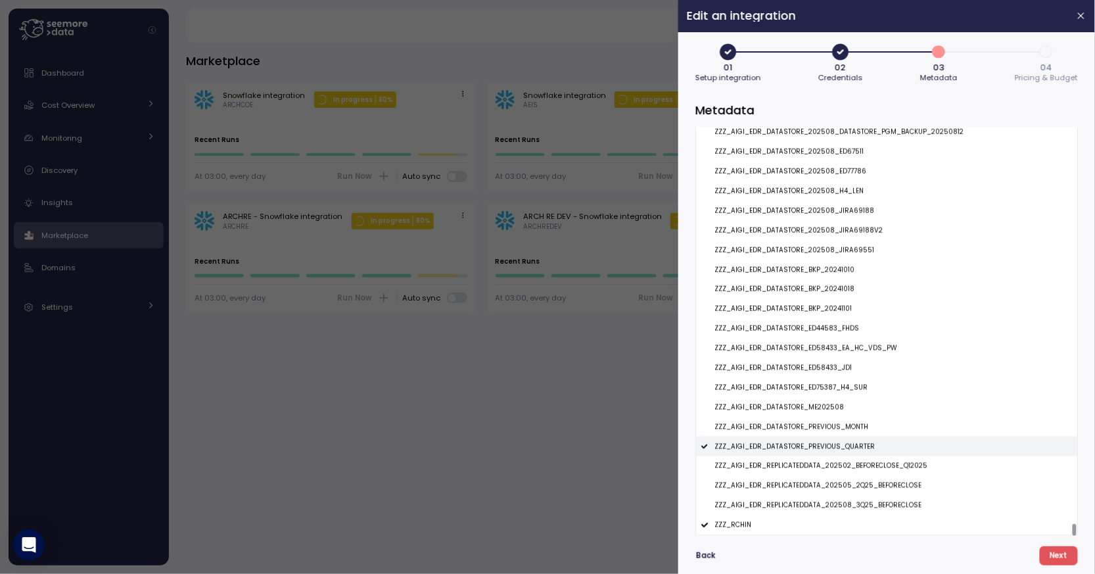
click at [826, 444] on p "ZZZ_AIGI_EDR_DATASTORE_PREVIOUS_QUARTER" at bounding box center [795, 446] width 160 height 9
click at [1060, 552] on span "Next" at bounding box center [1059, 556] width 18 height 18
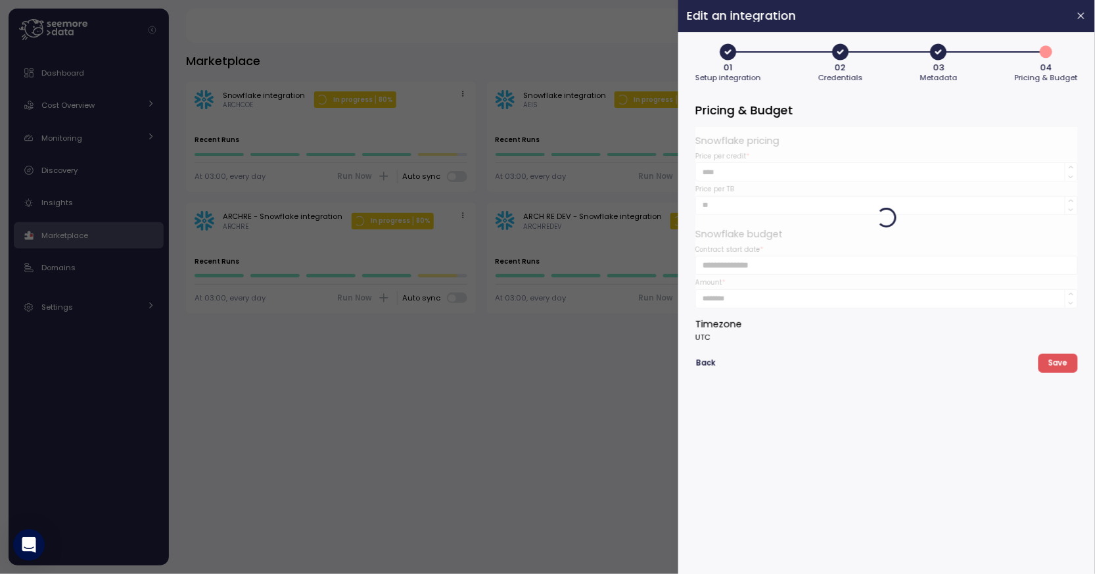
click at [1057, 358] on span "Save" at bounding box center [1058, 363] width 19 height 18
